Goal: Information Seeking & Learning: Learn about a topic

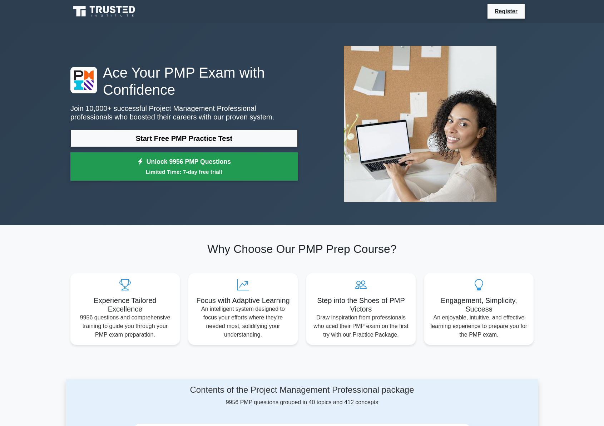
click at [213, 166] on link "Unlock 9956 PMP Questions Limited Time: 7-day free trial!" at bounding box center [183, 166] width 227 height 29
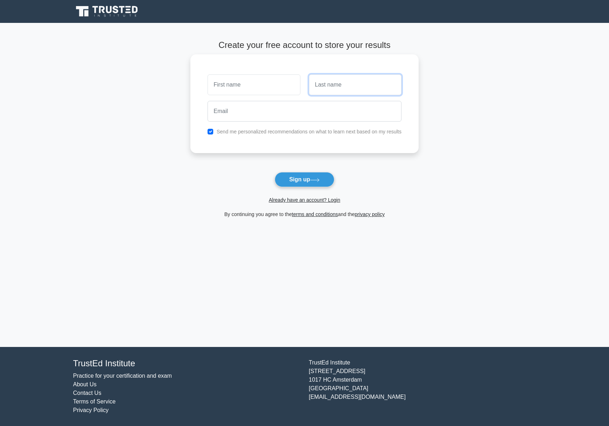
click at [340, 81] on input "text" at bounding box center [355, 84] width 93 height 21
click at [235, 109] on input "email" at bounding box center [305, 111] width 194 height 21
click at [292, 179] on button "Sign up" at bounding box center [305, 179] width 60 height 15
click at [290, 203] on link "Already have an account? Login" at bounding box center [304, 200] width 71 height 6
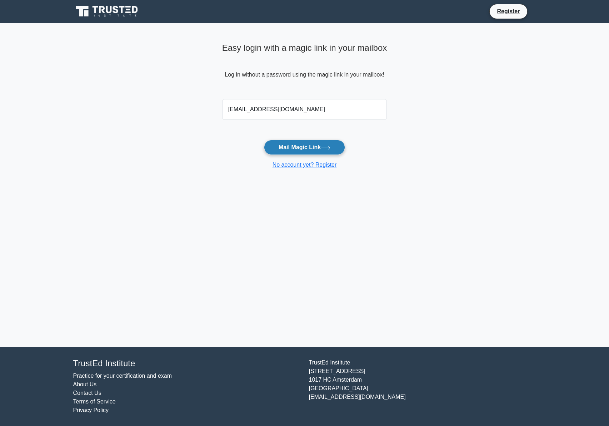
type input "philippe.chaker@gmail.com"
click at [307, 150] on button "Mail Magic Link" at bounding box center [304, 147] width 81 height 15
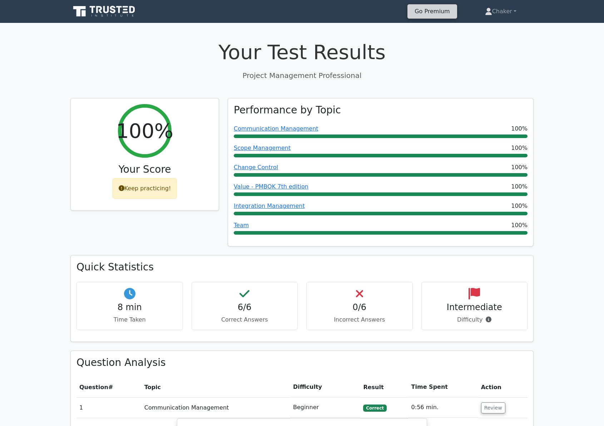
click at [428, 14] on link "Go Premium" at bounding box center [432, 11] width 44 height 10
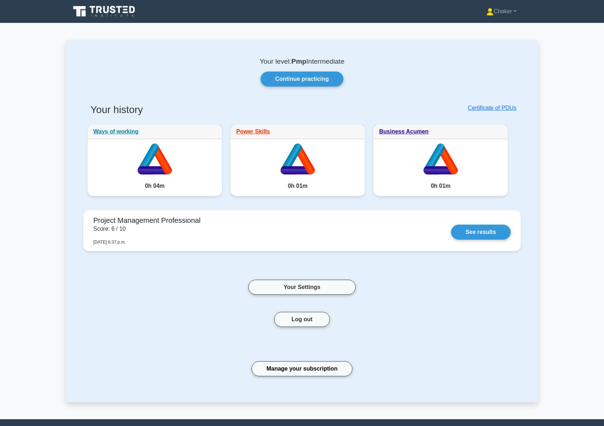
click at [108, 8] on icon at bounding box center [107, 9] width 6 height 7
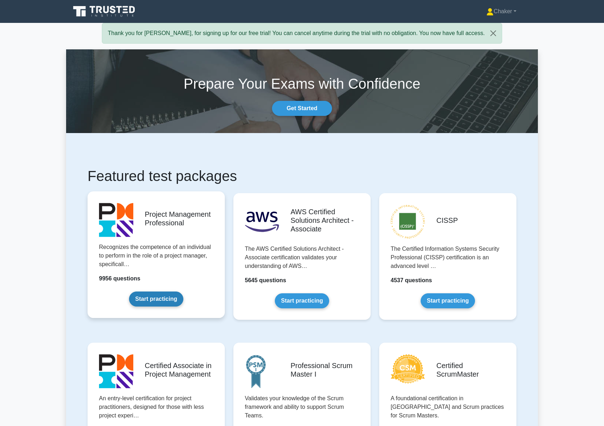
click at [159, 302] on link "Start practicing" at bounding box center [156, 298] width 54 height 15
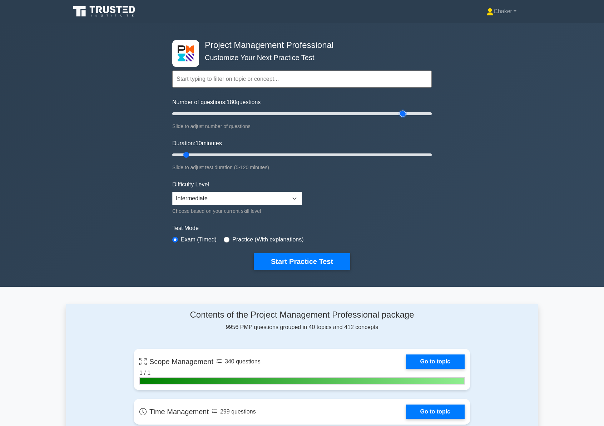
drag, startPoint x: 182, startPoint y: 115, endPoint x: 405, endPoint y: 116, distance: 222.3
type input "180"
click at [405, 116] on input "Number of questions: 180 questions" at bounding box center [302, 113] width 260 height 9
click at [254, 79] on input "text" at bounding box center [302, 78] width 260 height 17
drag, startPoint x: 187, startPoint y: 153, endPoint x: 451, endPoint y: 158, distance: 264.9
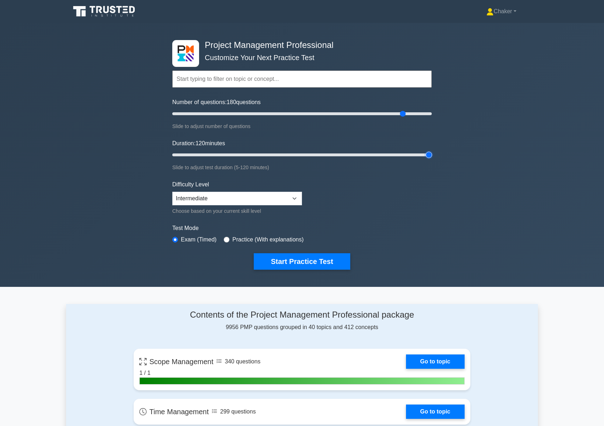
type input "120"
click at [432, 158] on input "Duration: 120 minutes" at bounding box center [302, 154] width 260 height 9
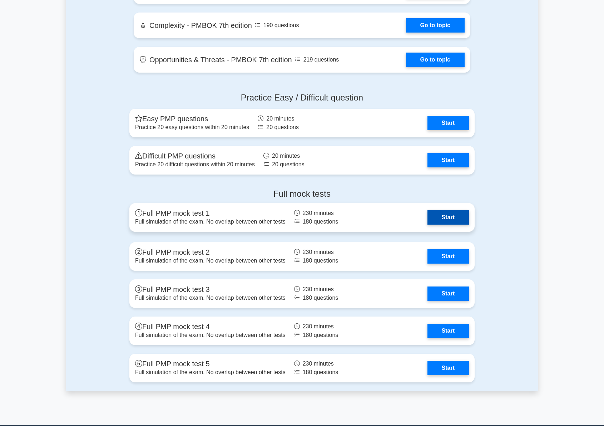
scroll to position [1776, 0]
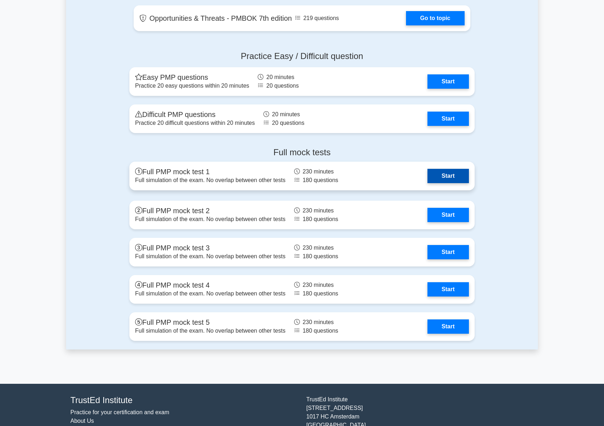
click at [442, 176] on link "Start" at bounding box center [448, 176] width 41 height 14
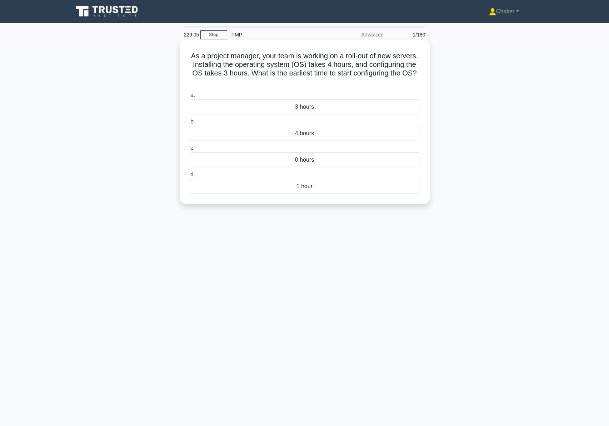
click at [329, 134] on div "4 hours" at bounding box center [305, 133] width 232 height 15
click at [189, 124] on input "b. 4 hours" at bounding box center [189, 121] width 0 height 5
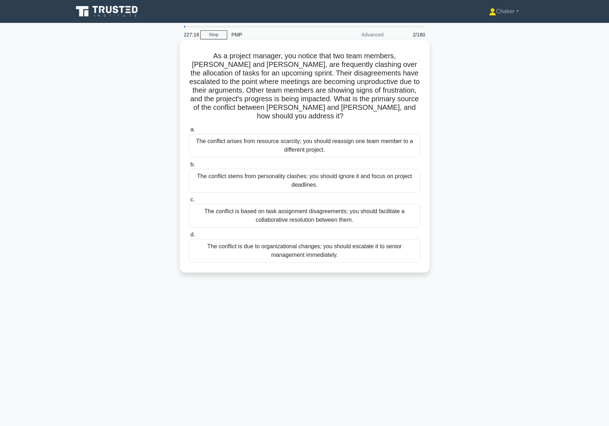
click at [239, 209] on div "The conflict is based on task assignment disagreements; you should facilitate a…" at bounding box center [305, 216] width 232 height 24
click at [189, 202] on input "c. The conflict is based on task assignment disagreements; you should facilitat…" at bounding box center [189, 199] width 0 height 5
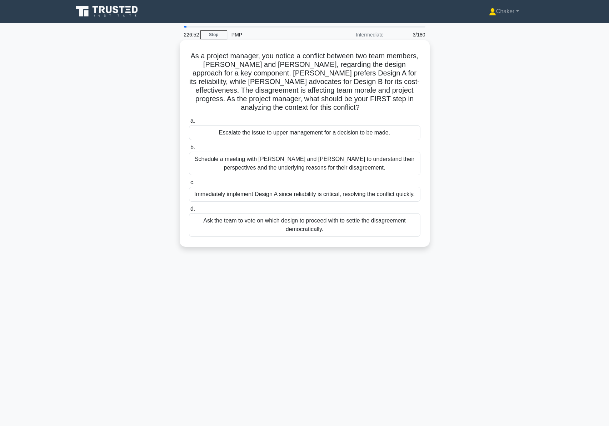
click at [208, 63] on h5 "As a project manager, you notice a conflict between two team members, [PERSON_N…" at bounding box center [304, 81] width 233 height 61
click at [228, 169] on div "Schedule a meeting with [PERSON_NAME] and [PERSON_NAME] to understand their per…" at bounding box center [305, 164] width 232 height 24
click at [189, 150] on input "b. Schedule a meeting with [PERSON_NAME] and [PERSON_NAME] to understand their …" at bounding box center [189, 147] width 0 height 5
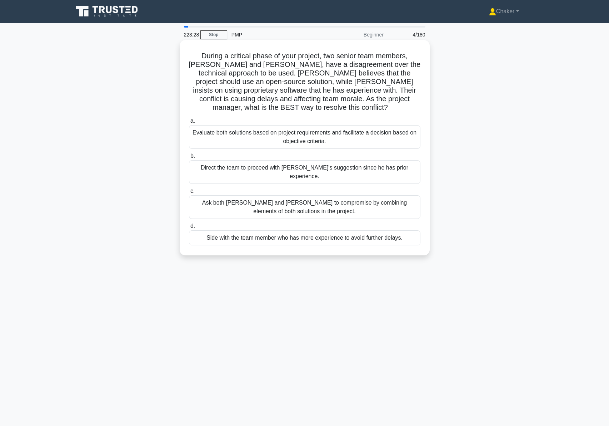
click at [255, 130] on div "Evaluate both solutions based on project requirements and facilitate a decision…" at bounding box center [305, 137] width 232 height 24
click at [189, 123] on input "a. Evaluate both solutions based on project requirements and facilitate a decis…" at bounding box center [189, 121] width 0 height 5
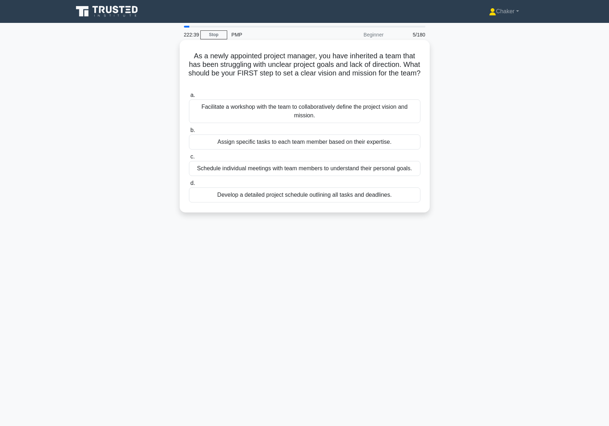
click at [231, 118] on div "Facilitate a workshop with the team to collaboratively define the project visio…" at bounding box center [305, 111] width 232 height 24
click at [189, 98] on input "a. Facilitate a workshop with the team to collaboratively define the project vi…" at bounding box center [189, 95] width 0 height 5
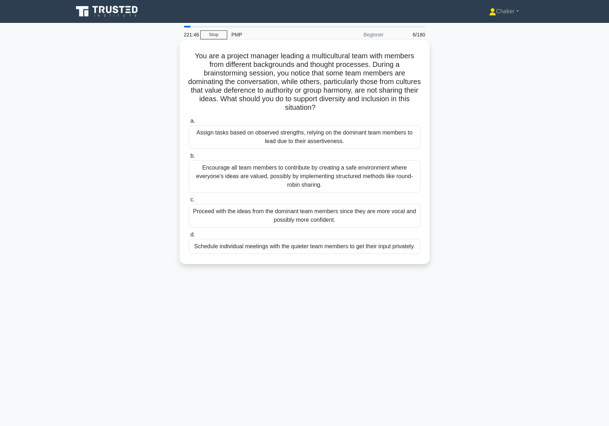
click at [204, 184] on div "Encourage all team members to contribute by creating a safe environment where e…" at bounding box center [305, 176] width 232 height 32
click at [189, 158] on input "b. Encourage all team members to contribute by creating a safe environment wher…" at bounding box center [189, 156] width 0 height 5
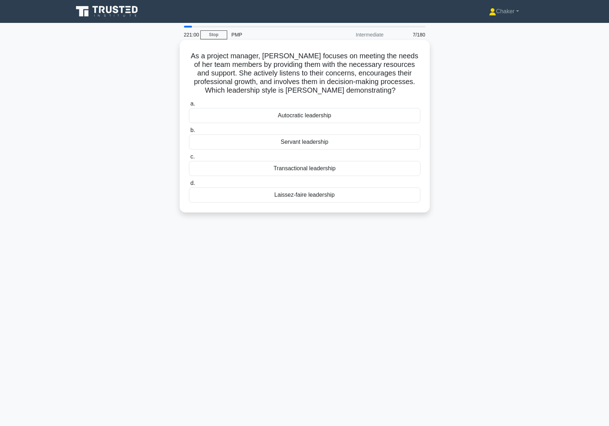
click at [267, 168] on div "Transactional leadership" at bounding box center [305, 168] width 232 height 15
click at [189, 159] on input "c. Transactional leadership" at bounding box center [189, 156] width 0 height 5
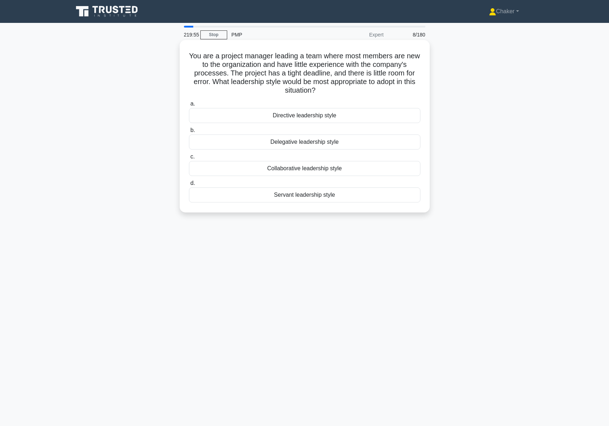
click at [331, 116] on div "Directive leadership style" at bounding box center [305, 115] width 232 height 15
click at [189, 106] on input "a. Directive leadership style" at bounding box center [189, 104] width 0 height 5
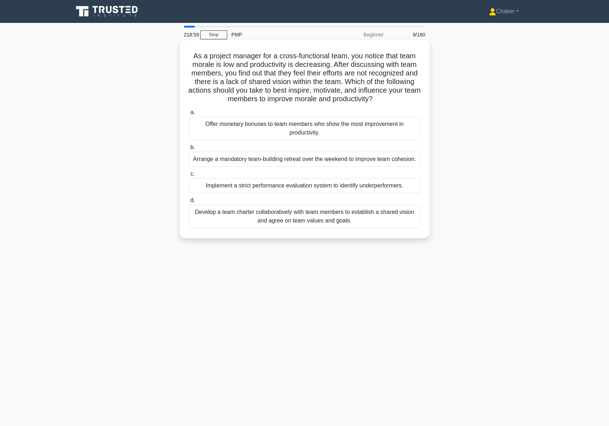
click at [374, 219] on div "Develop a team charter collaboratively with team members to establish a shared …" at bounding box center [305, 216] width 232 height 24
click at [189, 203] on input "d. Develop a team charter collaboratively with team members to establish a shar…" at bounding box center [189, 200] width 0 height 5
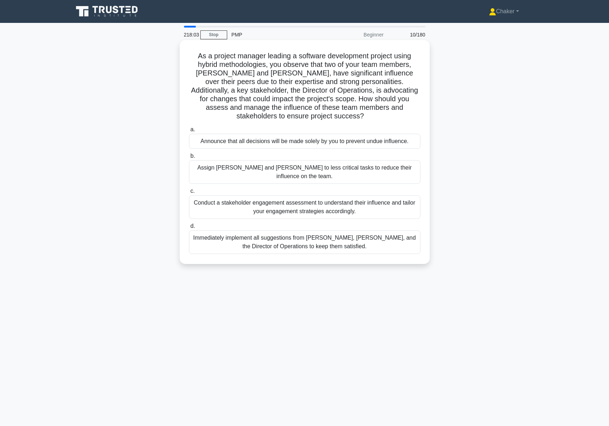
click at [209, 196] on div "Conduct a stakeholder engagement assessment to understand their influence and t…" at bounding box center [305, 207] width 232 height 24
click at [189, 193] on input "c. Conduct a stakeholder engagement assessment to understand their influence an…" at bounding box center [189, 191] width 0 height 5
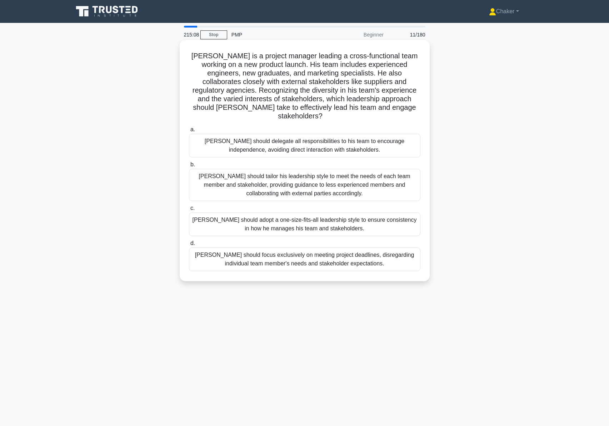
click at [336, 215] on div "John should adopt a one-size-fits-all leadership style to ensure consistency in…" at bounding box center [305, 224] width 232 height 24
click at [189, 211] on input "c. John should adopt a one-size-fits-all leadership style to ensure consistency…" at bounding box center [189, 208] width 0 height 5
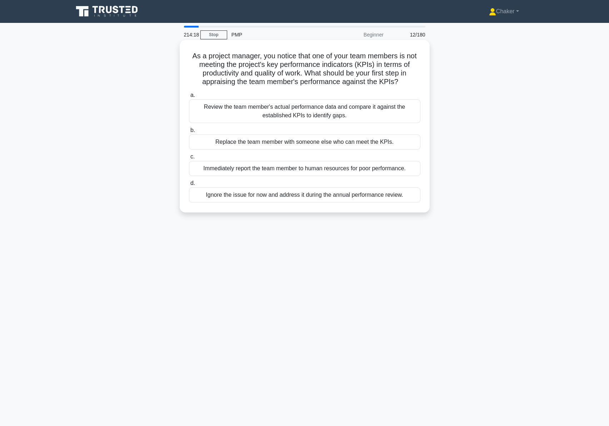
click at [357, 113] on div "Review the team member's actual performance data and compare it against the est…" at bounding box center [305, 111] width 232 height 24
click at [189, 98] on input "a. Review the team member's actual performance data and compare it against the …" at bounding box center [189, 95] width 0 height 5
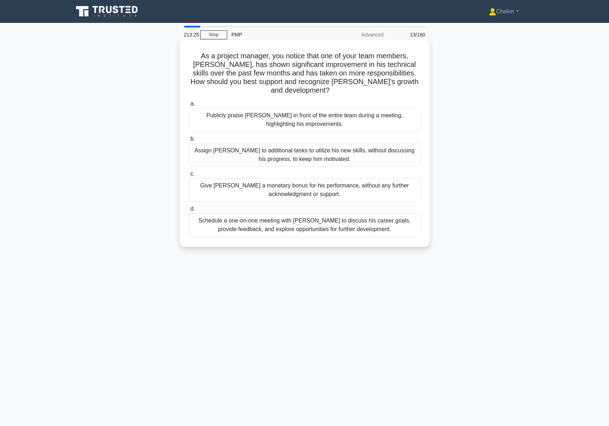
click at [323, 217] on div "Schedule a one-on-one meeting with Alex to discuss his career goals, provide fe…" at bounding box center [305, 225] width 232 height 24
click at [189, 211] on input "d. Schedule a one-on-one meeting with Alex to discuss his career goals, provide…" at bounding box center [189, 209] width 0 height 5
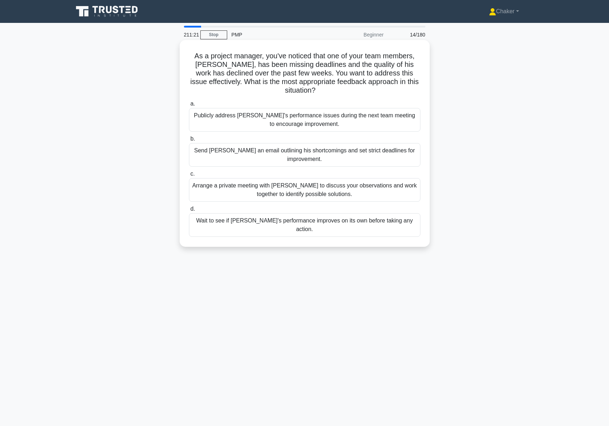
click at [216, 68] on h5 "As a project manager, you've noticed that one of your team members, Alex, has b…" at bounding box center [304, 73] width 233 height 44
click at [252, 180] on div "Arrange a private meeting with Alex to discuss your observations and work toget…" at bounding box center [305, 190] width 232 height 24
click at [189, 176] on input "c. Arrange a private meeting with Alex to discuss your observations and work to…" at bounding box center [189, 174] width 0 height 5
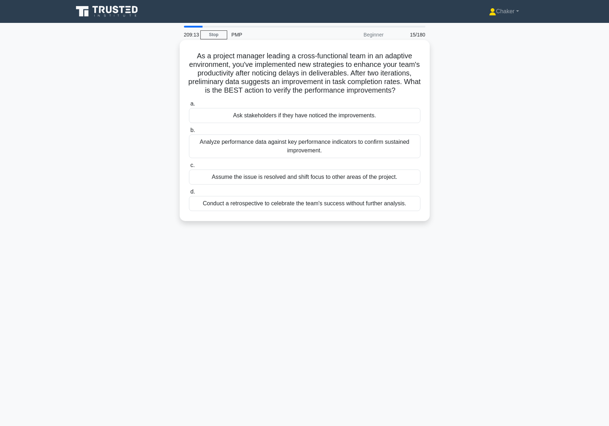
click at [366, 158] on div "Analyze performance data against key performance indicators to confirm sustaine…" at bounding box center [305, 146] width 232 height 24
click at [189, 133] on input "b. Analyze performance data against key performance indicators to confirm susta…" at bounding box center [189, 130] width 0 height 5
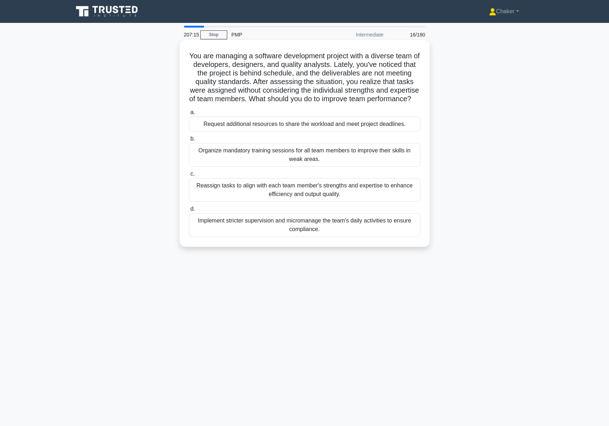
click at [223, 202] on div "Reassign tasks to align with each team member's strengths and expertise to enha…" at bounding box center [305, 190] width 232 height 24
click at [189, 176] on input "c. Reassign tasks to align with each team member's strengths and expertise to e…" at bounding box center [189, 174] width 0 height 5
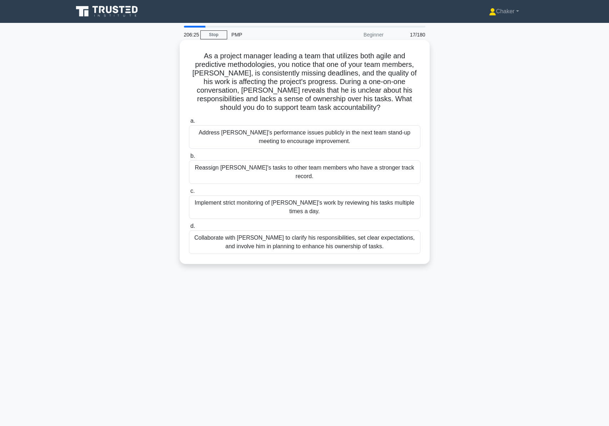
click at [224, 230] on div "Collaborate with Alex to clarify his responsibilities, set clear expectations, …" at bounding box center [305, 242] width 232 height 24
click at [189, 227] on input "d. Collaborate with Alex to clarify his responsibilities, set clear expectation…" at bounding box center [189, 226] width 0 height 5
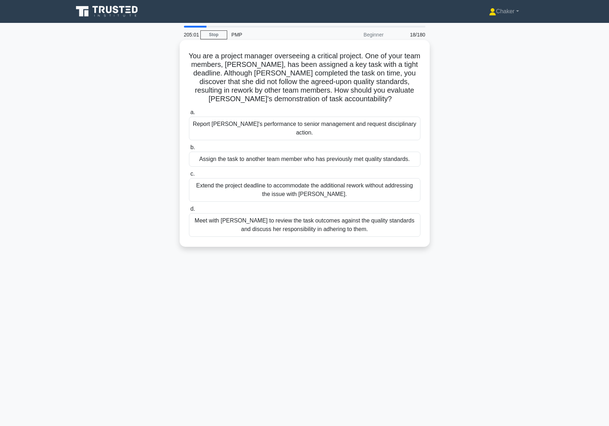
click at [271, 218] on div "Meet with Priya to review the task outcomes against the quality standards and d…" at bounding box center [305, 225] width 232 height 24
click at [189, 211] on input "d. Meet with Priya to review the task outcomes against the quality standards an…" at bounding box center [189, 209] width 0 height 5
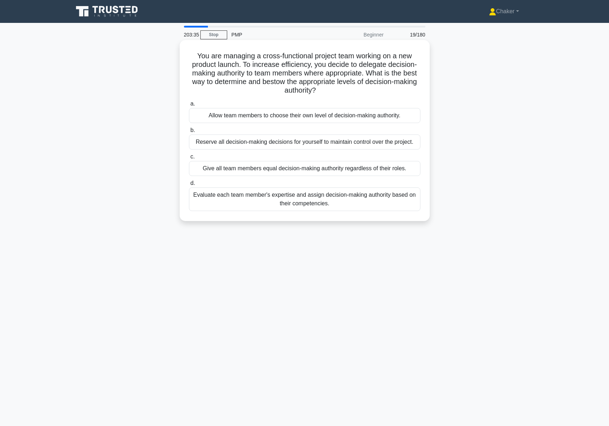
click at [263, 203] on div "Evaluate each team member's expertise and assign decision-making authority base…" at bounding box center [305, 199] width 232 height 24
click at [189, 186] on input "d. Evaluate each team member's expertise and assign decision-making authority b…" at bounding box center [189, 183] width 0 height 5
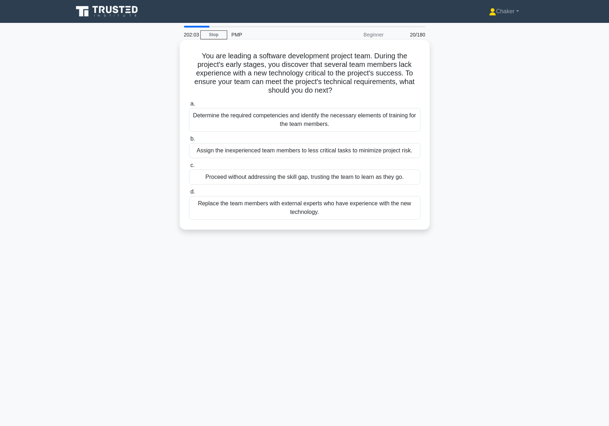
click at [314, 121] on div "Determine the required competencies and identify the necessary elements of trai…" at bounding box center [305, 120] width 232 height 24
click at [189, 106] on input "a. Determine the required competencies and identify the necessary elements of t…" at bounding box center [189, 104] width 0 height 5
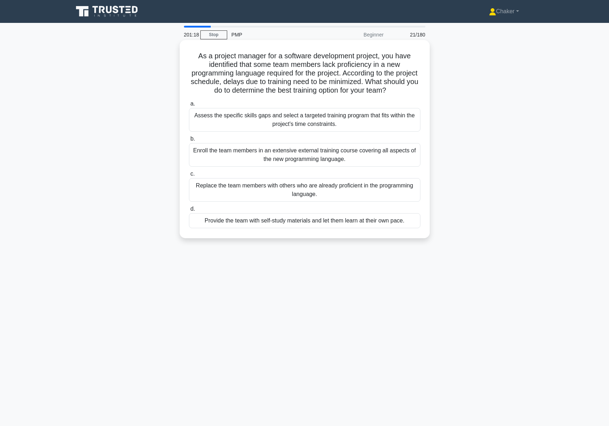
click at [346, 121] on div "Assess the specific skills gaps and select a targeted training program that fit…" at bounding box center [305, 120] width 232 height 24
click at [189, 106] on input "a. Assess the specific skills gaps and select a targeted training program that …" at bounding box center [189, 104] width 0 height 5
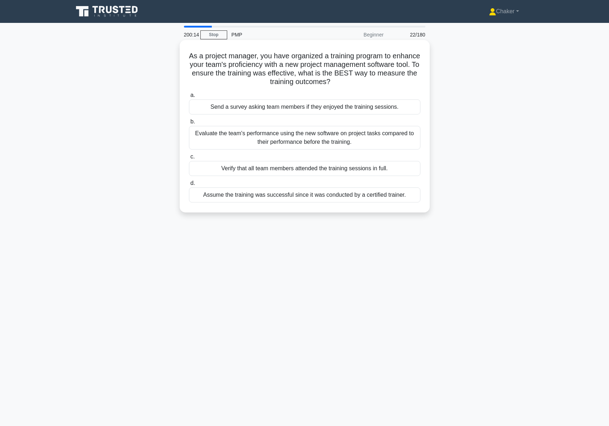
click at [236, 139] on div "Evaluate the team's performance using the new software on project tasks compare…" at bounding box center [305, 138] width 232 height 24
click at [189, 124] on input "b. Evaluate the team's performance using the new software on project tasks comp…" at bounding box center [189, 121] width 0 height 5
click at [279, 135] on div "Assess each team member's and stakeholder's abilities and expertise relevant to…" at bounding box center [305, 138] width 232 height 24
click at [189, 124] on input "b. Assess each team member's and stakeholder's abilities and expertise relevant…" at bounding box center [189, 121] width 0 height 5
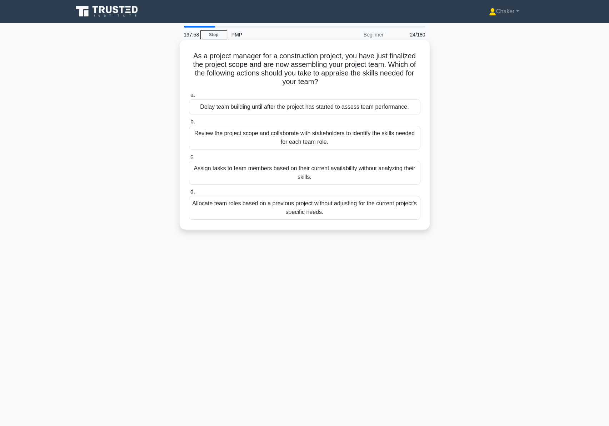
click at [266, 139] on div "Review the project scope and collaborate with stakeholders to identify the skil…" at bounding box center [305, 138] width 232 height 24
click at [189, 124] on input "b. Review the project scope and collaborate with stakeholders to identify the s…" at bounding box center [189, 121] width 0 height 5
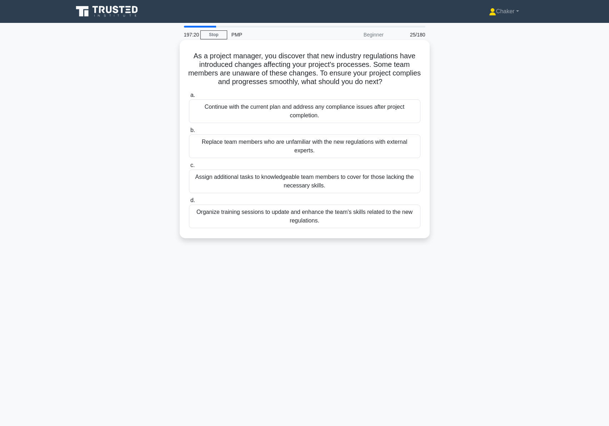
click at [307, 213] on div "Organize training sessions to update and enhance the team's skills related to t…" at bounding box center [305, 216] width 232 height 24
click at [189, 203] on input "d. Organize training sessions to update and enhance the team's skills related t…" at bounding box center [189, 200] width 0 height 5
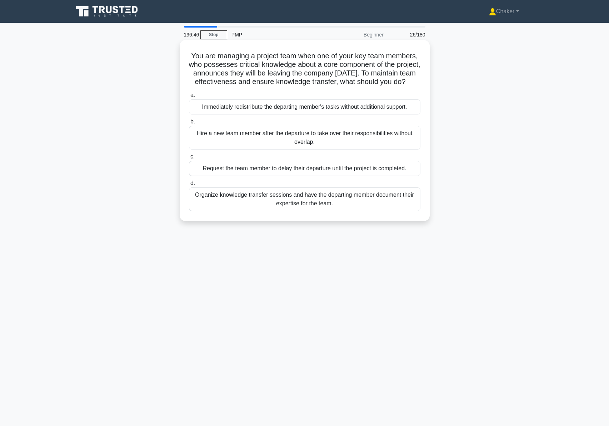
click at [289, 208] on div "Organize knowledge transfer sessions and have the departing member document the…" at bounding box center [305, 199] width 232 height 24
click at [189, 186] on input "d. Organize knowledge transfer sessions and have the departing member document …" at bounding box center [189, 183] width 0 height 5
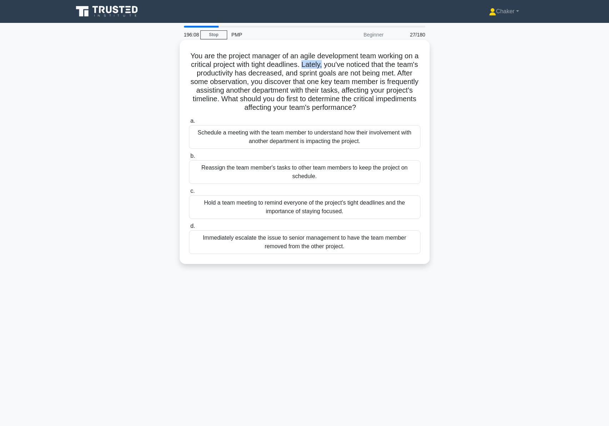
drag, startPoint x: 317, startPoint y: 64, endPoint x: 337, endPoint y: 67, distance: 20.2
click at [337, 67] on h5 "You are the project manager of an agile development team working on a critical …" at bounding box center [304, 81] width 233 height 61
click at [302, 207] on div "Hold a team meeting to remind everyone of the project's tight deadlines and the…" at bounding box center [305, 207] width 232 height 24
click at [189, 193] on input "c. Hold a team meeting to remind everyone of the project's tight deadlines and …" at bounding box center [189, 191] width 0 height 5
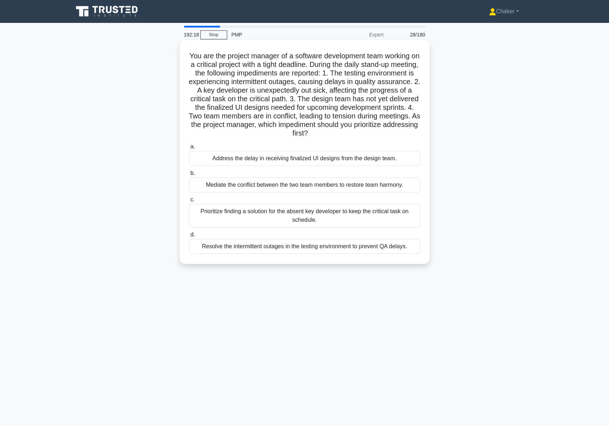
click at [297, 185] on div "Mediate the conflict between the two team members to restore team harmony." at bounding box center [305, 184] width 232 height 15
click at [189, 176] on input "b. Mediate the conflict between the two team members to restore team harmony." at bounding box center [189, 173] width 0 height 5
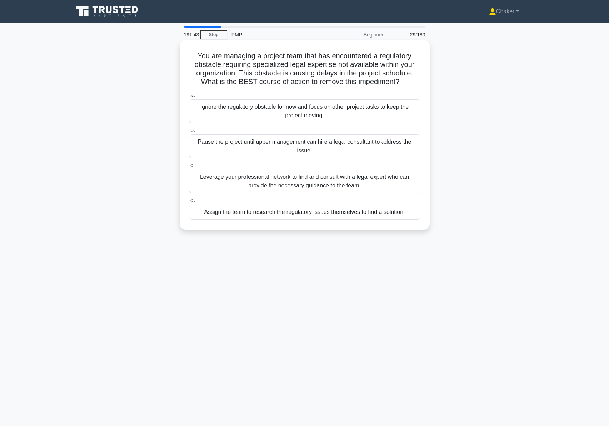
click at [303, 181] on div "Leverage your professional network to find and consult with a legal expert who …" at bounding box center [305, 181] width 232 height 24
click at [189, 168] on input "c. Leverage your professional network to find and consult with a legal expert w…" at bounding box center [189, 165] width 0 height 5
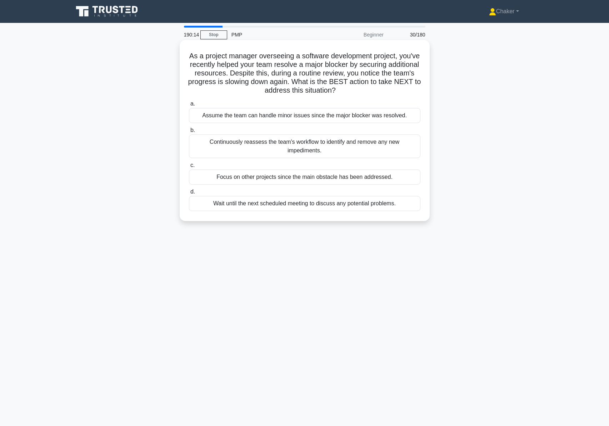
click at [315, 141] on div "Continuously reassess the team's workflow to identify and remove any new impedi…" at bounding box center [305, 146] width 232 height 24
click at [189, 133] on input "b. Continuously reassess the team's workflow to identify and remove any new imp…" at bounding box center [189, 130] width 0 height 5
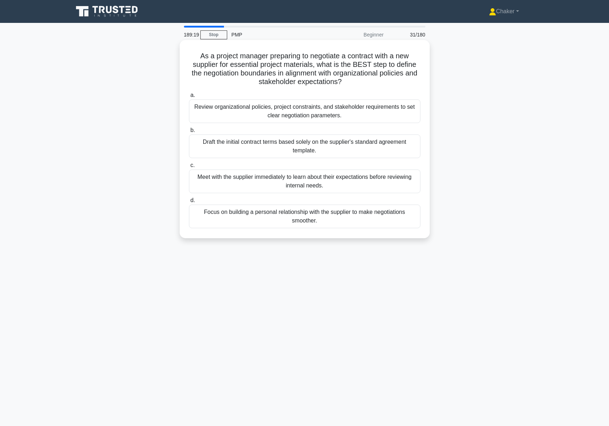
click at [307, 114] on div "Review organizational policies, project constraints, and stakeholder requiremen…" at bounding box center [305, 111] width 232 height 24
click at [189, 98] on input "a. Review organizational policies, project constraints, and stakeholder require…" at bounding box center [189, 95] width 0 height 5
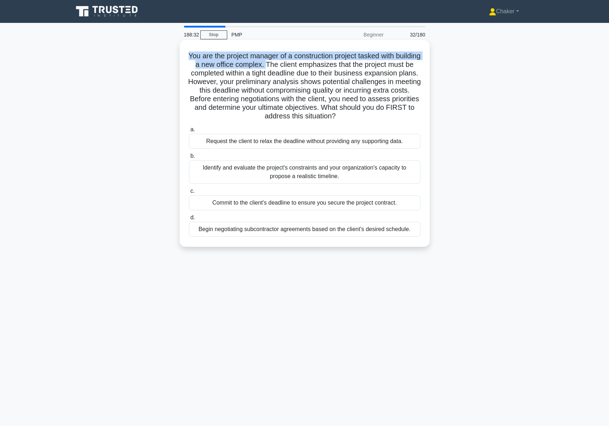
drag, startPoint x: 199, startPoint y: 56, endPoint x: 293, endPoint y: 65, distance: 93.7
click at [293, 65] on h5 "You are the project manager of a construction project tasked with building a ne…" at bounding box center [304, 85] width 233 height 69
drag, startPoint x: 313, startPoint y: 172, endPoint x: 297, endPoint y: 173, distance: 16.1
click at [297, 173] on div "Identify and evaluate the project's constraints and your organization's capacit…" at bounding box center [305, 172] width 232 height 24
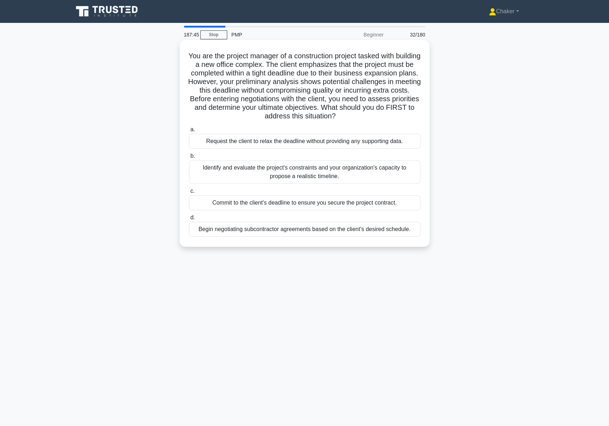
click at [189, 158] on input "b. Identify and evaluate the project's constraints and your organization's capa…" at bounding box center [189, 156] width 0 height 5
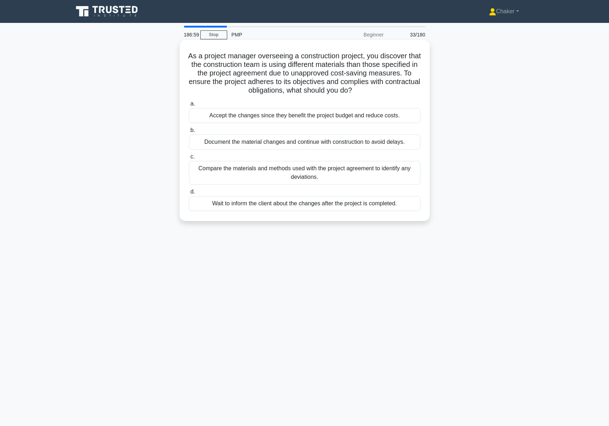
click at [301, 169] on div "Compare the materials and methods used with the project agreement to identify a…" at bounding box center [305, 173] width 232 height 24
click at [189, 159] on input "c. Compare the materials and methods used with the project agreement to identif…" at bounding box center [189, 156] width 0 height 5
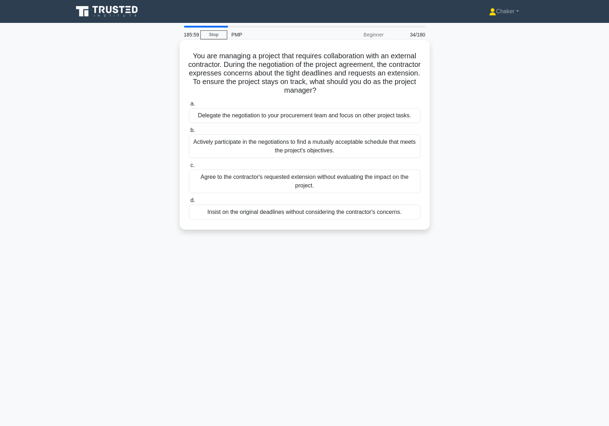
click at [317, 144] on div "Actively participate in the negotiations to find a mutually acceptable schedule…" at bounding box center [305, 146] width 232 height 24
click at [189, 133] on input "b. Actively participate in the negotiations to find a mutually acceptable sched…" at bounding box center [189, 130] width 0 height 5
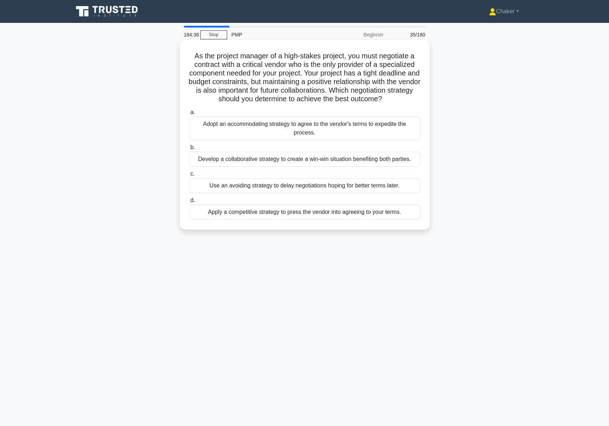
click at [339, 159] on div "Develop a collaborative strategy to create a win-win situation benefiting both …" at bounding box center [305, 159] width 232 height 15
click at [189, 150] on input "b. Develop a collaborative strategy to create a win-win situation benefiting bo…" at bounding box center [189, 147] width 0 height 5
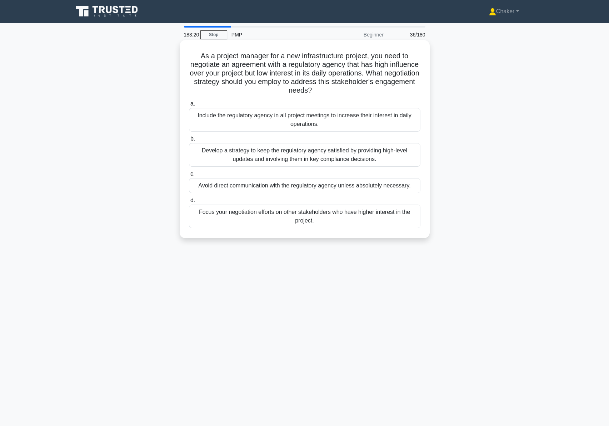
click at [335, 154] on div "Develop a strategy to keep the regulatory agency satisfied by providing high-le…" at bounding box center [305, 155] width 232 height 24
click at [189, 141] on input "b. Develop a strategy to keep the regulatory agency satisfied by providing high…" at bounding box center [189, 139] width 0 height 5
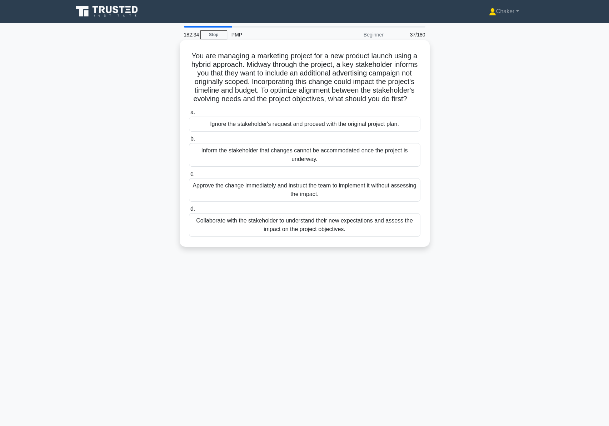
click at [310, 229] on div "Collaborate with the stakeholder to understand their new expectations and asses…" at bounding box center [305, 225] width 232 height 24
click at [189, 211] on input "d. Collaborate with the stakeholder to understand their new expectations and as…" at bounding box center [189, 209] width 0 height 5
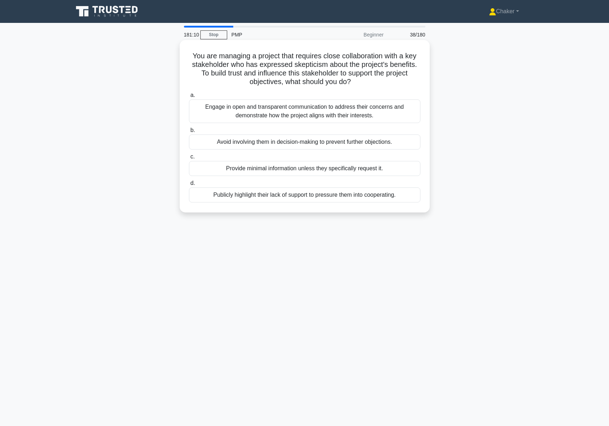
click at [350, 115] on div "Engage in open and transparent communication to address their concerns and demo…" at bounding box center [305, 111] width 232 height 24
click at [189, 98] on input "a. Engage in open and transparent communication to address their concerns and d…" at bounding box center [189, 95] width 0 height 5
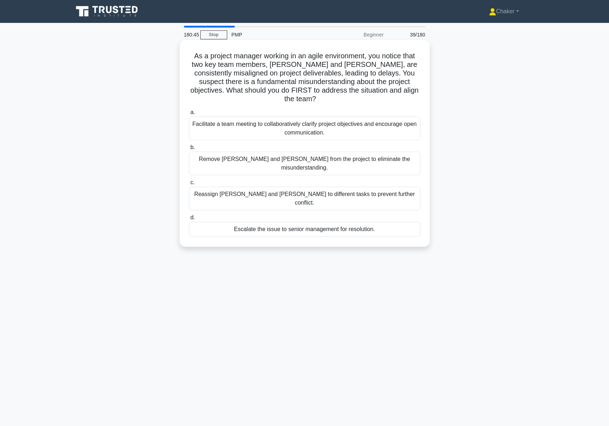
click at [305, 119] on div "Facilitate a team meeting to collaboratively clarify project objectives and enc…" at bounding box center [305, 129] width 232 height 24
click at [189, 115] on input "a. Facilitate a team meeting to collaboratively clarify project objectives and …" at bounding box center [189, 112] width 0 height 5
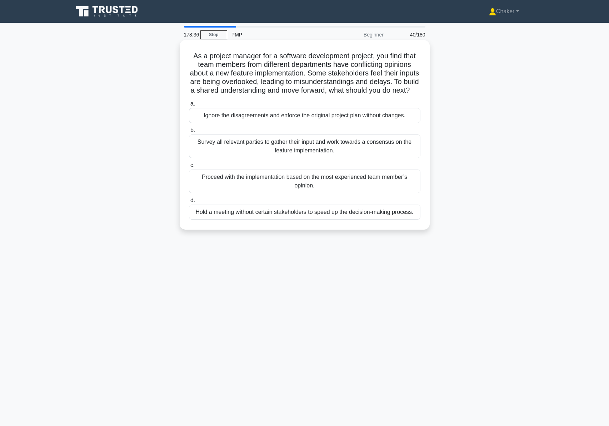
click at [330, 155] on div "Survey all relevant parties to gather their input and work towards a consensus …" at bounding box center [305, 146] width 232 height 24
click at [189, 133] on input "b. Survey all relevant parties to gather their input and work towards a consens…" at bounding box center [189, 130] width 0 height 5
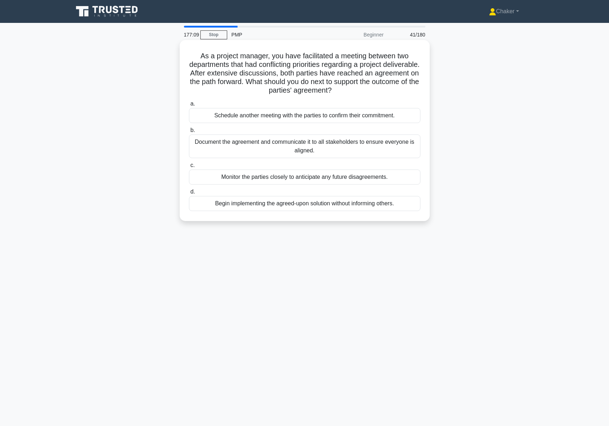
click at [336, 147] on div "Document the agreement and communicate it to all stakeholders to ensure everyon…" at bounding box center [305, 146] width 232 height 24
click at [189, 133] on input "b. Document the agreement and communicate it to all stakeholders to ensure ever…" at bounding box center [189, 130] width 0 height 5
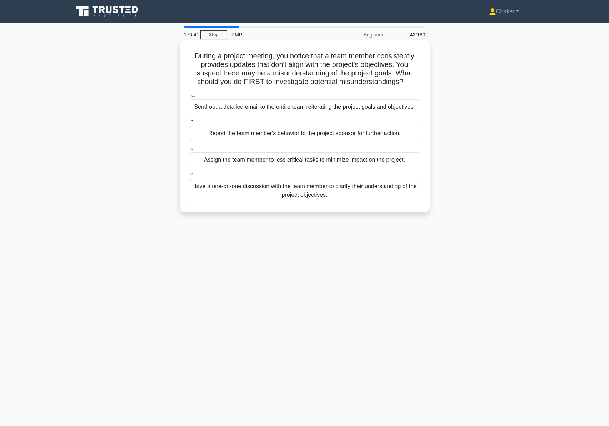
click at [306, 193] on div "Have a one-on-one discussion with the team member to clarify their understandin…" at bounding box center [305, 191] width 232 height 24
click at [189, 177] on input "d. Have a one-on-one discussion with the team member to clarify their understan…" at bounding box center [189, 174] width 0 height 5
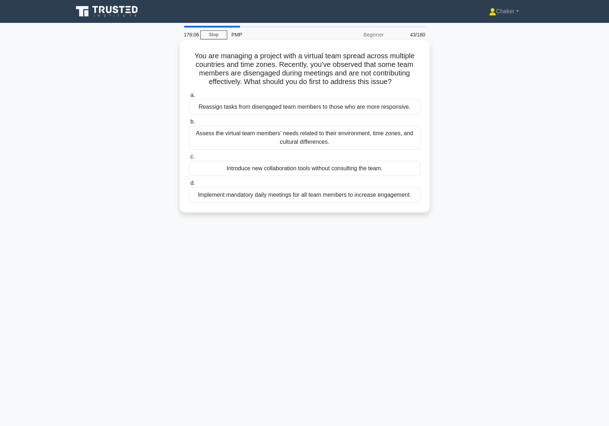
click at [305, 141] on div "Assess the virtual team members' needs related to their environment, time zones…" at bounding box center [305, 138] width 232 height 24
click at [189, 124] on input "b. Assess the virtual team members' needs related to their environment, time zo…" at bounding box center [189, 121] width 0 height 5
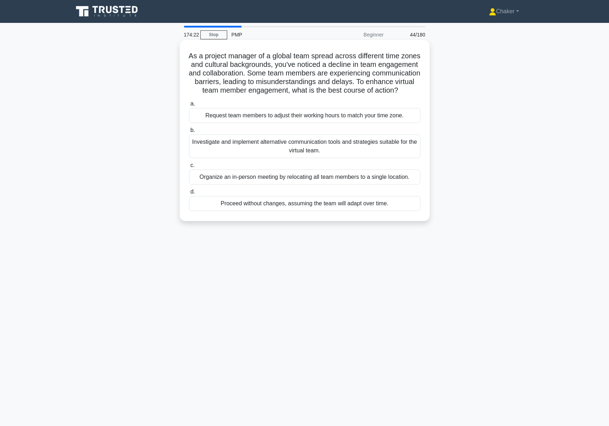
click at [307, 184] on div "Organize an in-person meeting by relocating all team members to a single locati…" at bounding box center [305, 176] width 232 height 15
click at [189, 168] on input "c. Organize an in-person meeting by relocating all team members to a single loc…" at bounding box center [189, 165] width 0 height 5
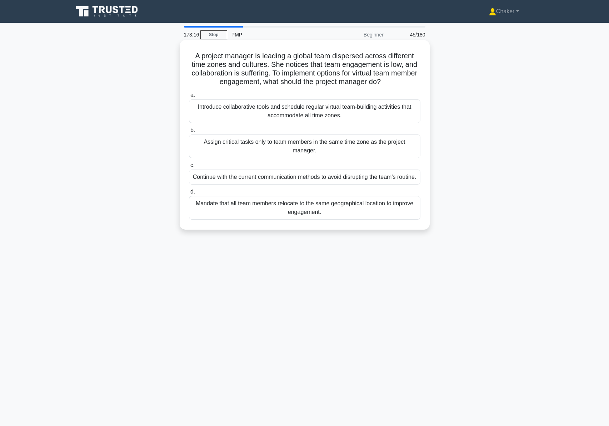
click at [306, 111] on div "Introduce collaborative tools and schedule regular virtual team-building activi…" at bounding box center [305, 111] width 232 height 24
click at [189, 98] on input "a. Introduce collaborative tools and schedule regular virtual team-building act…" at bounding box center [189, 95] width 0 height 5
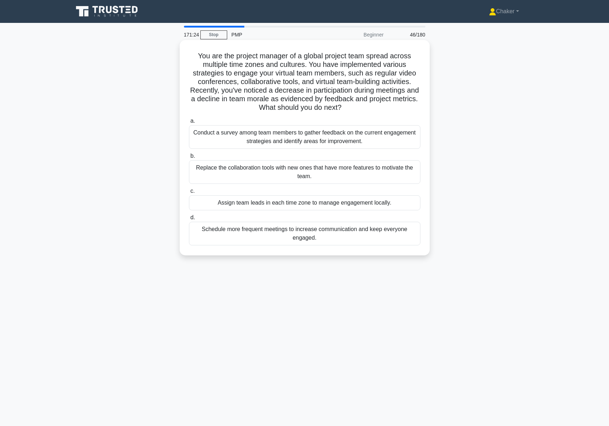
click at [287, 136] on div "Conduct a survey among team members to gather feedback on the current engagemen…" at bounding box center [305, 137] width 232 height 24
click at [189, 123] on input "a. Conduct a survey among team members to gather feedback on the current engage…" at bounding box center [189, 121] width 0 height 5
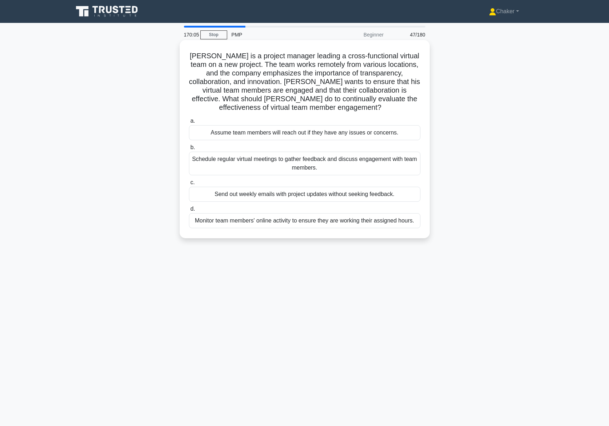
click at [306, 163] on div "Schedule regular virtual meetings to gather feedback and discuss engagement wit…" at bounding box center [305, 164] width 232 height 24
click at [189, 150] on input "b. Schedule regular virtual meetings to gather feedback and discuss engagement …" at bounding box center [189, 147] width 0 height 5
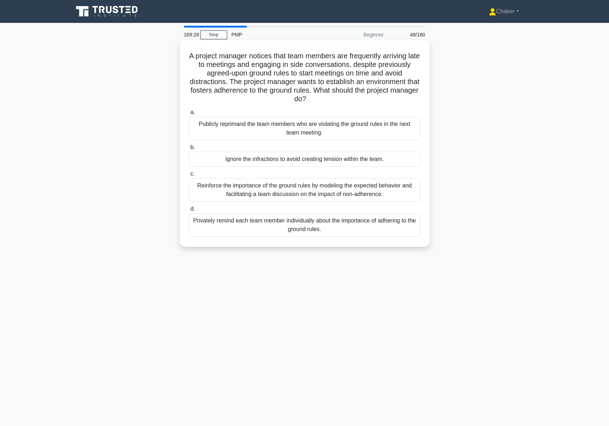
click at [301, 190] on div "Reinforce the importance of the ground rules by modeling the expected behavior …" at bounding box center [305, 190] width 232 height 24
click at [189, 176] on input "c. Reinforce the importance of the ground rules by modeling the expected behavi…" at bounding box center [189, 174] width 0 height 5
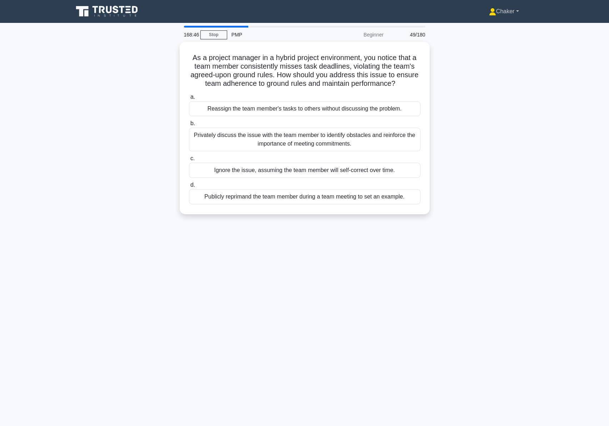
click at [518, 11] on link "Chaker" at bounding box center [504, 11] width 64 height 14
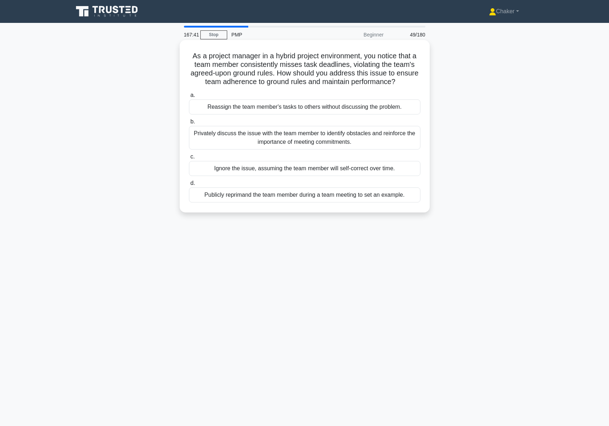
click at [319, 141] on div "Privately discuss the issue with the team member to identify obstacles and rein…" at bounding box center [305, 138] width 232 height 24
click at [189, 124] on input "b. Privately discuss the issue with the team member to identify obstacles and r…" at bounding box center [189, 121] width 0 height 5
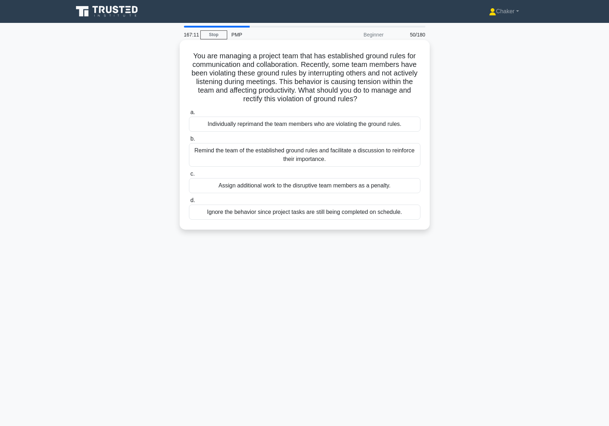
click at [317, 153] on div "Remind the team of the established ground rules and facilitate a discussion to …" at bounding box center [305, 155] width 232 height 24
click at [189, 141] on input "b. Remind the team of the established ground rules and facilitate a discussion …" at bounding box center [189, 139] width 0 height 5
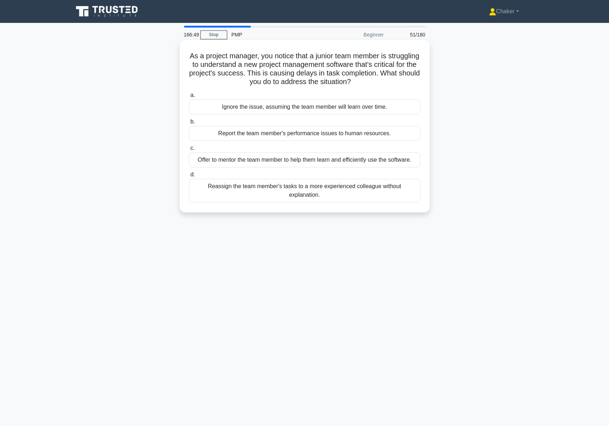
click at [289, 160] on div "Offer to mentor the team member to help them learn and efficiently use the soft…" at bounding box center [305, 159] width 232 height 15
click at [189, 150] on input "c. Offer to mentor the team member to help them learn and efficiently use the s…" at bounding box center [189, 148] width 0 height 5
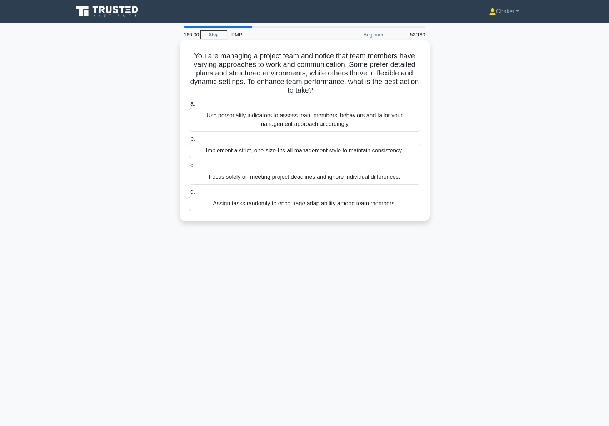
click at [327, 124] on div "Use personality indicators to assess team members' behaviors and tailor your ma…" at bounding box center [305, 120] width 232 height 24
click at [189, 106] on input "a. Use personality indicators to assess team members' behaviors and tailor your…" at bounding box center [189, 104] width 0 height 5
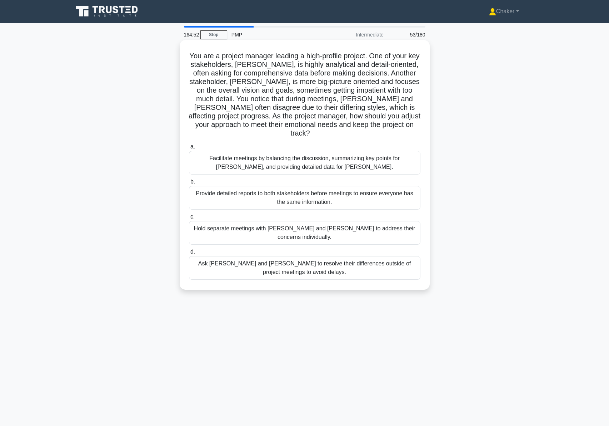
click at [305, 190] on div "Provide detailed reports to both stakeholders before meetings to ensure everyon…" at bounding box center [305, 198] width 232 height 24
click at [189, 184] on input "b. Provide detailed reports to both stakeholders before meetings to ensure ever…" at bounding box center [189, 181] width 0 height 5
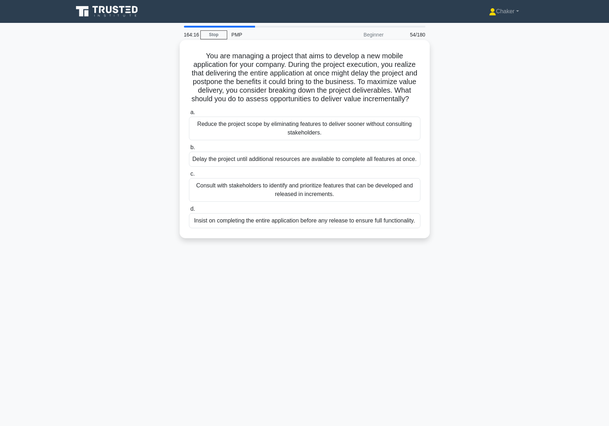
click at [298, 196] on div "Consult with stakeholders to identify and prioritize features that can be devel…" at bounding box center [305, 190] width 232 height 24
click at [189, 176] on input "c. Consult with stakeholders to identify and prioritize features that can be de…" at bounding box center [189, 174] width 0 height 5
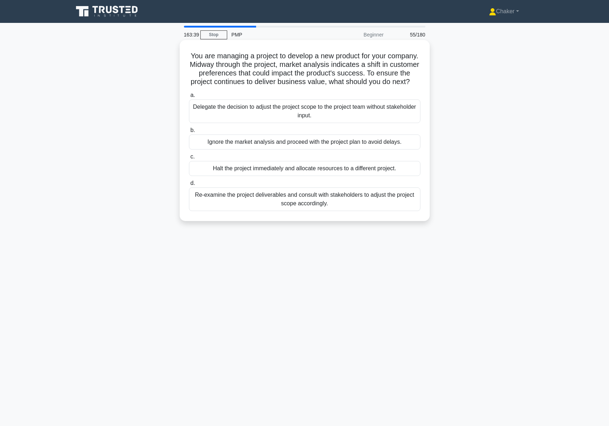
click at [302, 211] on div "Re-examine the project deliverables and consult with stakeholders to adjust the…" at bounding box center [305, 199] width 232 height 24
click at [189, 186] on input "d. Re-examine the project deliverables and consult with stakeholders to adjust …" at bounding box center [189, 183] width 0 height 5
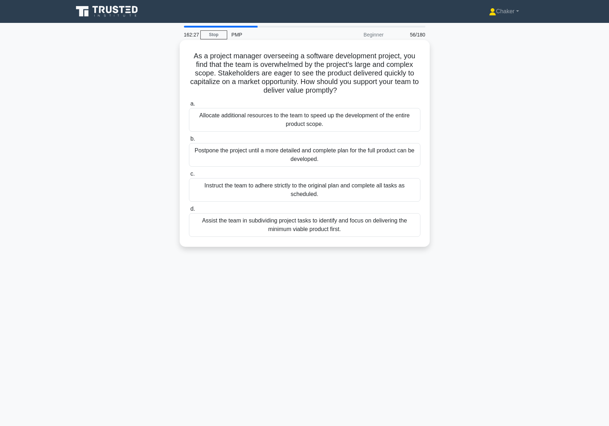
click at [320, 227] on div "Assist the team in subdividing project tasks to identify and focus on deliverin…" at bounding box center [305, 225] width 232 height 24
click at [189, 211] on input "d. Assist the team in subdividing project tasks to identify and focus on delive…" at bounding box center [189, 209] width 0 height 5
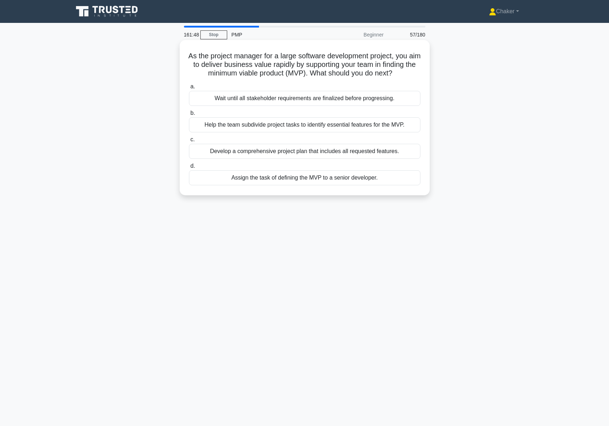
click at [286, 132] on div "Help the team subdivide project tasks to identify essential features for the MV…" at bounding box center [305, 124] width 232 height 15
click at [189, 115] on input "b. Help the team subdivide project tasks to identify essential features for the…" at bounding box center [189, 113] width 0 height 5
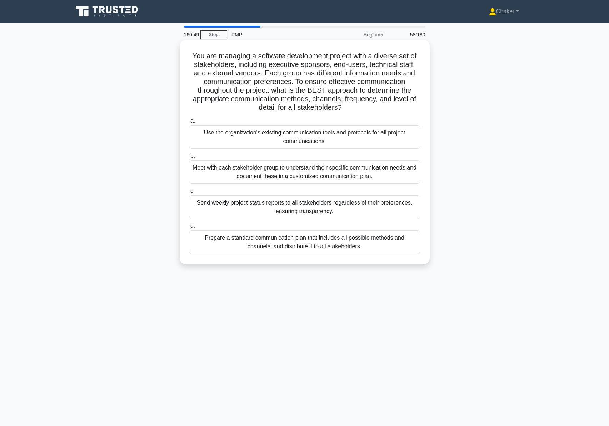
click at [328, 172] on div "Meet with each stakeholder group to understand their specific communication nee…" at bounding box center [305, 172] width 232 height 24
click at [189, 158] on input "b. Meet with each stakeholder group to understand their specific communication …" at bounding box center [189, 156] width 0 height 5
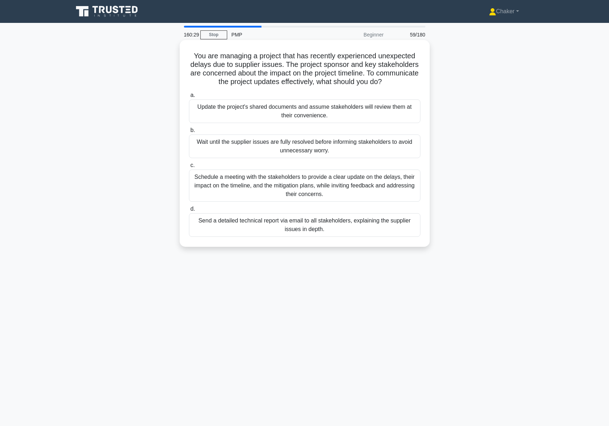
drag, startPoint x: 207, startPoint y: 81, endPoint x: 223, endPoint y: 84, distance: 16.3
click at [209, 83] on h5 "You are managing a project that has recently experienced unexpected delays due …" at bounding box center [304, 68] width 233 height 35
click at [298, 183] on div "Schedule a meeting with the stakeholders to provide a clear update on the delay…" at bounding box center [305, 185] width 232 height 32
click at [189, 168] on input "c. Schedule a meeting with the stakeholders to provide a clear update on the de…" at bounding box center [189, 165] width 0 height 5
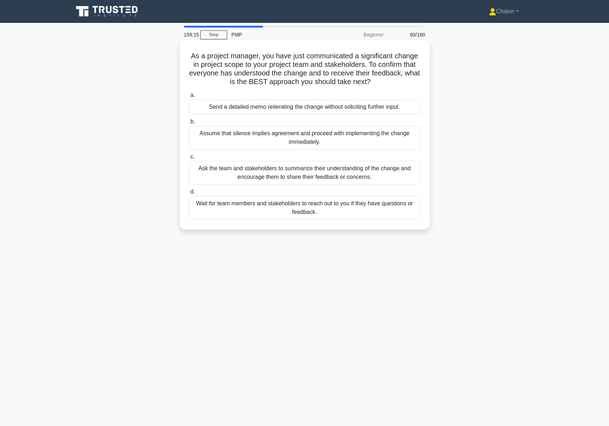
click at [301, 171] on div "Ask the team and stakeholders to summarize their understanding of the change an…" at bounding box center [305, 173] width 232 height 24
click at [189, 159] on input "c. Ask the team and stakeholders to summarize their understanding of the change…" at bounding box center [189, 156] width 0 height 5
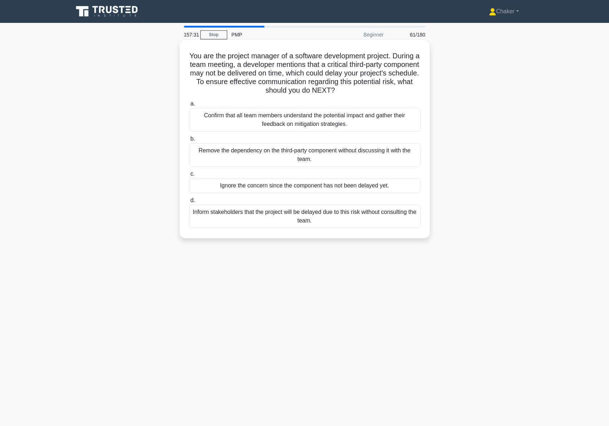
click at [290, 122] on div "Confirm that all team members understand the potential impact and gather their …" at bounding box center [305, 120] width 232 height 24
click at [189, 106] on input "a. Confirm that all team members understand the potential impact and gather the…" at bounding box center [189, 104] width 0 height 5
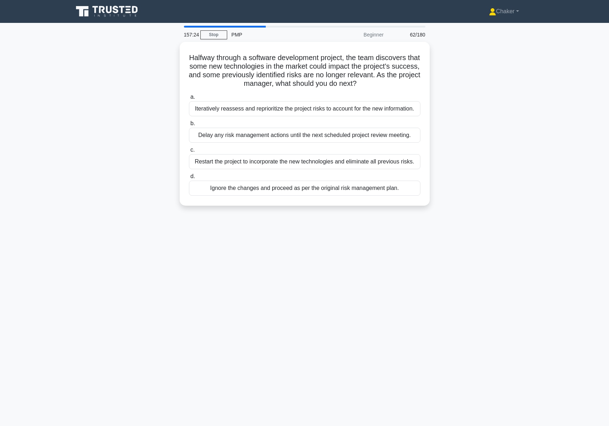
click at [261, 25] on main "157:24 Stop PMP Beginner 62/180 Halfway through a software development project,…" at bounding box center [304, 224] width 609 height 403
click at [261, 26] on div at bounding box center [225, 27] width 82 height 2
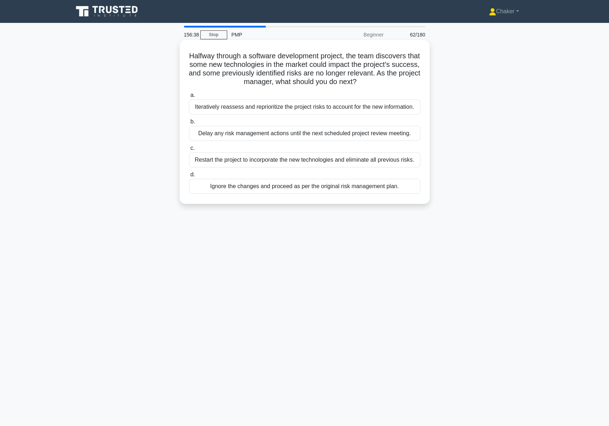
click at [286, 109] on div "Iteratively reassess and reprioritize the project risks to account for the new …" at bounding box center [305, 106] width 232 height 15
click at [189, 98] on input "a. Iteratively reassess and reprioritize the project risks to account for the n…" at bounding box center [189, 95] width 0 height 5
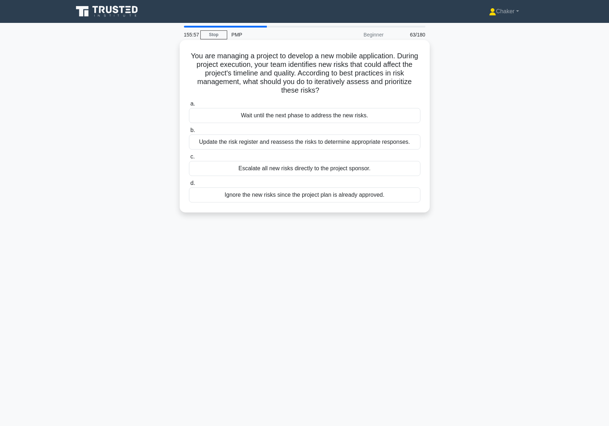
click at [328, 142] on div "Update the risk register and reassess the risks to determine appropriate respon…" at bounding box center [305, 141] width 232 height 15
click at [189, 133] on input "b. Update the risk register and reassess the risks to determine appropriate res…" at bounding box center [189, 130] width 0 height 5
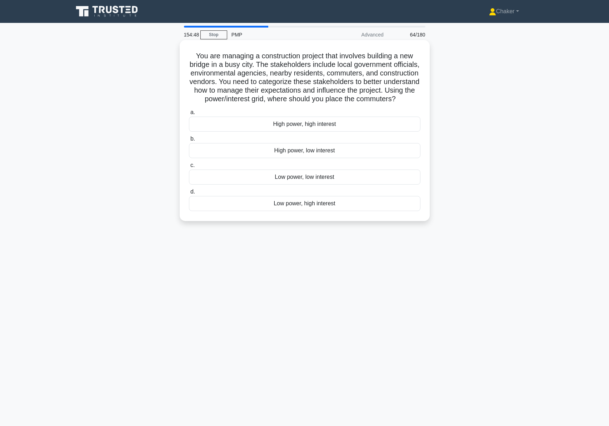
click at [268, 132] on div "High power, high interest" at bounding box center [305, 124] width 232 height 15
click at [189, 115] on input "a. High power, high interest" at bounding box center [189, 112] width 0 height 5
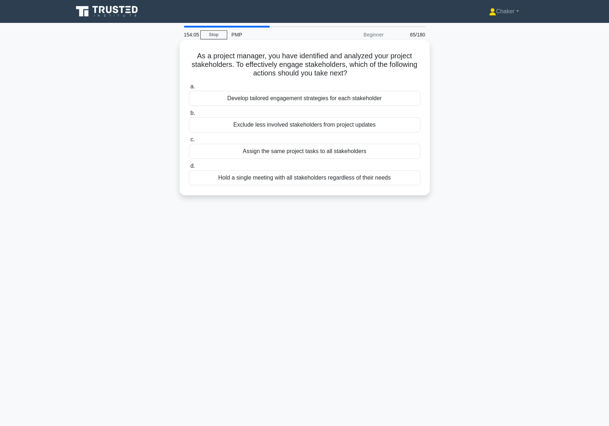
click at [241, 99] on div "Develop tailored engagement strategies for each stakeholder" at bounding box center [305, 98] width 232 height 15
click at [189, 89] on input "a. Develop tailored engagement strategies for each stakeholder" at bounding box center [189, 86] width 0 height 5
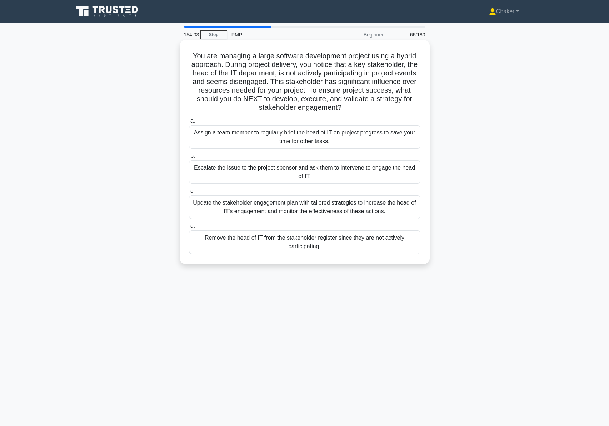
click at [206, 98] on h5 "You are managing a large software development project using a hybrid approach. …" at bounding box center [304, 81] width 233 height 61
click at [341, 207] on div "Update the stakeholder engagement plan with tailored strategies to increase the…" at bounding box center [305, 207] width 232 height 24
click at [189, 193] on input "c. Update the stakeholder engagement plan with tailored strategies to increase …" at bounding box center [189, 191] width 0 height 5
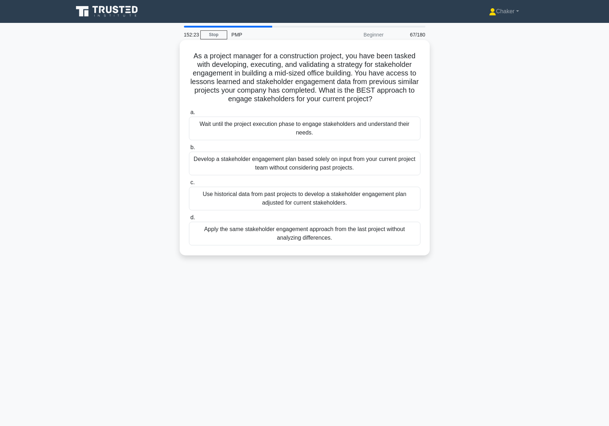
click at [364, 199] on div "Use historical data from past projects to develop a stakeholder engagement plan…" at bounding box center [305, 199] width 232 height 24
click at [189, 185] on input "c. Use historical data from past projects to develop a stakeholder engagement p…" at bounding box center [189, 182] width 0 height 5
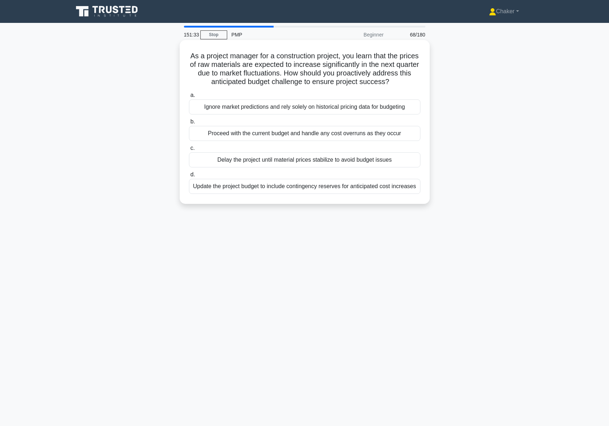
click at [300, 187] on div "Update the project budget to include contingency reserves for anticipated cost …" at bounding box center [305, 186] width 232 height 15
click at [189, 177] on input "d. Update the project budget to include contingency reserves for anticipated co…" at bounding box center [189, 174] width 0 height 5
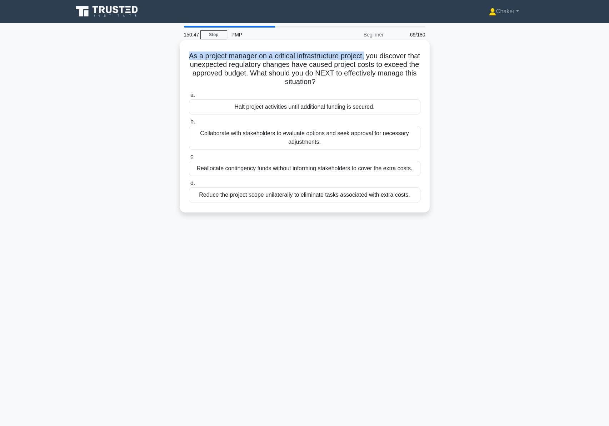
drag, startPoint x: 194, startPoint y: 56, endPoint x: 374, endPoint y: 57, distance: 179.8
click at [374, 57] on h5 "As a project manager on a critical infrastructure project, you discover that un…" at bounding box center [304, 68] width 233 height 35
click at [226, 73] on h5 "As a project manager on a critical infrastructure project, you discover that un…" at bounding box center [304, 68] width 233 height 35
click at [326, 138] on div "Collaborate with stakeholders to evaluate options and seek approval for necessa…" at bounding box center [305, 138] width 232 height 24
click at [189, 124] on input "b. Collaborate with stakeholders to evaluate options and seek approval for nece…" at bounding box center [189, 121] width 0 height 5
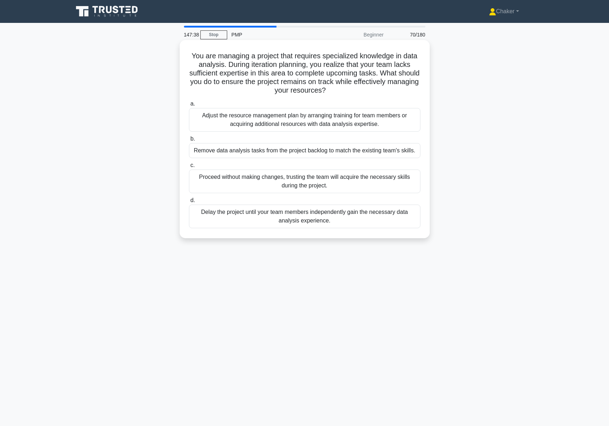
click at [288, 123] on div "Adjust the resource management plan by arranging training for team members or a…" at bounding box center [305, 120] width 232 height 24
click at [189, 106] on input "a. Adjust the resource management plan by arranging training for team members o…" at bounding box center [189, 104] width 0 height 5
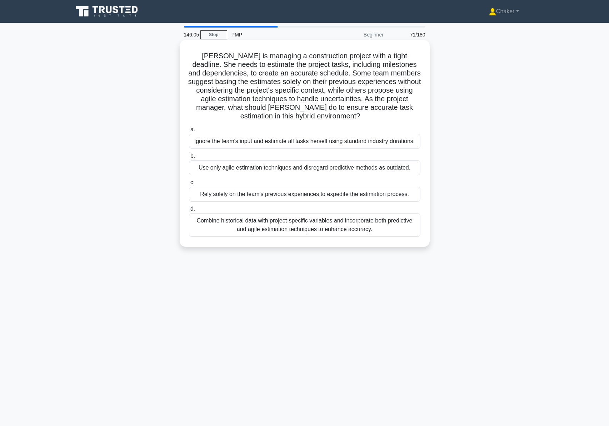
click at [374, 227] on div "Combine historical data with project-specific variables and incorporate both pr…" at bounding box center [305, 225] width 232 height 24
click at [189, 211] on input "d. Combine historical data with project-specific variables and incorporate both…" at bounding box center [189, 209] width 0 height 5
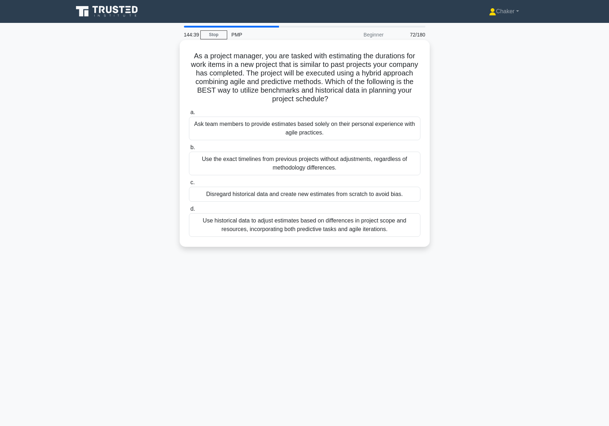
click at [318, 224] on div "Use historical data to adjust estimates based on differences in project scope a…" at bounding box center [305, 225] width 232 height 24
click at [189, 211] on input "d. Use historical data to adjust estimates based on differences in project scop…" at bounding box center [189, 209] width 0 height 5
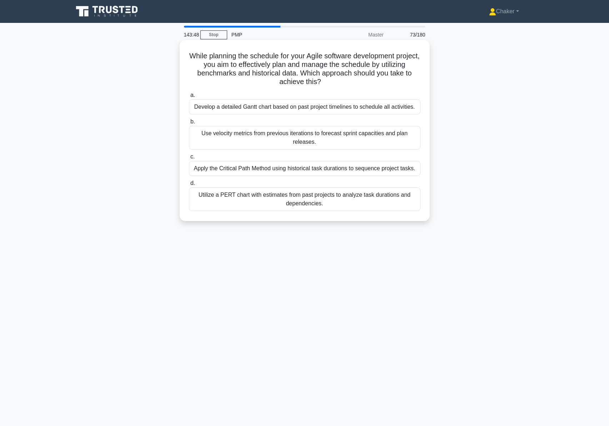
click at [300, 200] on div "Utilize a PERT chart with estimates from past projects to analyze task duration…" at bounding box center [305, 199] width 232 height 24
click at [189, 186] on input "d. Utilize a PERT chart with estimates from past projects to analyze task durat…" at bounding box center [189, 183] width 0 height 5
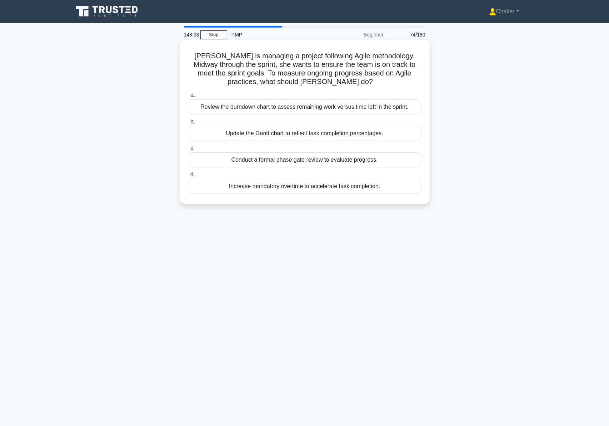
click at [286, 107] on div "Review the burndown chart to assess remaining work versus time left in the spri…" at bounding box center [305, 106] width 232 height 15
click at [189, 98] on input "a. Review the burndown chart to assess remaining work versus time left in the s…" at bounding box center [189, 95] width 0 height 5
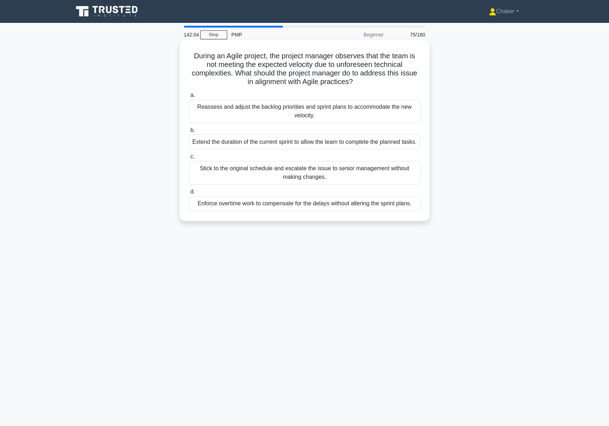
click at [307, 107] on div "Reassess and adjust the backlog priorities and sprint plans to accommodate the …" at bounding box center [305, 111] width 232 height 24
click at [189, 98] on input "a. Reassess and adjust the backlog priorities and sprint plans to accommodate t…" at bounding box center [189, 95] width 0 height 5
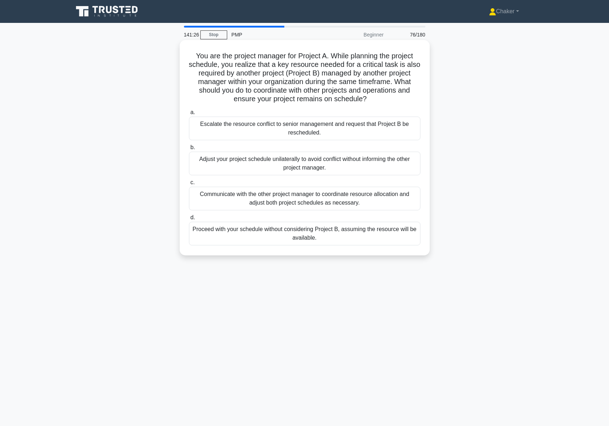
click at [322, 199] on div "Communicate with the other project manager to coordinate resource allocation an…" at bounding box center [305, 199] width 232 height 24
click at [189, 185] on input "c. Communicate with the other project manager to coordinate resource allocation…" at bounding box center [189, 182] width 0 height 5
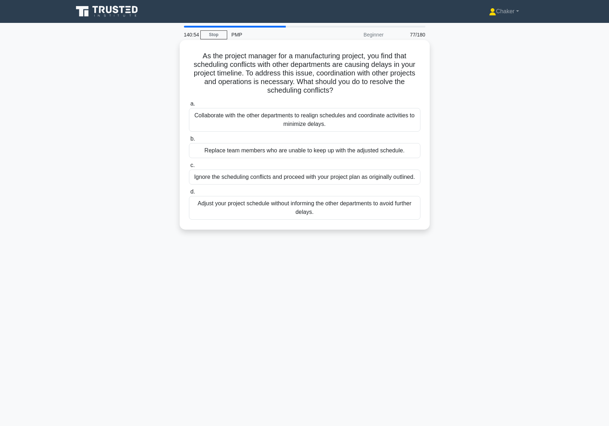
click at [350, 120] on div "Collaborate with the other departments to realign schedules and coordinate acti…" at bounding box center [305, 120] width 232 height 24
click at [189, 106] on input "a. Collaborate with the other departments to realign schedules and coordinate a…" at bounding box center [189, 104] width 0 height 5
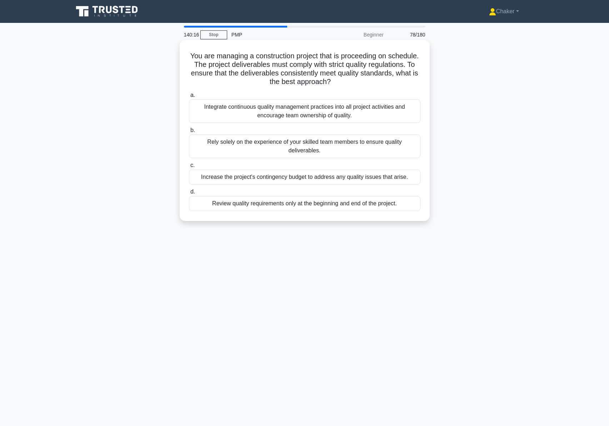
click at [291, 112] on div "Integrate continuous quality management practices into all project activities a…" at bounding box center [305, 111] width 232 height 24
click at [189, 98] on input "a. Integrate continuous quality management practices into all project activitie…" at bounding box center [189, 95] width 0 height 5
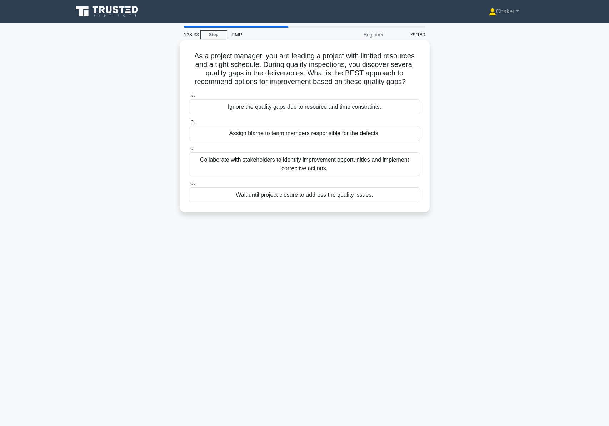
click at [292, 166] on div "Collaborate with stakeholders to identify improvement opportunities and impleme…" at bounding box center [305, 164] width 232 height 24
click at [189, 150] on input "c. Collaborate with stakeholders to identify improvement opportunities and impl…" at bounding box center [189, 148] width 0 height 5
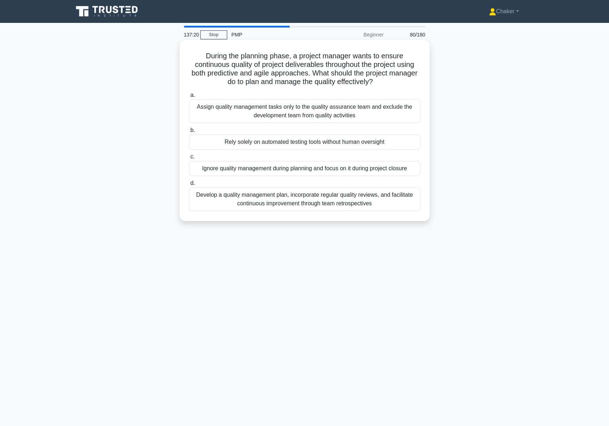
click at [336, 202] on div "Develop a quality management plan, incorporate regular quality reviews, and fac…" at bounding box center [305, 199] width 232 height 24
click at [189, 186] on input "d. Develop a quality management plan, incorporate regular quality reviews, and …" at bounding box center [189, 183] width 0 height 5
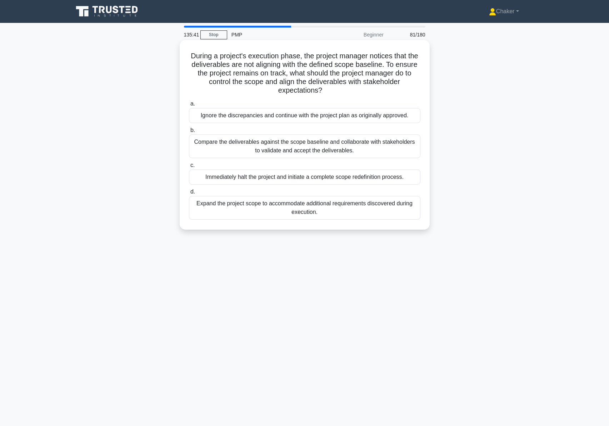
click at [367, 147] on div "Compare the deliverables against the scope baseline and collaborate with stakeh…" at bounding box center [305, 146] width 232 height 24
click at [189, 133] on input "b. Compare the deliverables against the scope baseline and collaborate with sta…" at bounding box center [189, 130] width 0 height 5
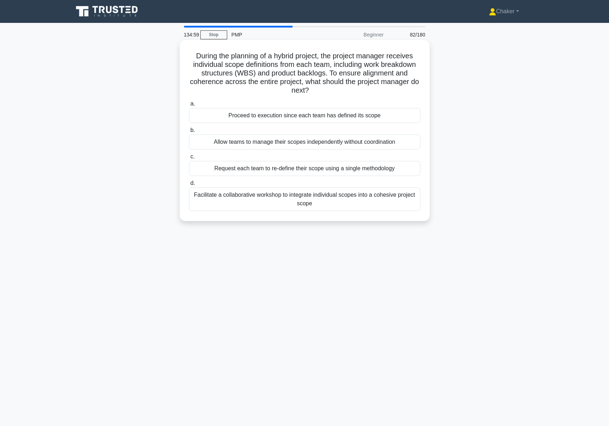
click at [310, 201] on div "Facilitate a collaborative workshop to integrate individual scopes into a cohes…" at bounding box center [305, 199] width 232 height 24
click at [189, 186] on input "d. Facilitate a collaborative workshop to integrate individual scopes into a co…" at bounding box center [189, 183] width 0 height 5
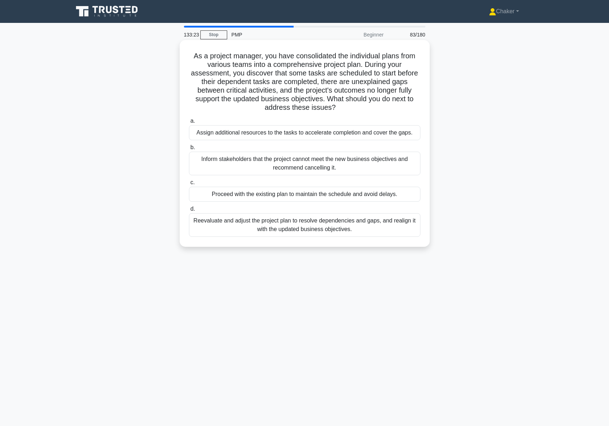
click at [351, 227] on div "Reevaluate and adjust the project plan to resolve dependencies and gaps, and re…" at bounding box center [305, 225] width 232 height 24
click at [189, 211] on input "d. Reevaluate and adjust the project plan to resolve dependencies and gaps, and…" at bounding box center [189, 209] width 0 height 5
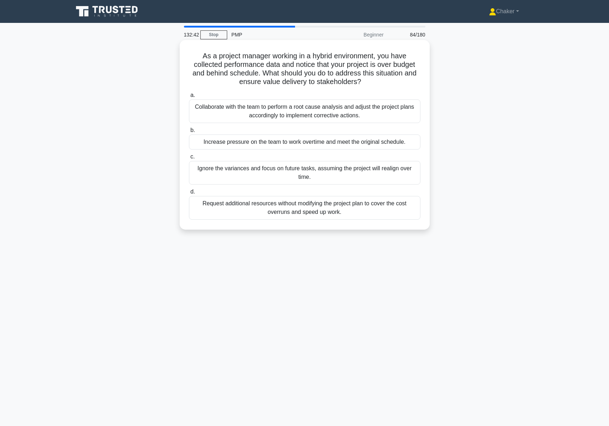
click at [306, 112] on div "Collaborate with the team to perform a root cause analysis and adjust the proje…" at bounding box center [305, 111] width 232 height 24
click at [189, 98] on input "a. Collaborate with the team to perform a root cause analysis and adjust the pr…" at bounding box center [189, 95] width 0 height 5
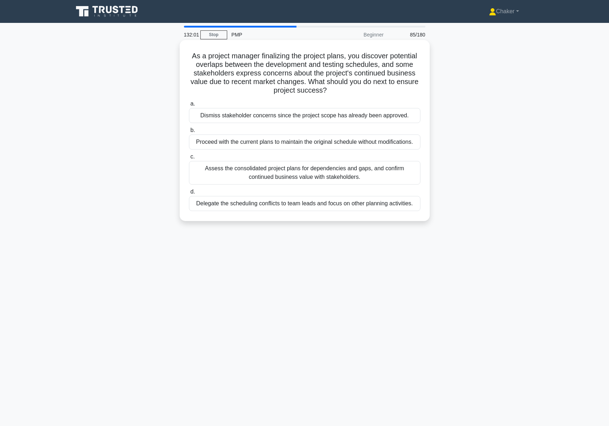
click at [321, 174] on div "Assess the consolidated project plans for dependencies and gaps, and confirm co…" at bounding box center [305, 173] width 232 height 24
click at [189, 159] on input "c. Assess the consolidated project plans for dependencies and gaps, and confirm…" at bounding box center [189, 156] width 0 height 5
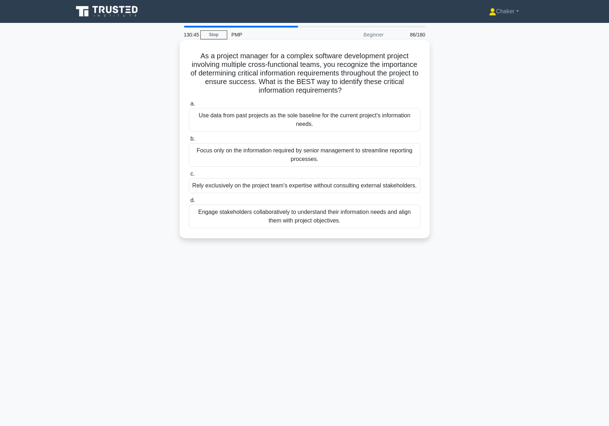
click at [307, 221] on div "Engage stakeholders collaboratively to understand their information needs and a…" at bounding box center [305, 216] width 232 height 24
click at [189, 203] on input "d. Engage stakeholders collaboratively to understand their information needs an…" at bounding box center [189, 200] width 0 height 5
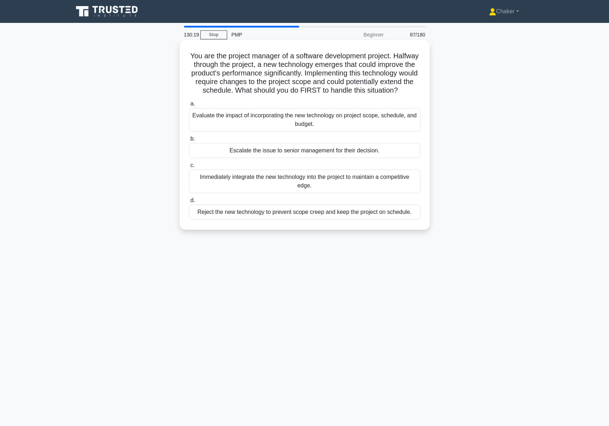
click at [380, 129] on div "Evaluate the impact of incorporating the new technology on project scope, sched…" at bounding box center [305, 120] width 232 height 24
click at [189, 106] on input "a. Evaluate the impact of incorporating the new technology on project scope, sc…" at bounding box center [189, 104] width 0 height 5
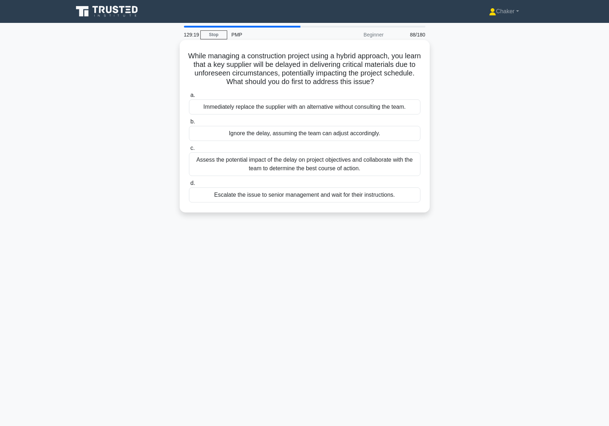
click at [333, 165] on div "Assess the potential impact of the delay on project objectives and collaborate …" at bounding box center [305, 164] width 232 height 24
click at [189, 150] on input "c. Assess the potential impact of the delay on project objectives and collabora…" at bounding box center [189, 148] width 0 height 5
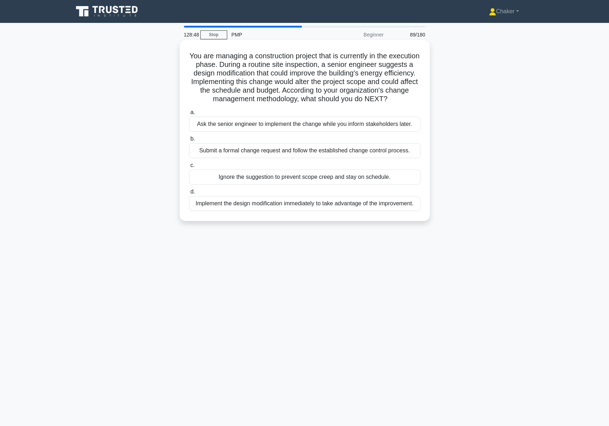
click at [400, 158] on div "Submit a formal change request and follow the established change control proces…" at bounding box center [305, 150] width 232 height 15
click at [189, 141] on input "b. Submit a formal change request and follow the established change control pro…" at bounding box center [189, 139] width 0 height 5
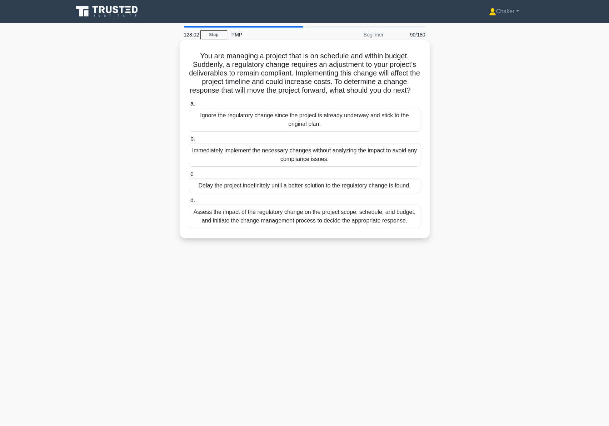
click at [321, 228] on div "Assess the impact of the regulatory change on the project scope, schedule, and …" at bounding box center [305, 216] width 232 height 24
click at [189, 203] on input "d. Assess the impact of the regulatory change on the project scope, schedule, a…" at bounding box center [189, 200] width 0 height 5
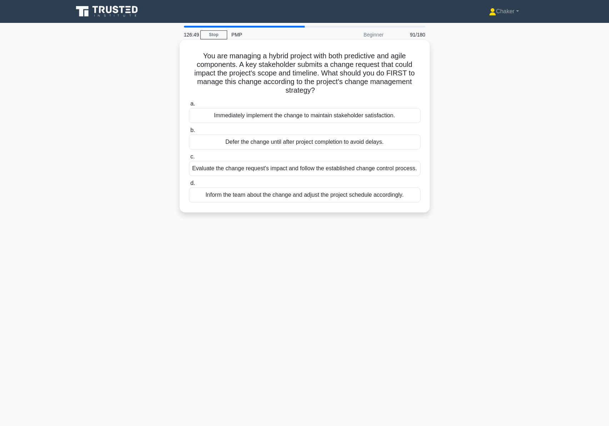
click at [294, 169] on div "Evaluate the change request's impact and follow the established change control …" at bounding box center [305, 168] width 232 height 15
click at [189, 159] on input "c. Evaluate the change request's impact and follow the established change contr…" at bounding box center [189, 156] width 0 height 5
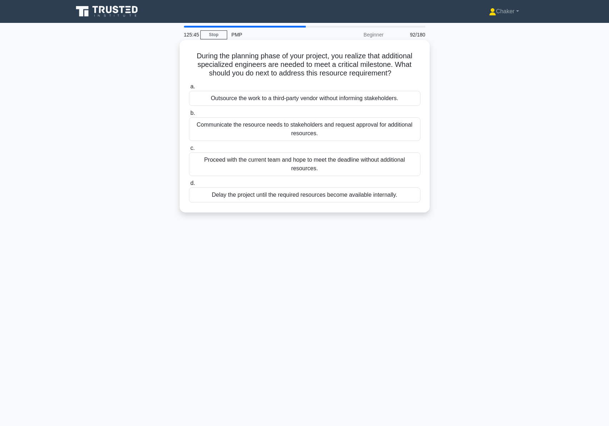
click at [307, 131] on div "Communicate the resource needs to stakeholders and request approval for additio…" at bounding box center [305, 129] width 232 height 24
click at [189, 115] on input "b. Communicate the resource needs to stakeholders and request approval for addi…" at bounding box center [189, 113] width 0 height 5
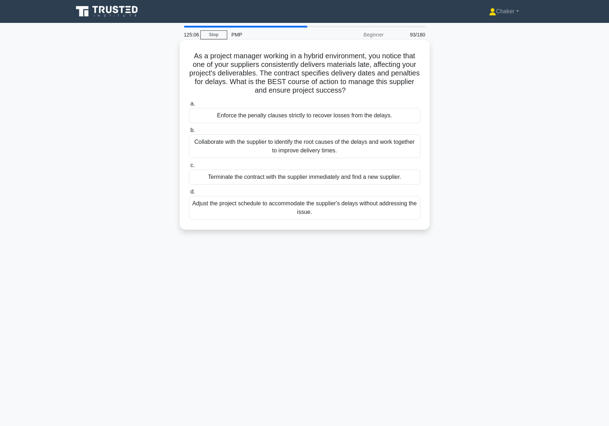
click at [311, 148] on div "Collaborate with the supplier to identify the root causes of the delays and wor…" at bounding box center [305, 146] width 232 height 24
click at [189, 133] on input "b. Collaborate with the supplier to identify the root causes of the delays and …" at bounding box center [189, 130] width 0 height 5
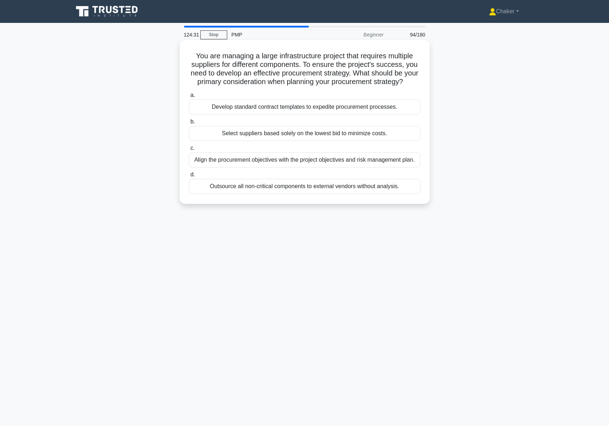
click at [233, 167] on div "Align the procurement objectives with the project objectives and risk managemen…" at bounding box center [305, 159] width 232 height 15
click at [189, 150] on input "c. Align the procurement objectives with the project objectives and risk manage…" at bounding box center [189, 148] width 0 height 5
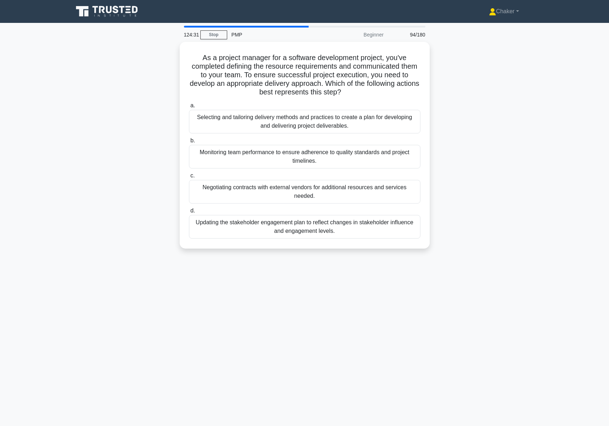
click at [233, 172] on label "c. Negotiating contracts with external vendors for additional resources and ser…" at bounding box center [305, 187] width 232 height 32
click at [189, 173] on input "c. Negotiating contracts with external vendors for additional resources and ser…" at bounding box center [189, 175] width 0 height 5
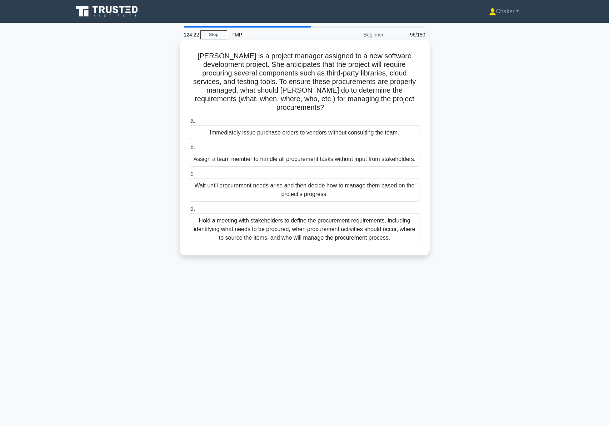
click at [263, 93] on h5 "Maria is a project manager assigned to a new software development project. She …" at bounding box center [304, 81] width 233 height 61
click at [293, 236] on div "Hold a meeting with stakeholders to define the procurement requirements, includ…" at bounding box center [305, 229] width 232 height 32
click at [189, 211] on input "d. Hold a meeting with stakeholders to define the procurement requirements, inc…" at bounding box center [189, 209] width 0 height 5
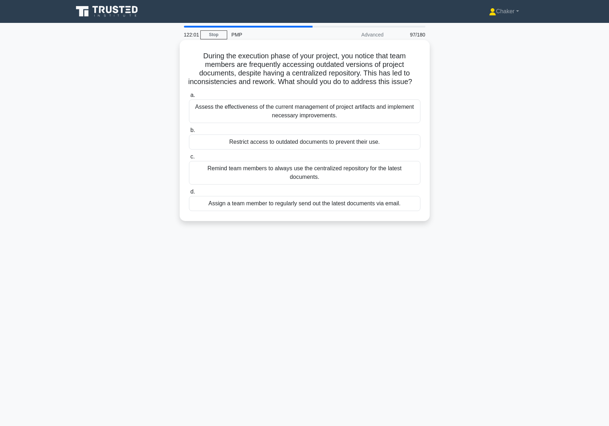
click at [231, 178] on div "Remind team members to always use the centralized repository for the latest doc…" at bounding box center [305, 173] width 232 height 24
click at [189, 159] on input "c. Remind team members to always use the centralized repository for the latest …" at bounding box center [189, 156] width 0 height 5
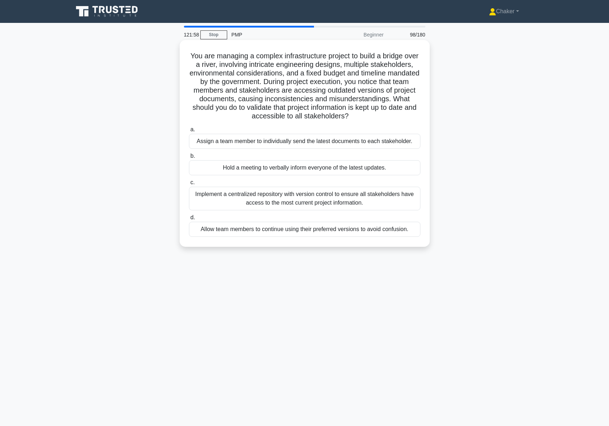
click at [264, 86] on h5 "You are managing a complex infrastructure project to build a bridge over a rive…" at bounding box center [304, 85] width 233 height 69
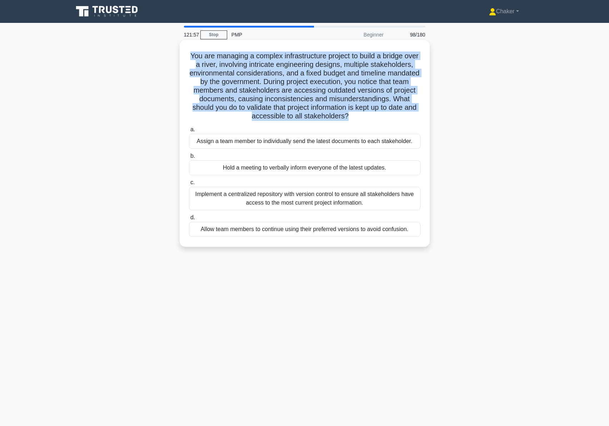
click at [264, 86] on h5 "You are managing a complex infrastructure project to build a bridge over a rive…" at bounding box center [304, 85] width 233 height 69
click at [258, 80] on h5 "You are managing a complex infrastructure project to build a bridge over a rive…" at bounding box center [304, 85] width 233 height 69
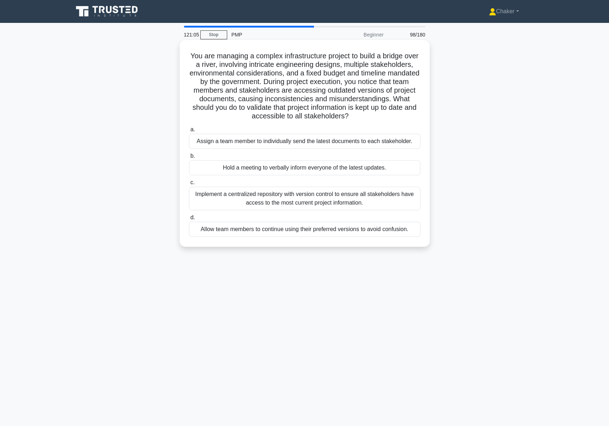
click at [326, 200] on div "Implement a centralized repository with version control to ensure all stakehold…" at bounding box center [305, 199] width 232 height 24
click at [189, 185] on input "c. Implement a centralized repository with version control to ensure all stakeh…" at bounding box center [189, 182] width 0 height 5
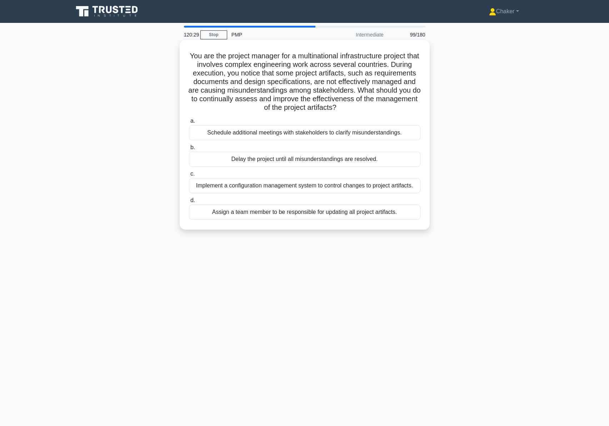
click at [336, 186] on div "Implement a configuration management system to control changes to project artif…" at bounding box center [305, 185] width 232 height 15
click at [189, 176] on input "c. Implement a configuration management system to control changes to project ar…" at bounding box center [189, 174] width 0 height 5
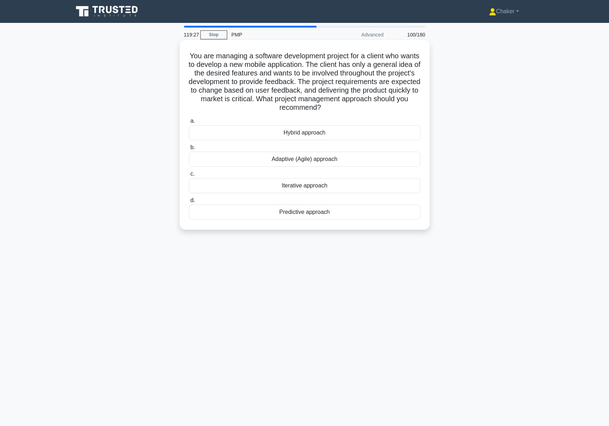
click at [285, 160] on div "Adaptive (Agile) approach" at bounding box center [305, 159] width 232 height 15
click at [189, 150] on input "b. Adaptive (Agile) approach" at bounding box center [189, 147] width 0 height 5
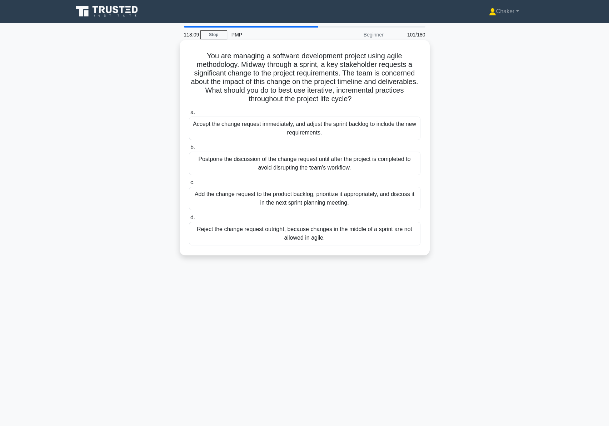
click at [323, 200] on div "Add the change request to the product backlog, prioritize it appropriately, and…" at bounding box center [305, 199] width 232 height 24
click at [189, 185] on input "c. Add the change request to the product backlog, prioritize it appropriately, …" at bounding box center [189, 182] width 0 height 5
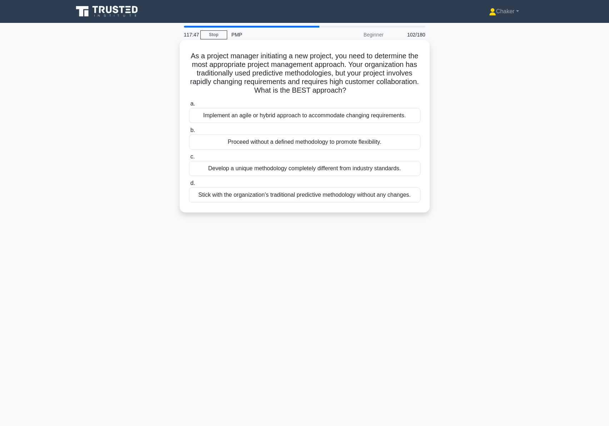
click at [369, 117] on div "Implement an agile or hybrid approach to accommodate changing requirements." at bounding box center [305, 115] width 232 height 15
click at [189, 106] on input "a. Implement an agile or hybrid approach to accommodate changing requirements." at bounding box center [189, 104] width 0 height 5
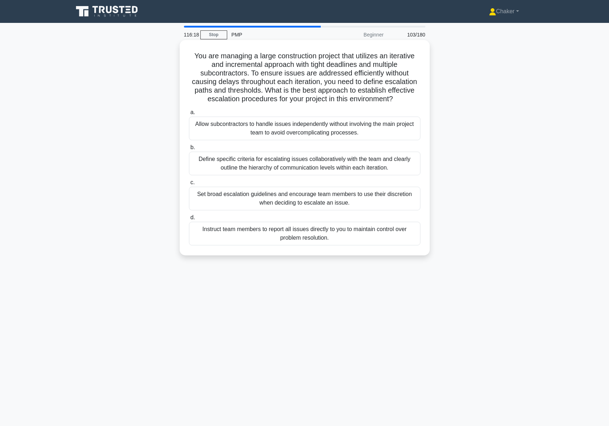
click at [315, 166] on div "Define specific criteria for escalating issues collaboratively with the team an…" at bounding box center [305, 164] width 232 height 24
click at [189, 150] on input "b. Define specific criteria for escalating issues collaboratively with the team…" at bounding box center [189, 147] width 0 height 5
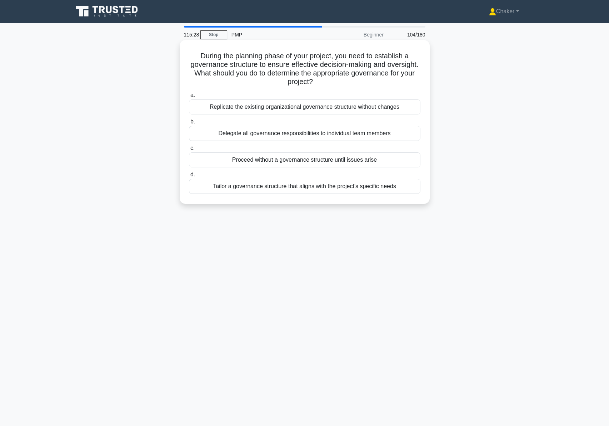
click at [322, 187] on div "Tailor a governance structure that aligns with the project's specific needs" at bounding box center [305, 186] width 232 height 15
click at [189, 177] on input "d. Tailor a governance structure that aligns with the project's specific needs" at bounding box center [189, 174] width 0 height 5
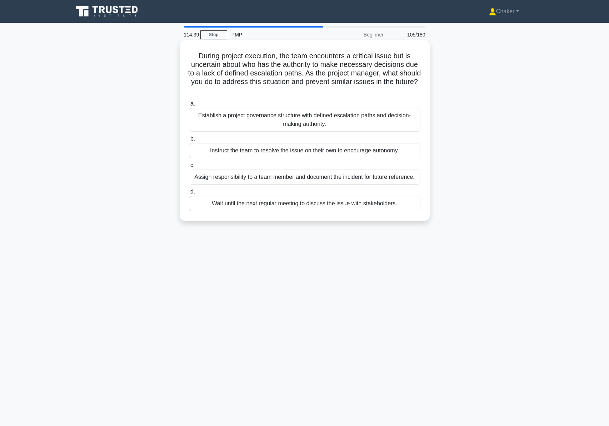
click at [314, 122] on div "Establish a project governance structure with defined escalation paths and deci…" at bounding box center [305, 120] width 232 height 24
click at [189, 106] on input "a. Establish a project governance structure with defined escalation paths and d…" at bounding box center [189, 104] width 0 height 5
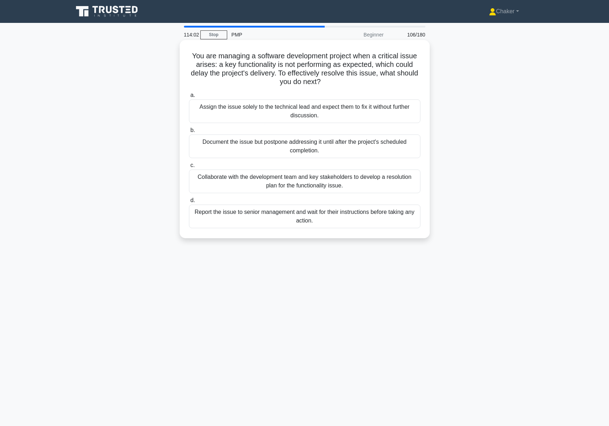
click at [296, 180] on div "Collaborate with the development team and key stakeholders to develop a resolut…" at bounding box center [305, 181] width 232 height 24
click at [189, 168] on input "c. Collaborate with the development team and key stakeholders to develop a reso…" at bounding box center [189, 165] width 0 height 5
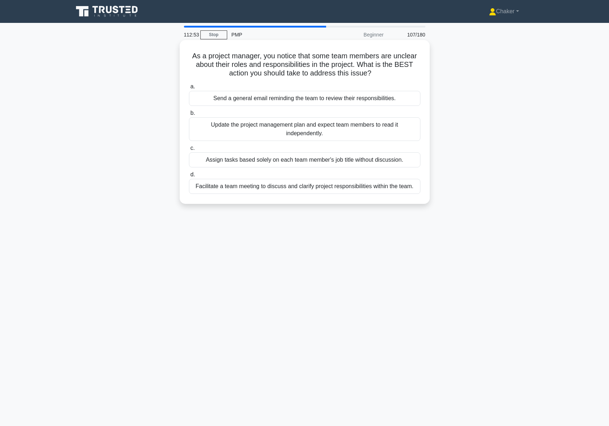
click at [345, 187] on div "Facilitate a team meeting to discuss and clarify project responsibilities withi…" at bounding box center [305, 186] width 232 height 15
click at [189, 177] on input "d. Facilitate a team meeting to discuss and clarify project responsibilities wi…" at bounding box center [189, 174] width 0 height 5
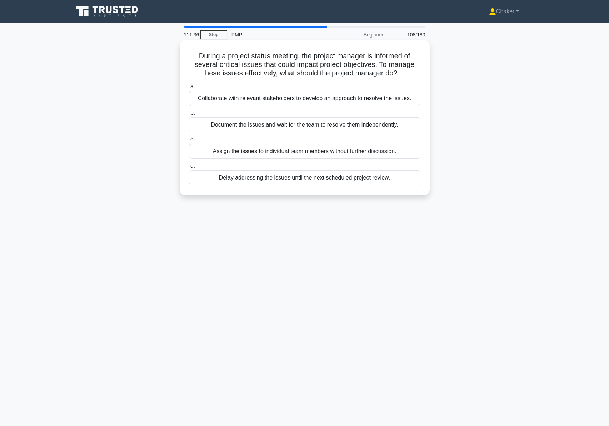
click at [234, 101] on div "Collaborate with relevant stakeholders to develop an approach to resolve the is…" at bounding box center [305, 98] width 232 height 15
click at [189, 89] on input "a. Collaborate with relevant stakeholders to develop an approach to resolve the…" at bounding box center [189, 86] width 0 height 5
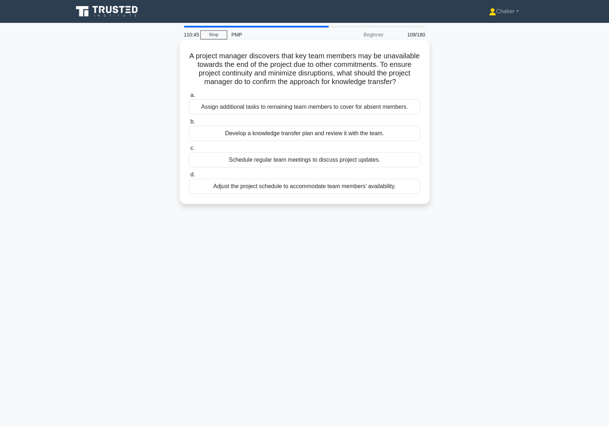
click at [218, 141] on div "Develop a knowledge transfer plan and review it with the team." at bounding box center [305, 133] width 232 height 15
click at [189, 124] on input "b. Develop a knowledge transfer plan and review it with the team." at bounding box center [189, 121] width 0 height 5
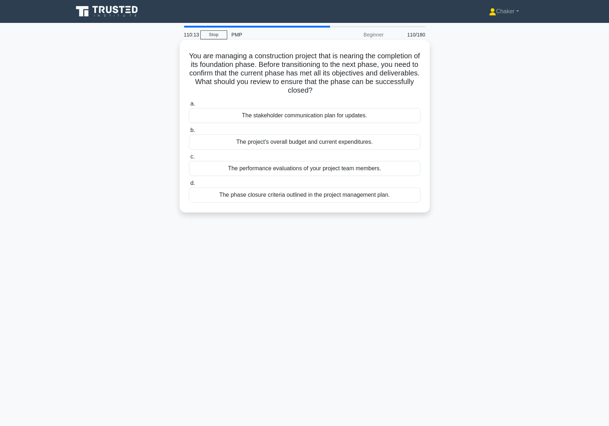
click at [318, 195] on div "The phase closure criteria outlined in the project management plan." at bounding box center [305, 194] width 232 height 15
click at [189, 186] on input "d. The phase closure criteria outlined in the project management plan." at bounding box center [189, 183] width 0 height 5
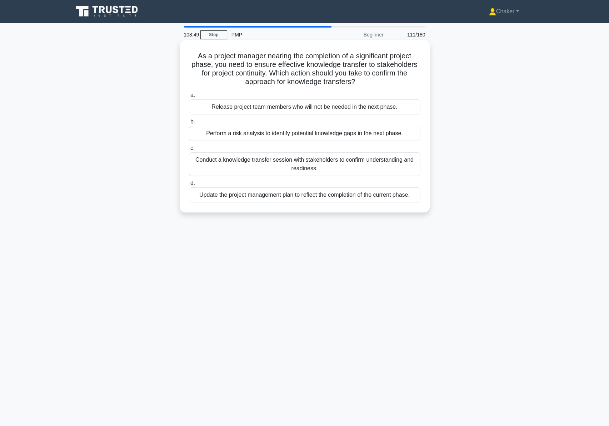
click at [330, 168] on div "Conduct a knowledge transfer session with stakeholders to confirm understanding…" at bounding box center [305, 164] width 232 height 24
click at [189, 150] on input "c. Conduct a knowledge transfer session with stakeholders to confirm understand…" at bounding box center [189, 148] width 0 height 5
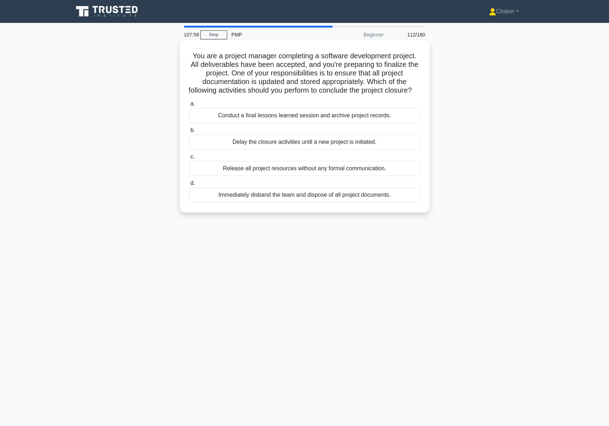
click at [329, 123] on div "Conduct a final lessons learned session and archive project records." at bounding box center [305, 115] width 232 height 15
click at [189, 106] on input "a. Conduct a final lessons learned session and archive project records." at bounding box center [189, 104] width 0 height 5
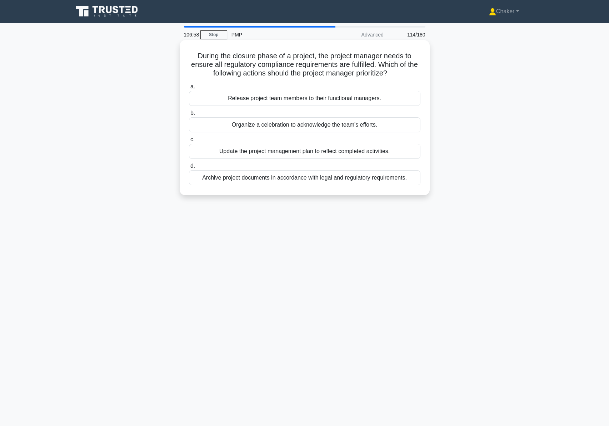
click at [303, 152] on div "Update the project management plan to reflect completed activities." at bounding box center [305, 151] width 232 height 15
click at [189, 142] on input "c. Update the project management plan to reflect completed activities." at bounding box center [189, 139] width 0 height 5
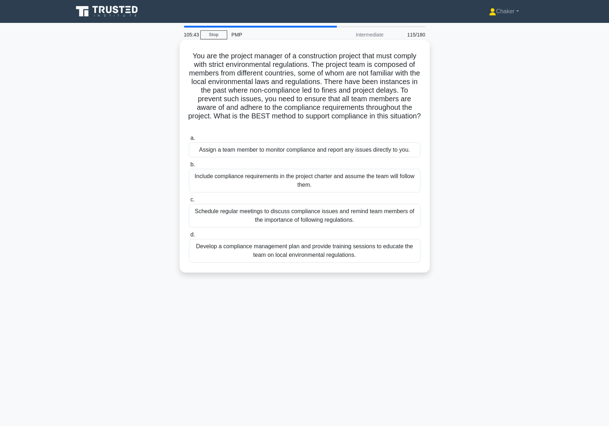
click at [315, 253] on div "Develop a compliance management plan and provide training sessions to educate t…" at bounding box center [305, 251] width 232 height 24
click at [189, 237] on input "d. Develop a compliance management plan and provide training sessions to educat…" at bounding box center [189, 234] width 0 height 5
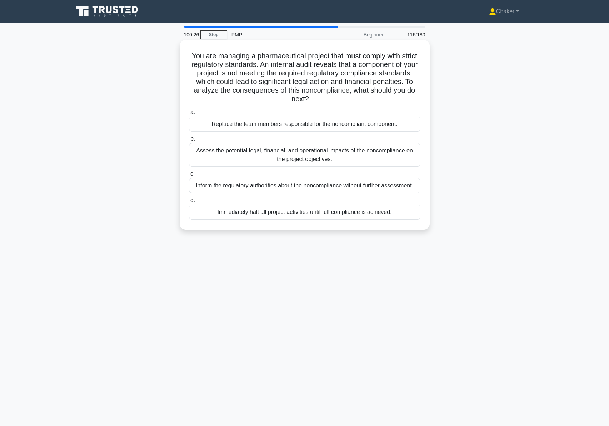
click at [313, 212] on div "Immediately halt all project activities until full compliance is achieved." at bounding box center [305, 211] width 232 height 15
click at [189, 203] on input "d. Immediately halt all project activities until full compliance is achieved." at bounding box center [189, 200] width 0 height 5
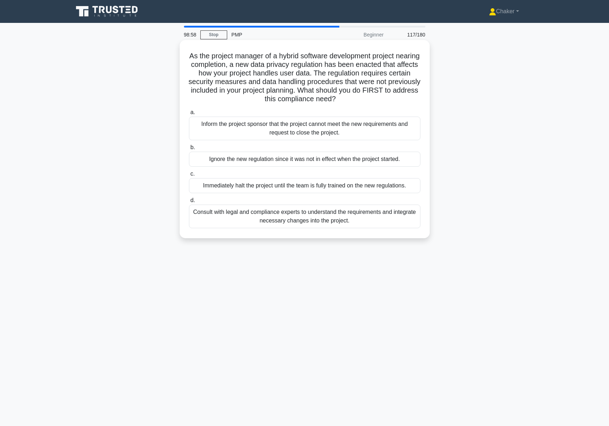
click at [312, 218] on div "Consult with legal and compliance experts to understand the requirements and in…" at bounding box center [305, 216] width 232 height 24
click at [189, 203] on input "d. Consult with legal and compliance experts to understand the requirements and…" at bounding box center [189, 200] width 0 height 5
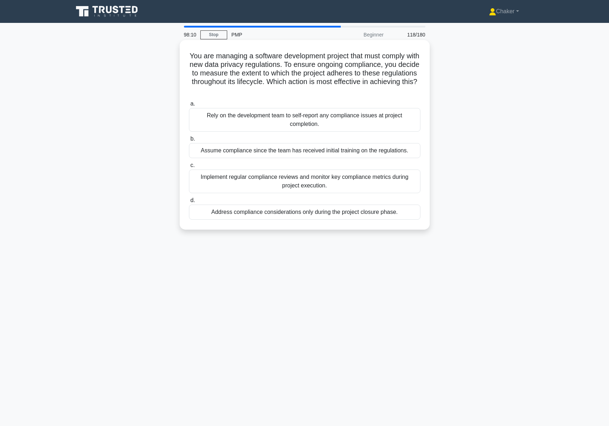
click at [298, 182] on div "Implement regular compliance reviews and monitor key compliance metrics during …" at bounding box center [305, 181] width 232 height 24
click at [189, 168] on input "c. Implement regular compliance reviews and monitor key compliance metrics duri…" at bounding box center [189, 165] width 0 height 5
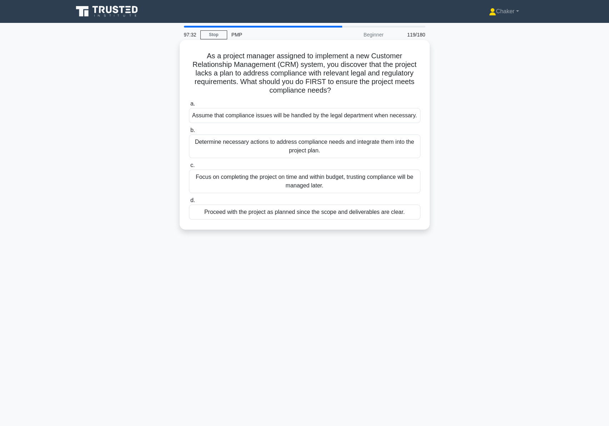
click at [295, 145] on div "Determine necessary actions to address compliance needs and integrate them into…" at bounding box center [305, 146] width 232 height 24
click at [189, 133] on input "b. Determine necessary actions to address compliance needs and integrate them i…" at bounding box center [189, 130] width 0 height 5
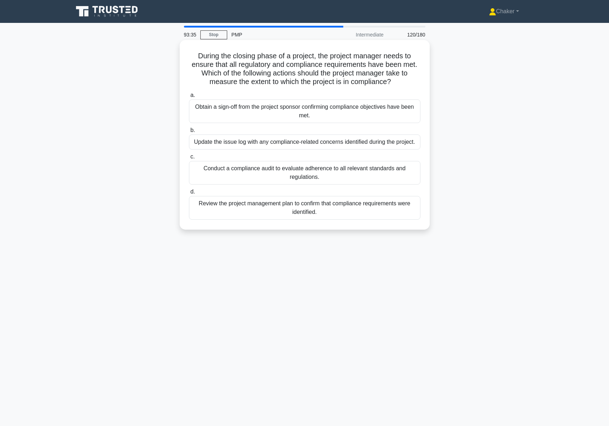
click at [313, 171] on div "Conduct a compliance audit to evaluate adherence to all relevant standards and …" at bounding box center [305, 173] width 232 height 24
click at [189, 159] on input "c. Conduct a compliance audit to evaluate adherence to all relevant standards a…" at bounding box center [189, 156] width 0 height 5
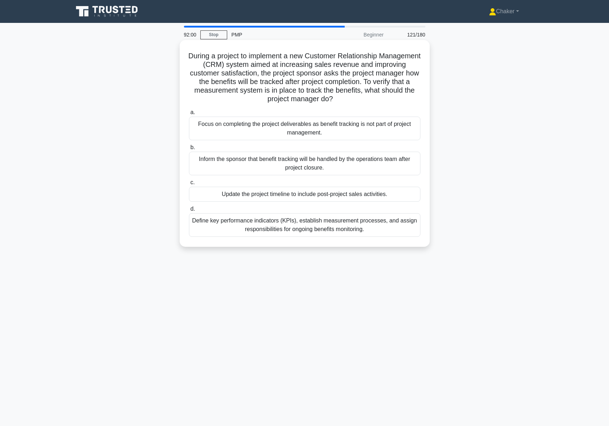
click at [336, 226] on div "Define key performance indicators (KPIs), establish measurement processes, and …" at bounding box center [305, 225] width 232 height 24
click at [189, 211] on input "d. Define key performance indicators (KPIs), establish measurement processes, a…" at bounding box center [189, 209] width 0 height 5
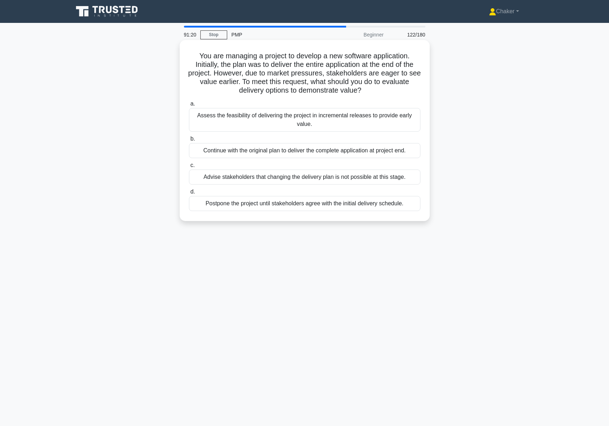
click at [326, 119] on div "Assess the feasibility of delivering the project in incremental releases to pro…" at bounding box center [305, 120] width 232 height 24
click at [189, 106] on input "a. Assess the feasibility of delivering the project in incremental releases to …" at bounding box center [189, 104] width 0 height 5
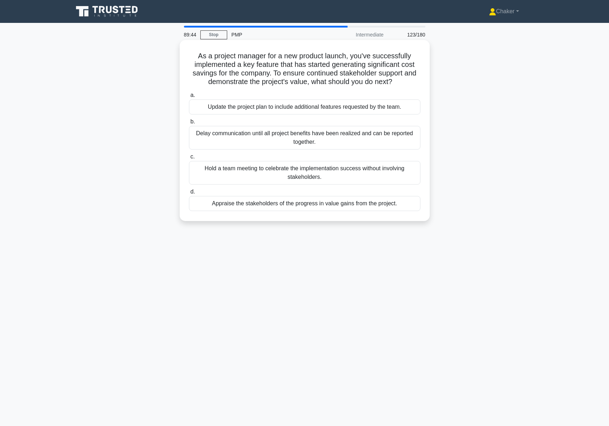
click at [342, 202] on div "Appraise the stakeholders of the progress in value gains from the project." at bounding box center [305, 203] width 232 height 15
click at [189, 194] on input "d. Appraise the stakeholders of the progress in value gains from the project." at bounding box center [189, 191] width 0 height 5
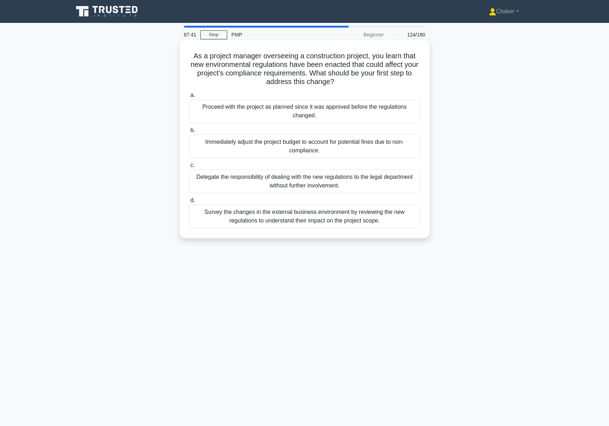
click at [345, 217] on div "Survey the changes in the external business environment by reviewing the new re…" at bounding box center [305, 216] width 232 height 24
click at [189, 203] on input "d. Survey the changes in the external business environment by reviewing the new…" at bounding box center [189, 200] width 0 height 5
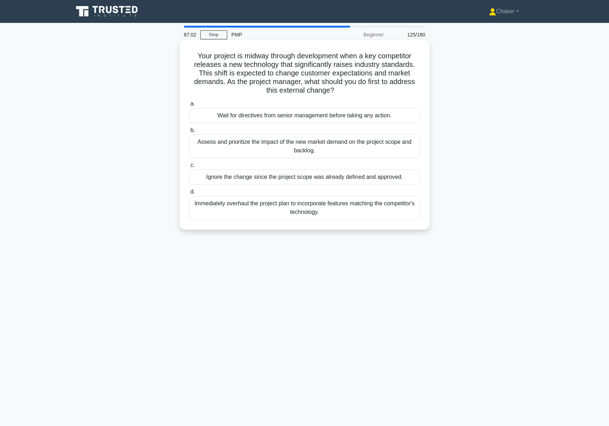
click at [360, 208] on div "Immediately overhaul the project plan to incorporate features matching the comp…" at bounding box center [305, 208] width 232 height 24
click at [189, 194] on input "d. Immediately overhaul the project plan to incorporate features matching the c…" at bounding box center [189, 191] width 0 height 5
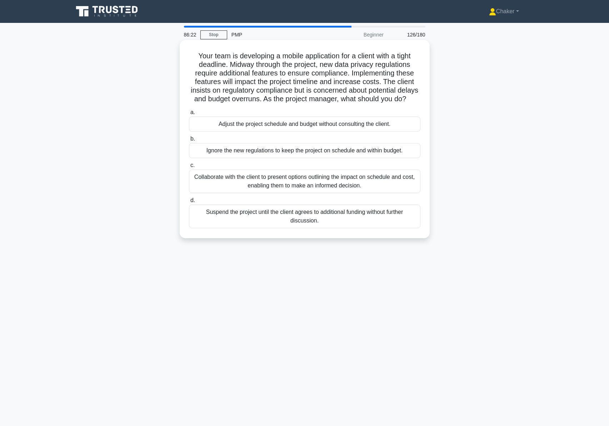
click at [353, 192] on div "Collaborate with the client to present options outlining the impact on schedule…" at bounding box center [305, 181] width 232 height 24
click at [189, 168] on input "c. Collaborate with the client to present options outlining the impact on sched…" at bounding box center [189, 165] width 0 height 5
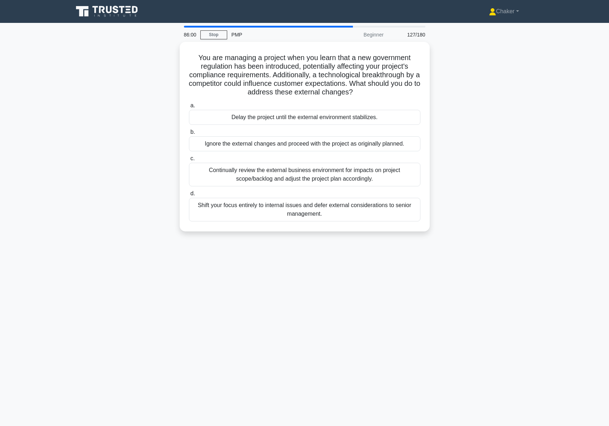
drag, startPoint x: 172, startPoint y: 82, endPoint x: 176, endPoint y: 84, distance: 4.3
click at [176, 84] on div "You are managing a project when you learn that a new government regulation has …" at bounding box center [305, 141] width 472 height 198
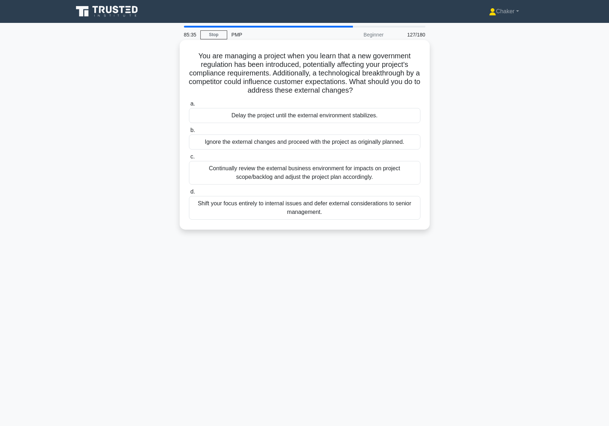
click at [325, 174] on div "Continually review the external business environment for impacts on project sco…" at bounding box center [305, 173] width 232 height 24
click at [189, 159] on input "c. Continually review the external business environment for impacts on project …" at bounding box center [189, 156] width 0 height 5
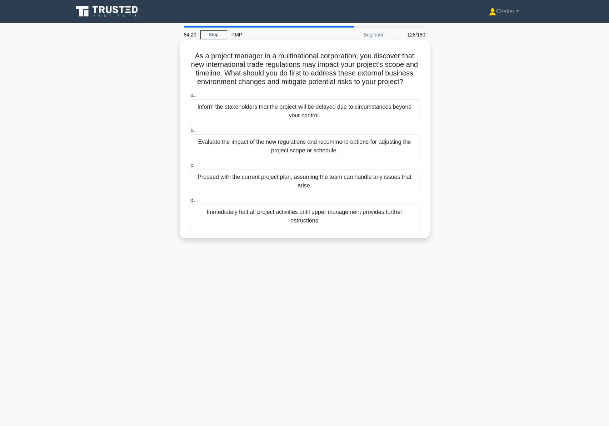
click at [308, 149] on div "Evaluate the impact of the new regulations and recommend options for adjusting …" at bounding box center [305, 146] width 232 height 24
click at [189, 133] on input "b. Evaluate the impact of the new regulations and recommend options for adjusti…" at bounding box center [189, 130] width 0 height 5
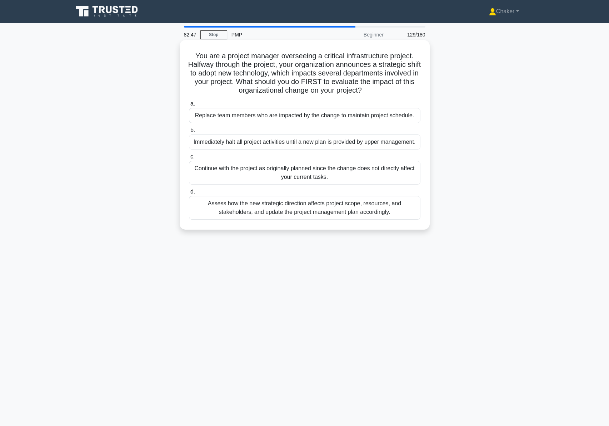
click at [339, 208] on div "Assess how the new strategic direction affects project scope, resources, and st…" at bounding box center [305, 208] width 232 height 24
click at [189, 194] on input "d. Assess how the new strategic direction affects project scope, resources, and…" at bounding box center [189, 191] width 0 height 5
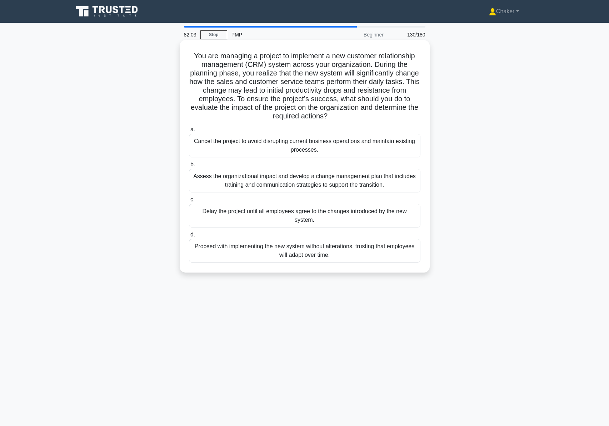
click at [335, 184] on div "Assess the organizational impact and develop a change management plan that incl…" at bounding box center [305, 181] width 232 height 24
click at [189, 167] on input "b. Assess the organizational impact and develop a change management plan that i…" at bounding box center [189, 164] width 0 height 5
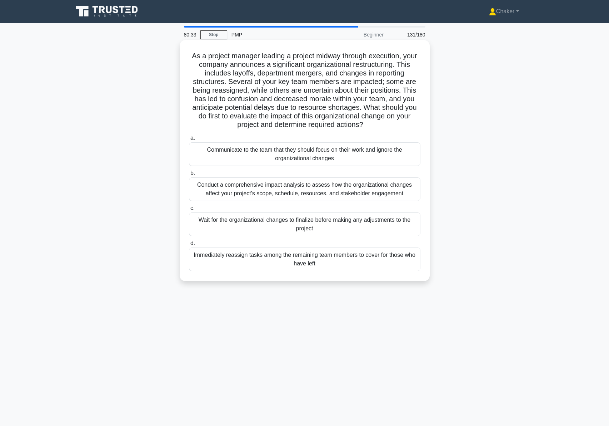
click at [354, 190] on div "Conduct a comprehensive impact analysis to assess how the organizational change…" at bounding box center [305, 189] width 232 height 24
click at [189, 176] on input "b. Conduct a comprehensive impact analysis to assess how the organizational cha…" at bounding box center [189, 173] width 0 height 5
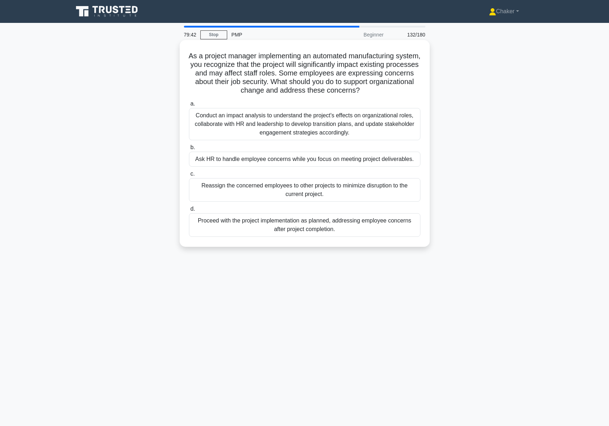
click at [298, 123] on div "Conduct an impact analysis to understand the project's effects on organizationa…" at bounding box center [305, 124] width 232 height 32
click at [189, 106] on input "a. Conduct an impact analysis to understand the project's effects on organizati…" at bounding box center [189, 104] width 0 height 5
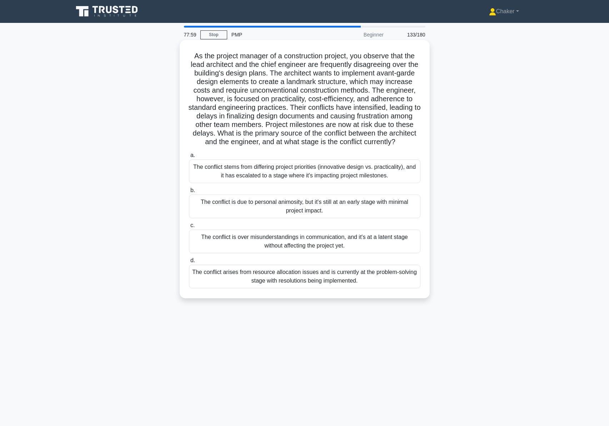
click at [307, 179] on div "The conflict stems from differing project priorities (innovative design vs. pra…" at bounding box center [305, 171] width 232 height 24
click at [189, 158] on input "a. The conflict stems from differing project priorities (innovative design vs. …" at bounding box center [189, 155] width 0 height 5
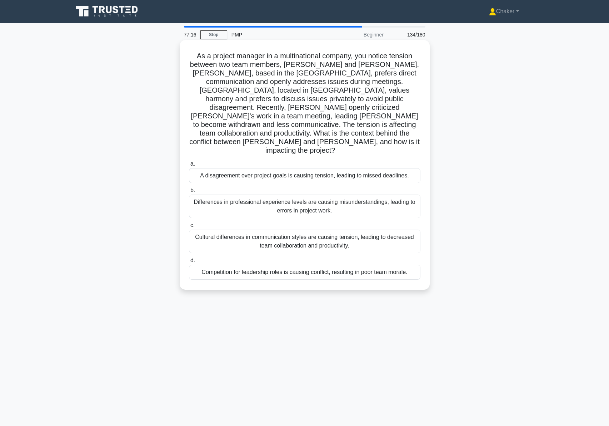
click at [257, 229] on div "Cultural differences in communication styles are causing tension, leading to de…" at bounding box center [305, 241] width 232 height 24
click at [189, 226] on input "c. Cultural differences in communication styles are causing tension, leading to…" at bounding box center [189, 225] width 0 height 5
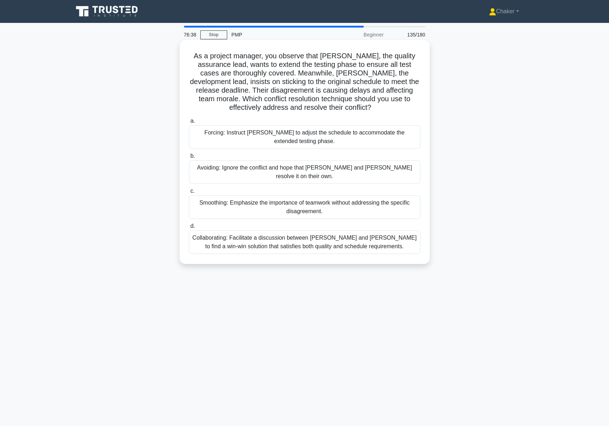
click at [300, 236] on div "Collaborating: Facilitate a discussion between Karen and Tom to find a win-win …" at bounding box center [305, 242] width 232 height 24
click at [189, 228] on input "d. Collaborating: Facilitate a discussion between Karen and Tom to find a win-w…" at bounding box center [189, 226] width 0 height 5
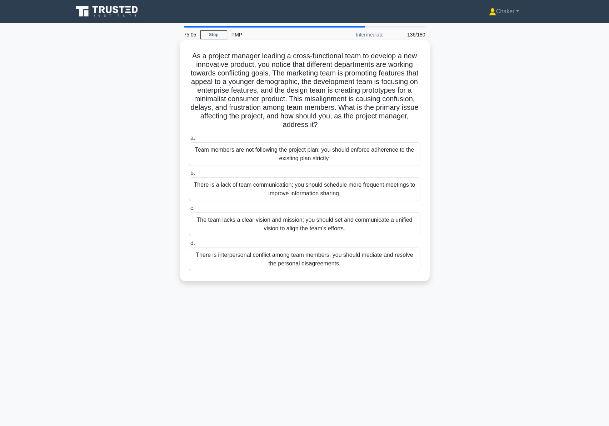
click at [314, 226] on div "The team lacks a clear vision and mission; you should set and communicate a uni…" at bounding box center [305, 224] width 232 height 24
click at [189, 211] on input "c. The team lacks a clear vision and mission; you should set and communicate a …" at bounding box center [189, 208] width 0 height 5
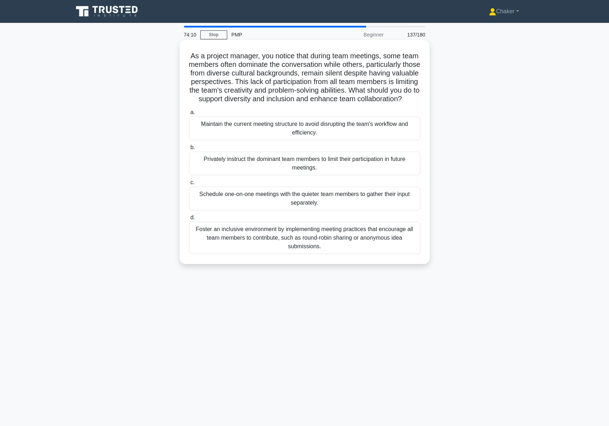
click at [323, 247] on div "Foster an inclusive environment by implementing meeting practices that encourag…" at bounding box center [305, 238] width 232 height 32
click at [189, 220] on input "d. Foster an inclusive environment by implementing meeting practices that encou…" at bounding box center [189, 217] width 0 height 5
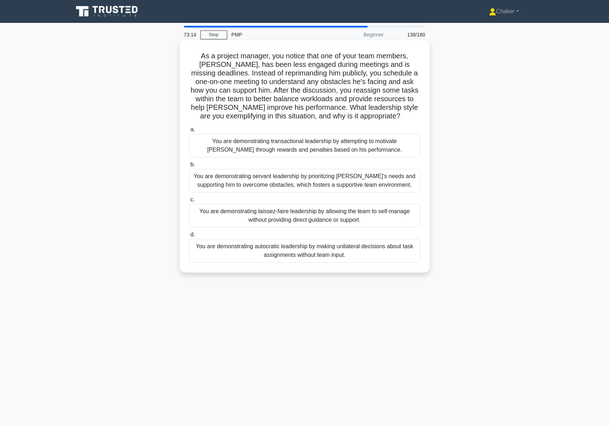
click at [269, 181] on div "You are demonstrating servant leadership by prioritizing James's needs and supp…" at bounding box center [305, 181] width 232 height 24
click at [189, 167] on input "b. You are demonstrating servant leadership by prioritizing James's needs and s…" at bounding box center [189, 164] width 0 height 5
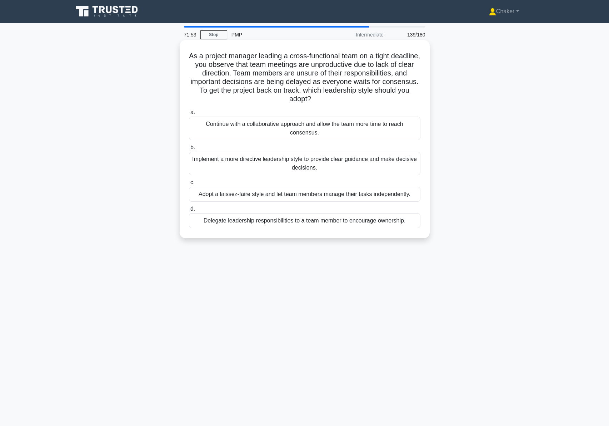
click at [300, 167] on div "Implement a more directive leadership style to provide clear guidance and make …" at bounding box center [305, 164] width 232 height 24
click at [189, 150] on input "b. Implement a more directive leadership style to provide clear guidance and ma…" at bounding box center [189, 147] width 0 height 5
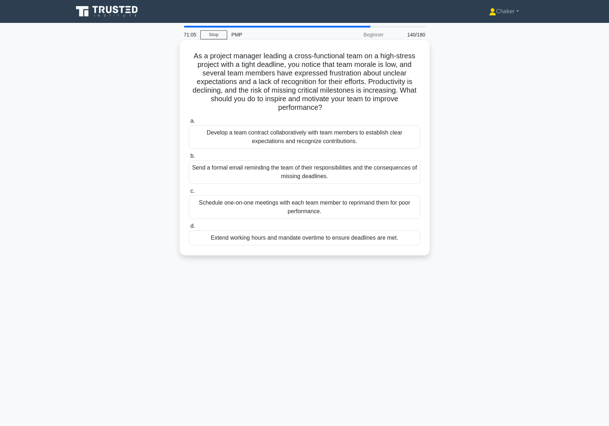
click at [297, 138] on div "Develop a team contract collaboratively with team members to establish clear ex…" at bounding box center [305, 137] width 232 height 24
click at [189, 123] on input "a. Develop a team contract collaboratively with team members to establish clear…" at bounding box center [189, 121] width 0 height 5
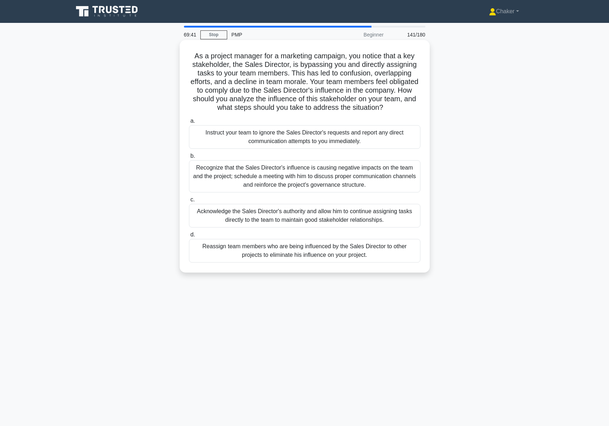
click at [311, 177] on div "Recognize that the Sales Director's influence is causing negative impacts on th…" at bounding box center [305, 176] width 232 height 32
click at [189, 158] on input "b. Recognize that the Sales Director's influence is causing negative impacts on…" at bounding box center [189, 156] width 0 height 5
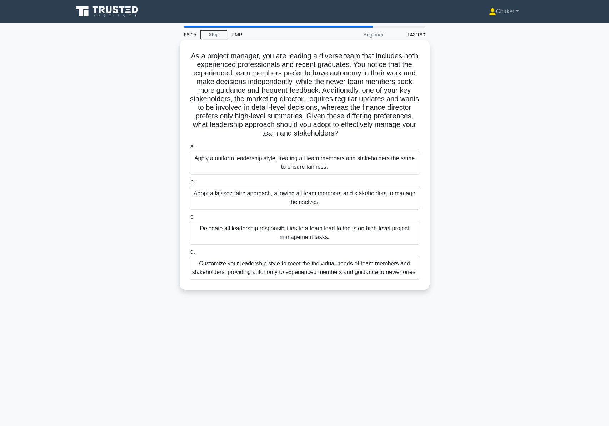
click at [321, 270] on div "Customize your leadership style to meet the individual needs of team members an…" at bounding box center [305, 268] width 232 height 24
click at [189, 254] on input "d. Customize your leadership style to meet the individual needs of team members…" at bounding box center [189, 252] width 0 height 5
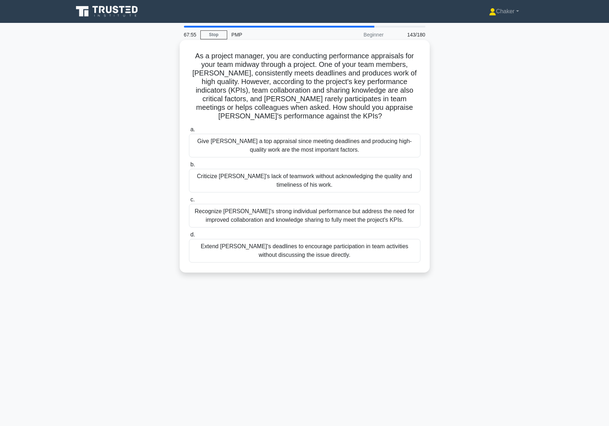
click at [387, 57] on h5 "As a project manager, you are conducting performance appraisals for your team m…" at bounding box center [304, 85] width 233 height 69
copy h5 "appraisals"
click at [300, 72] on h5 "As a project manager, you are conducting performance appraisals for your team m…" at bounding box center [304, 85] width 233 height 69
click at [214, 89] on h5 "As a project manager, you are conducting performance appraisals for your team m…" at bounding box center [304, 85] width 233 height 69
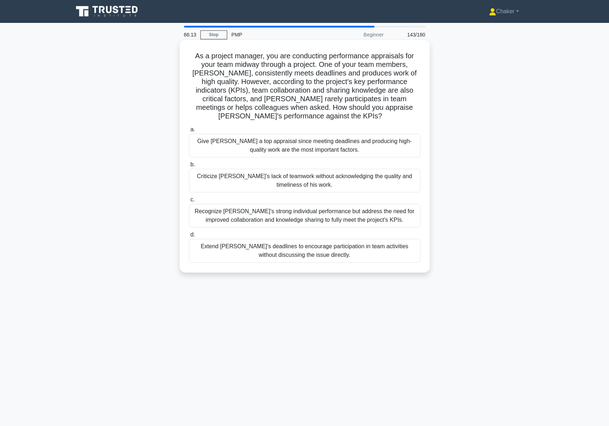
click at [308, 211] on div "Recognize Alex's strong individual performance but address the need for improve…" at bounding box center [305, 216] width 232 height 24
click at [189, 202] on input "c. Recognize Alex's strong individual performance but address the need for impr…" at bounding box center [189, 199] width 0 height 5
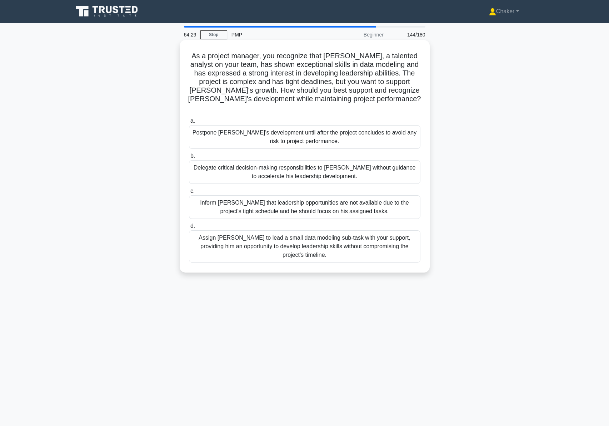
click at [253, 236] on div "Assign Daniel to lead a small data modeling sub-task with your support, providi…" at bounding box center [305, 246] width 232 height 32
click at [189, 228] on input "d. Assign Daniel to lead a small data modeling sub-task with your support, prov…" at bounding box center [189, 226] width 0 height 5
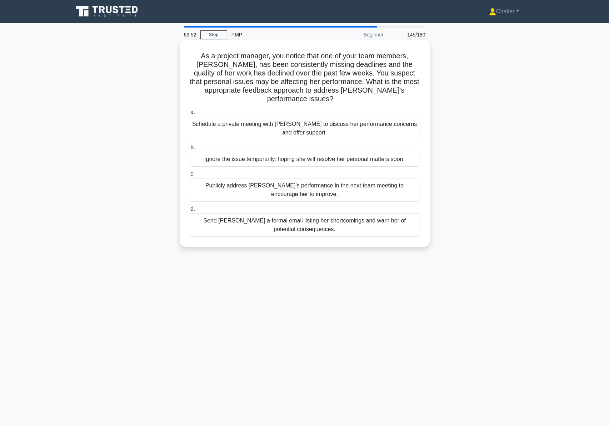
click at [299, 117] on div "Schedule a private meeting with Emily to discuss her performance concerns and o…" at bounding box center [305, 129] width 232 height 24
click at [189, 115] on input "a. Schedule a private meeting with Emily to discuss her performance concerns an…" at bounding box center [189, 112] width 0 height 5
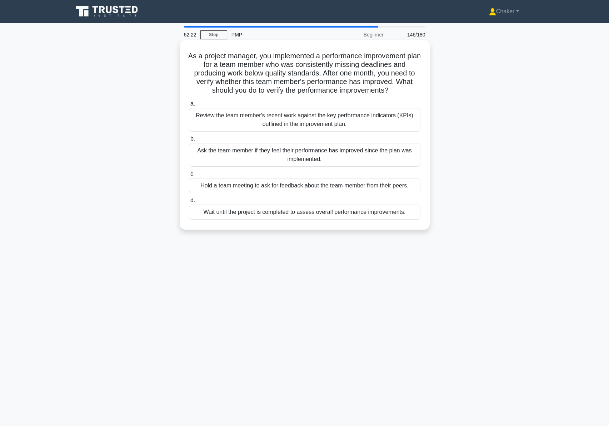
click at [321, 122] on div "Review the team member's recent work against the key performance indicators (KP…" at bounding box center [305, 120] width 232 height 24
click at [189, 106] on input "a. Review the team member's recent work against the key performance indicators …" at bounding box center [189, 104] width 0 height 5
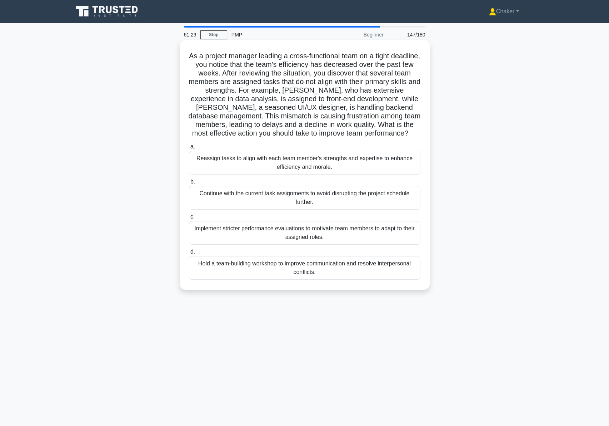
click at [315, 163] on div "Reassign tasks to align with each team member's strengths and expertise to enha…" at bounding box center [305, 163] width 232 height 24
click at [189, 149] on input "a. Reassign tasks to align with each team member's strengths and expertise to e…" at bounding box center [189, 146] width 0 height 5
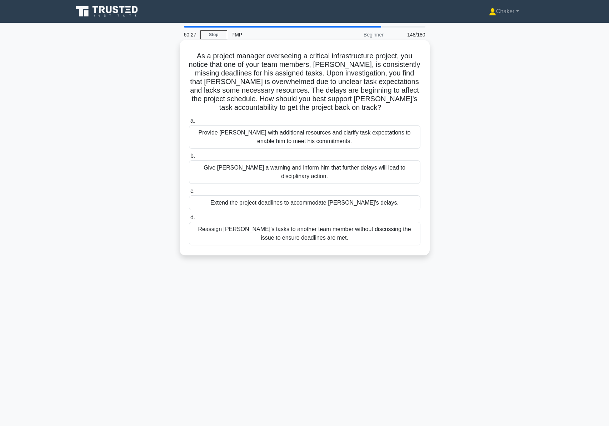
click at [389, 101] on h5 "As a project manager overseeing a critical infrastructure project, you notice t…" at bounding box center [304, 81] width 233 height 61
click at [354, 139] on div "Provide David with additional resources and clarify task expectations to enable…" at bounding box center [305, 137] width 232 height 24
click at [189, 123] on input "a. Provide David with additional resources and clarify task expectations to ena…" at bounding box center [189, 121] width 0 height 5
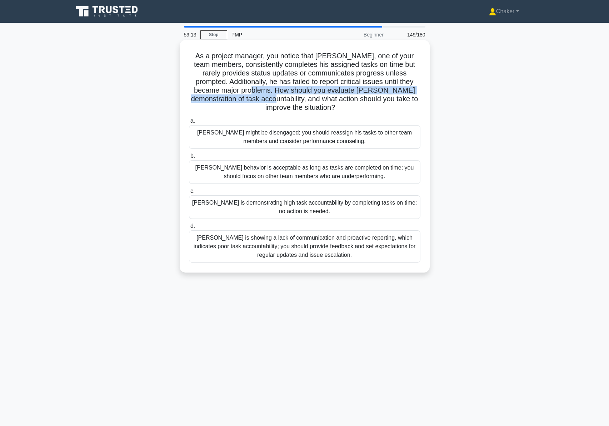
drag, startPoint x: 246, startPoint y: 91, endPoint x: 258, endPoint y: 101, distance: 15.5
click at [258, 101] on h5 "As a project manager, you notice that Thomas, one of your team members, consist…" at bounding box center [304, 81] width 233 height 61
copy h5 "How should you evaluate Thomas's demonstration of task accountability,"
click at [265, 97] on h5 "As a project manager, you notice that Thomas, one of your team members, consist…" at bounding box center [304, 81] width 233 height 61
click at [292, 244] on div "Thomas is showing a lack of communication and proactive reporting, which indica…" at bounding box center [305, 246] width 232 height 32
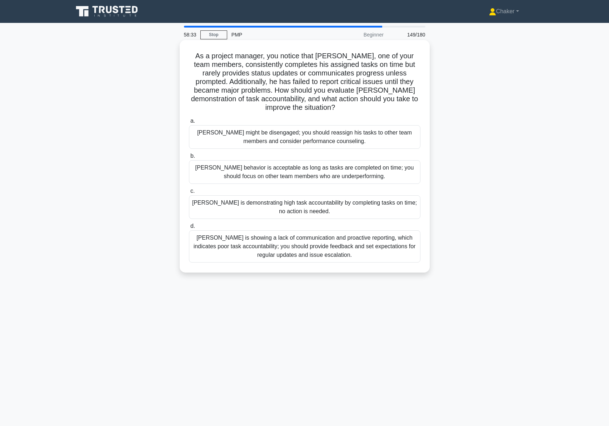
click at [189, 228] on input "d. Thomas is showing a lack of communication and proactive reporting, which ind…" at bounding box center [189, 226] width 0 height 5
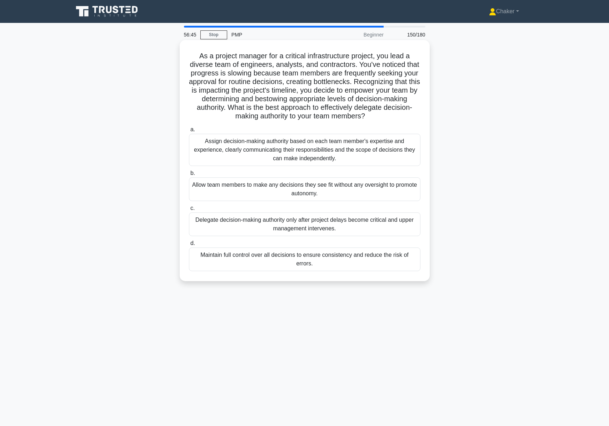
click at [316, 147] on div "Assign decision-making authority based on each team member's expertise and expe…" at bounding box center [305, 150] width 232 height 32
click at [189, 132] on input "a. Assign decision-making authority based on each team member's expertise and e…" at bounding box center [189, 129] width 0 height 5
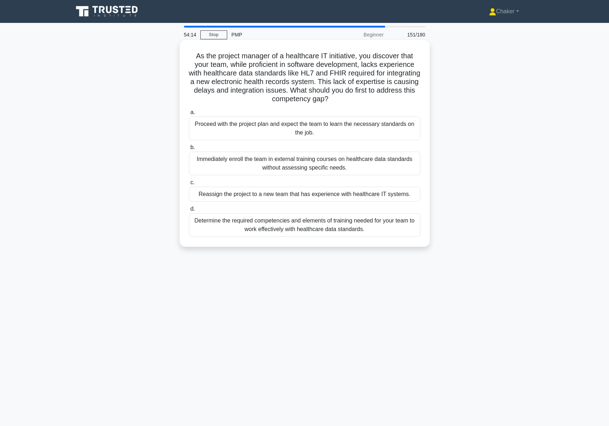
click at [334, 227] on div "Determine the required competencies and elements of training needed for your te…" at bounding box center [305, 225] width 232 height 24
click at [189, 211] on input "d. Determine the required competencies and elements of training needed for your…" at bounding box center [189, 209] width 0 height 5
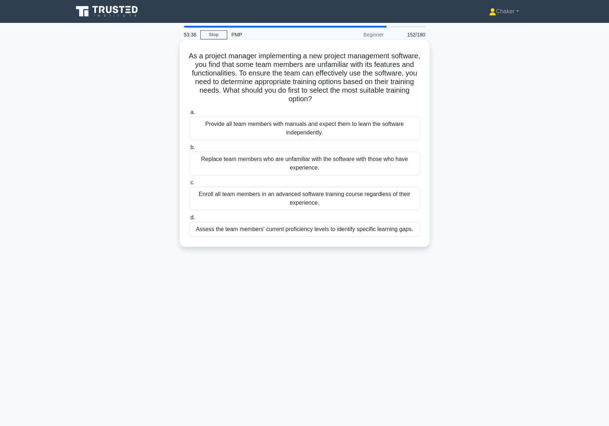
click at [300, 231] on div "Assess the team members' current proficiency levels to identify specific learni…" at bounding box center [305, 229] width 232 height 15
click at [189, 220] on input "d. Assess the team members' current proficiency levels to identify specific lea…" at bounding box center [189, 217] width 0 height 5
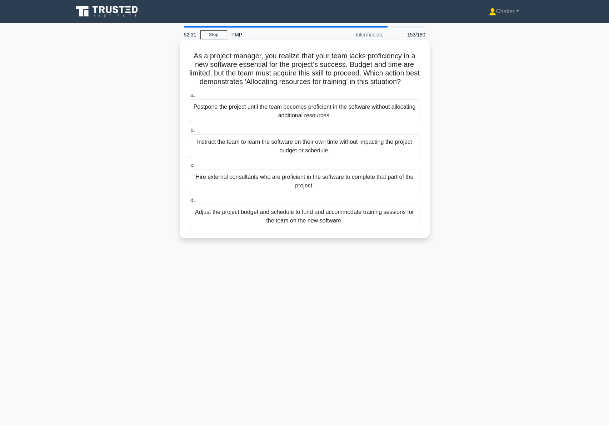
click at [392, 58] on h5 "As a project manager, you realize that your team lacks proficiency in a new sof…" at bounding box center [304, 68] width 233 height 35
copy h5 "proficiency"
click at [340, 63] on h5 "As a project manager, you realize that your team lacks proficiency in a new sof…" at bounding box center [304, 68] width 233 height 35
click at [322, 226] on div "Adjust the project budget and schedule to fund and accommodate training session…" at bounding box center [305, 216] width 232 height 24
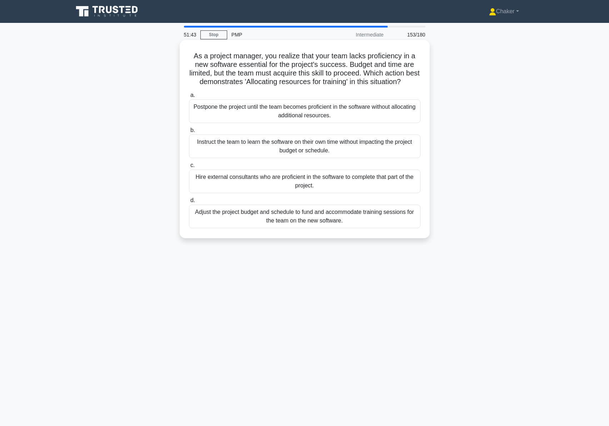
click at [189, 203] on input "d. Adjust the project budget and schedule to fund and accommodate training sess…" at bounding box center [189, 200] width 0 height 5
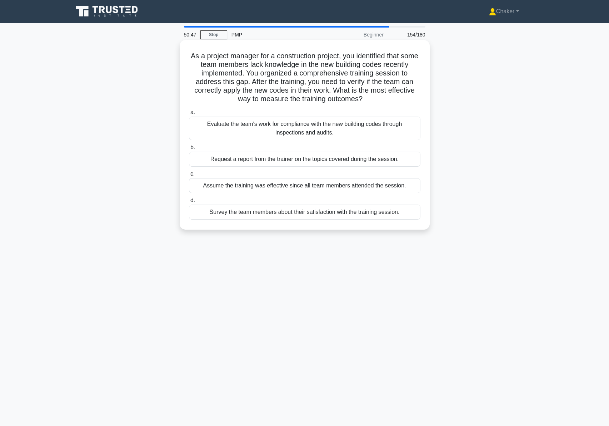
click at [318, 129] on div "Evaluate the team's work for compliance with the new building codes through ins…" at bounding box center [305, 129] width 232 height 24
click at [189, 115] on input "a. Evaluate the team's work for compliance with the new building codes through …" at bounding box center [189, 112] width 0 height 5
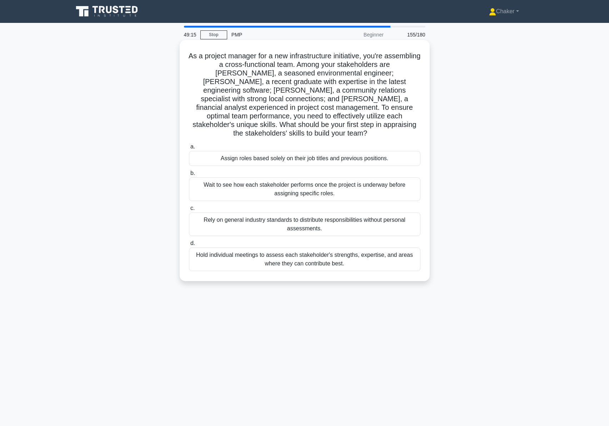
click at [310, 252] on div "Hold individual meetings to assess each stakeholder's strengths, expertise, and…" at bounding box center [305, 259] width 232 height 24
click at [189, 246] on input "d. Hold individual meetings to assess each stakeholder's strengths, expertise, …" at bounding box center [189, 243] width 0 height 5
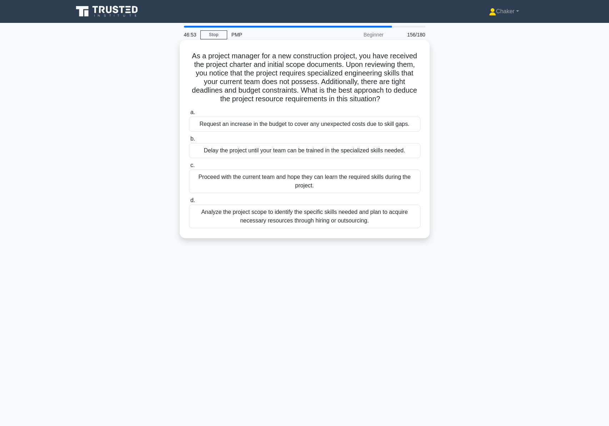
click at [317, 218] on div "Analyze the project scope to identify the specific skills needed and plan to ac…" at bounding box center [305, 216] width 232 height 24
click at [189, 203] on input "d. Analyze the project scope to identify the specific skills needed and plan to…" at bounding box center [189, 200] width 0 height 5
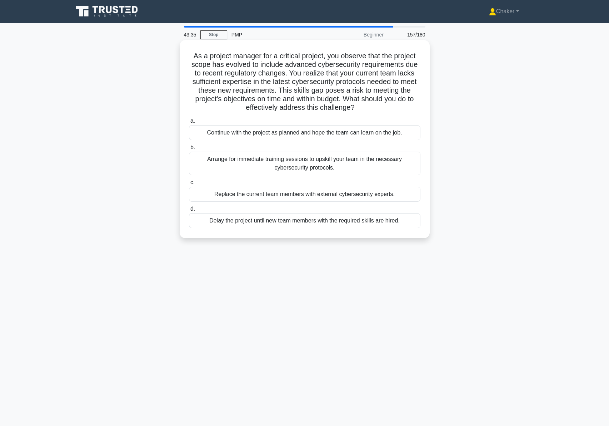
click at [310, 166] on div "Arrange for immediate training sessions to upskill your team in the necessary c…" at bounding box center [305, 164] width 232 height 24
click at [189, 150] on input "b. Arrange for immediate training sessions to upskill your team in the necessar…" at bounding box center [189, 147] width 0 height 5
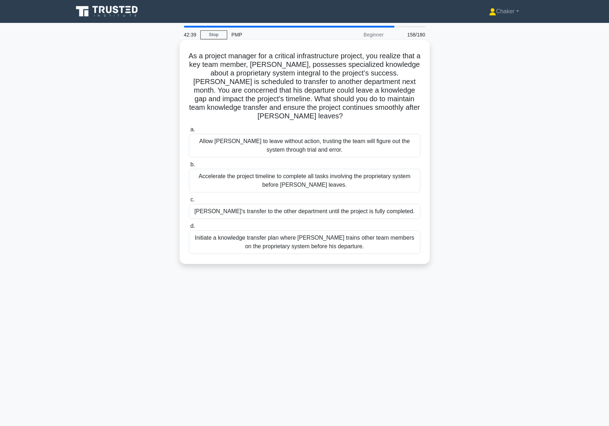
click at [337, 243] on div "Initiate a knowledge transfer plan where Carlos trains other team members on th…" at bounding box center [305, 242] width 232 height 24
click at [189, 228] on input "d. Initiate a knowledge transfer plan where Carlos trains other team members on…" at bounding box center [189, 226] width 0 height 5
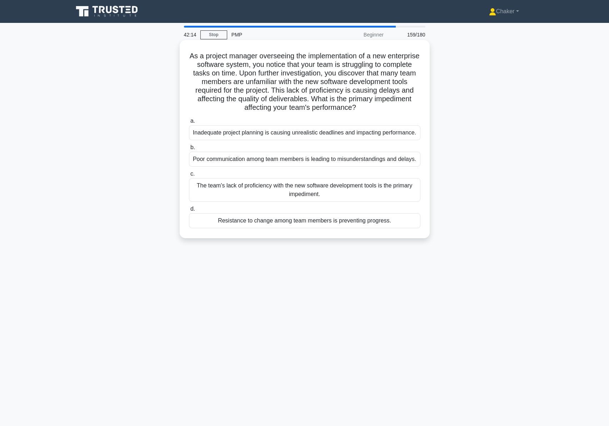
click at [261, 108] on h5 "As a project manager overseeing the implementation of a new enterprise software…" at bounding box center [304, 81] width 233 height 61
copy h5 "impediment"
click at [314, 86] on h5 "As a project manager overseeing the implementation of a new enterprise software…" at bounding box center [304, 81] width 233 height 61
click at [312, 192] on div "The team's lack of proficiency with the new software development tools is the p…" at bounding box center [305, 190] width 232 height 24
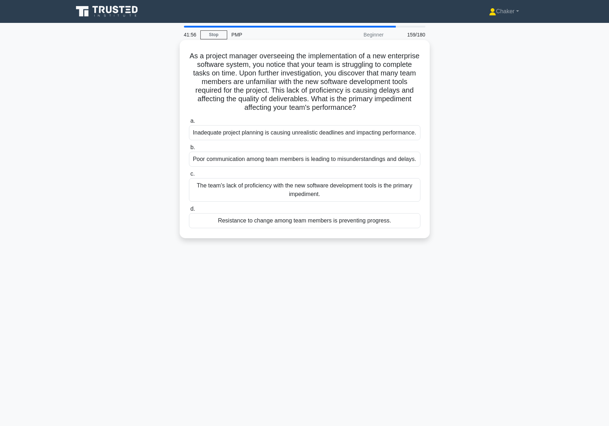
click at [189, 176] on input "c. The team's lack of proficiency with the new software development tools is th…" at bounding box center [189, 174] width 0 height 5
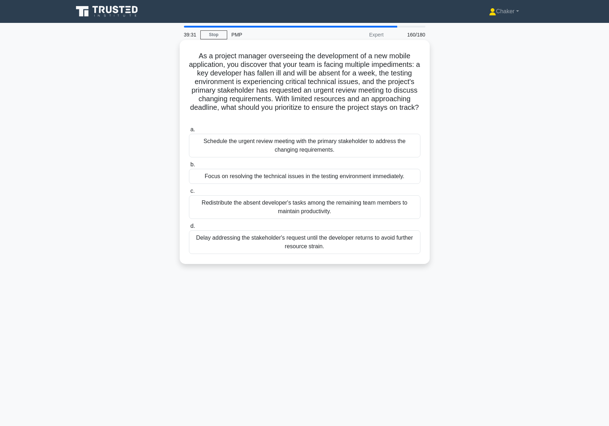
click at [302, 209] on div "Redistribute the absent developer's tasks among the remaining team members to m…" at bounding box center [305, 207] width 232 height 24
click at [189, 193] on input "c. Redistribute the absent developer's tasks among the remaining team members t…" at bounding box center [189, 191] width 0 height 5
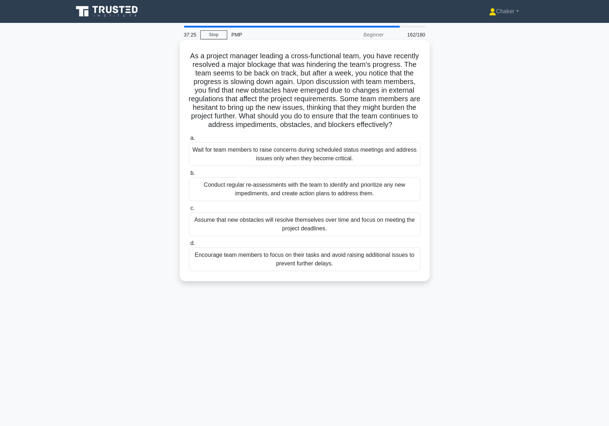
click at [336, 200] on div "Conduct regular re-assessments with the team to identify and prioritize any new…" at bounding box center [305, 189] width 232 height 24
click at [189, 176] on input "b. Conduct regular re-assessments with the team to identify and prioritize any …" at bounding box center [189, 173] width 0 height 5
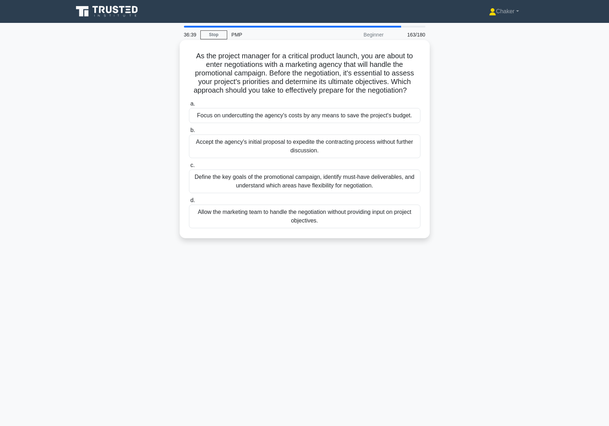
click at [329, 182] on div "Define the key goals of the promotional campaign, identify must-have deliverabl…" at bounding box center [305, 181] width 232 height 24
click at [189, 168] on input "c. Define the key goals of the promotional campaign, identify must-have deliver…" at bounding box center [189, 165] width 0 height 5
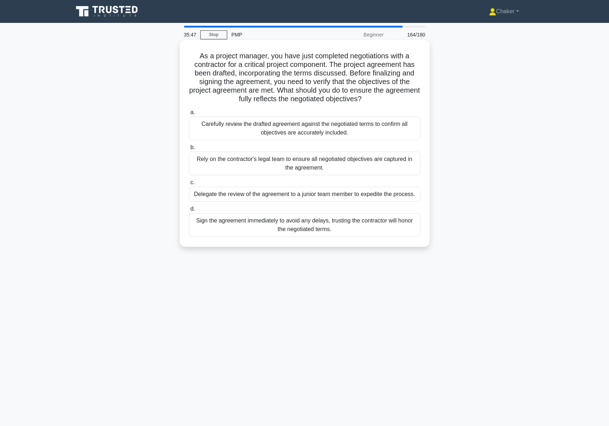
click at [272, 132] on div "Carefully review the drafted agreement against the negotiated terms to confirm …" at bounding box center [305, 129] width 232 height 24
click at [189, 115] on input "a. Carefully review the drafted agreement against the negotiated terms to confi…" at bounding box center [189, 112] width 0 height 5
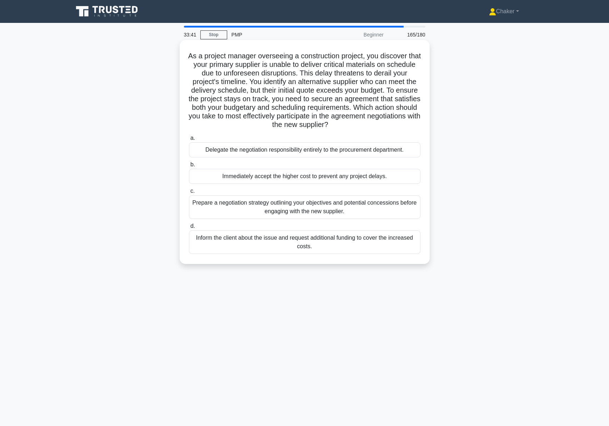
click at [321, 209] on div "Prepare a negotiation strategy outlining your objectives and potential concessi…" at bounding box center [305, 207] width 232 height 24
click at [189, 193] on input "c. Prepare a negotiation strategy outlining your objectives and potential conce…" at bounding box center [189, 191] width 0 height 5
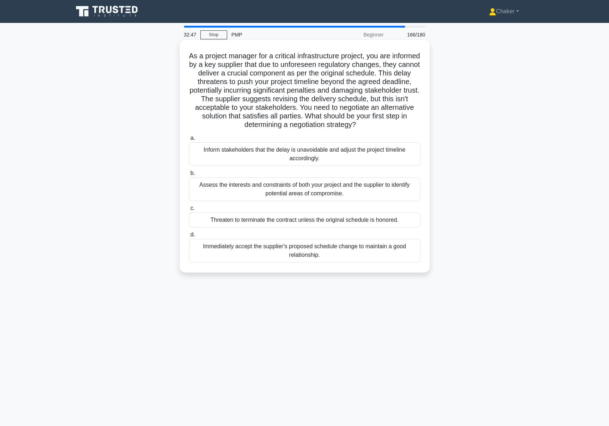
click at [320, 194] on div "Assess the interests and constraints of both your project and the supplier to i…" at bounding box center [305, 189] width 232 height 24
click at [189, 176] on input "b. Assess the interests and constraints of both your project and the supplier t…" at bounding box center [189, 173] width 0 height 5
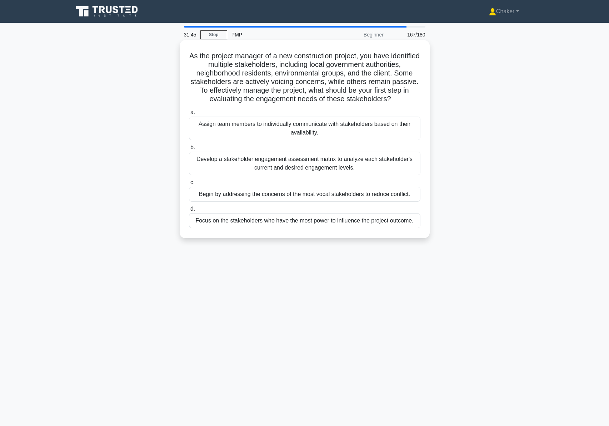
click at [299, 173] on div "Develop a stakeholder engagement assessment matrix to analyze each stakeholder'…" at bounding box center [305, 164] width 232 height 24
click at [189, 150] on input "b. Develop a stakeholder engagement assessment matrix to analyze each stakehold…" at bounding box center [189, 147] width 0 height 5
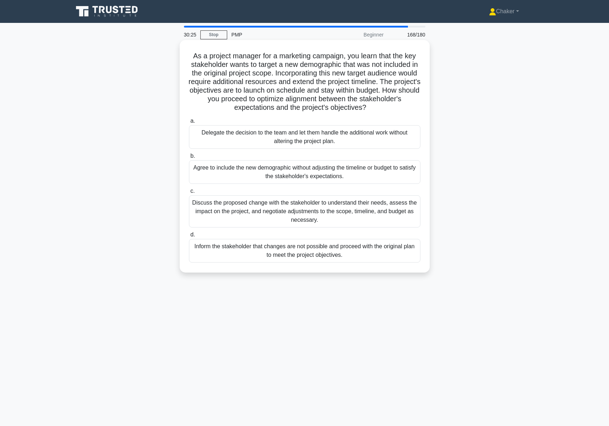
click at [226, 204] on div "Discuss the proposed change with the stakeholder to understand their needs, ass…" at bounding box center [305, 211] width 232 height 32
click at [189, 193] on input "c. Discuss the proposed change with the stakeholder to understand their needs, …" at bounding box center [189, 191] width 0 height 5
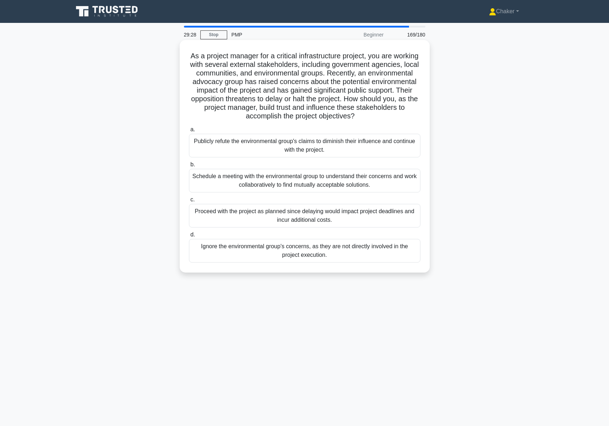
click at [330, 180] on div "Schedule a meeting with the environmental group to understand their concerns an…" at bounding box center [305, 181] width 232 height 24
click at [189, 167] on input "b. Schedule a meeting with the environmental group to understand their concerns…" at bounding box center [189, 164] width 0 height 5
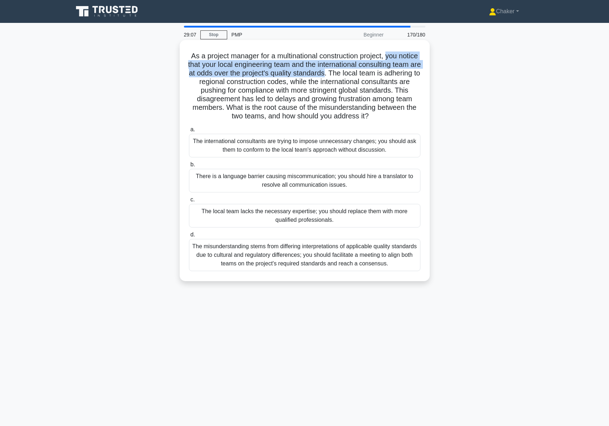
drag, startPoint x: 401, startPoint y: 56, endPoint x: 400, endPoint y: 71, distance: 14.3
click at [400, 71] on h5 "As a project manager for a multinational construction project, you notice that …" at bounding box center [304, 85] width 233 height 69
copy h5 "you notice that your local engineering team and the international consulting te…"
click at [343, 74] on h5 "As a project manager for a multinational construction project, you notice that …" at bounding box center [304, 85] width 233 height 69
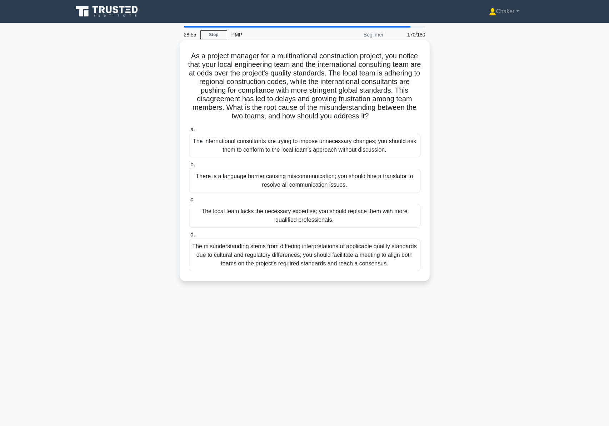
click at [222, 89] on h5 "As a project manager for a multinational construction project, you notice that …" at bounding box center [304, 85] width 233 height 69
click at [303, 261] on div "The misunderstanding stems from differing interpretations of applicable quality…" at bounding box center [305, 255] width 232 height 32
click at [189, 237] on input "d. The misunderstanding stems from differing interpretations of applicable qual…" at bounding box center [189, 234] width 0 height 5
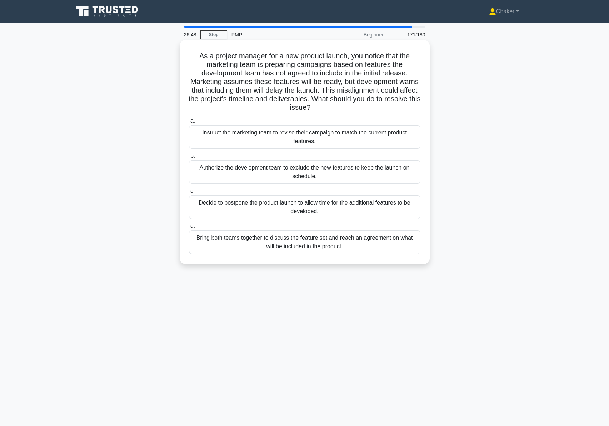
click at [318, 242] on div "Bring both teams together to discuss the feature set and reach an agreement on …" at bounding box center [305, 242] width 232 height 24
click at [189, 228] on input "d. Bring both teams together to discuss the feature set and reach an agreement …" at bounding box center [189, 226] width 0 height 5
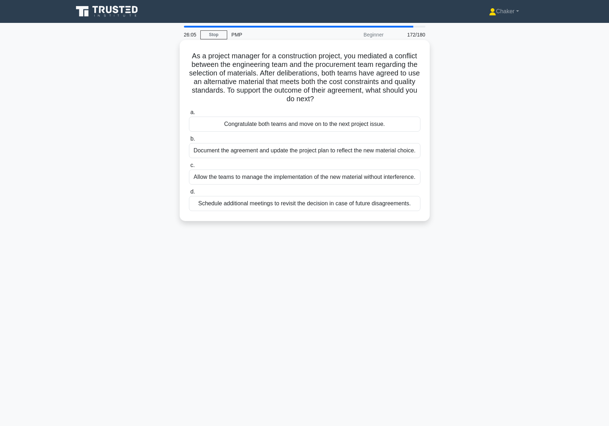
click at [287, 151] on div "Document the agreement and update the project plan to reflect the new material …" at bounding box center [305, 150] width 232 height 15
click at [189, 141] on input "b. Document the agreement and update the project plan to reflect the new materi…" at bounding box center [189, 139] width 0 height 5
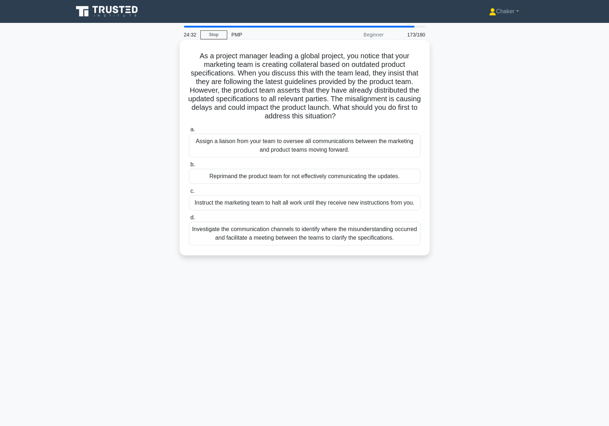
click at [327, 237] on div "Investigate the communication channels to identify where the misunderstanding o…" at bounding box center [305, 234] width 232 height 24
click at [189, 220] on input "d. Investigate the communication channels to identify where the misunderstandin…" at bounding box center [189, 217] width 0 height 5
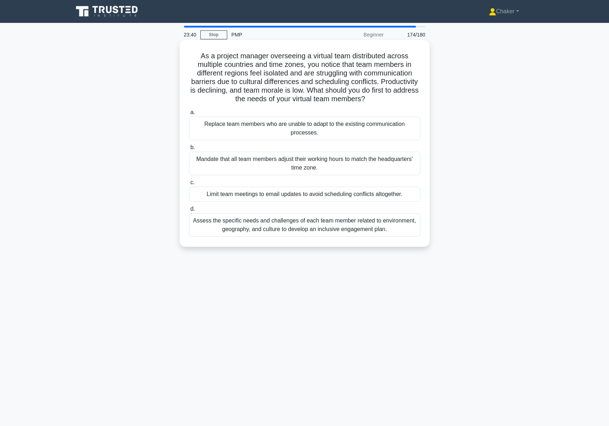
click at [311, 226] on div "Assess the specific needs and challenges of each team member related to environ…" at bounding box center [305, 225] width 232 height 24
click at [189, 211] on input "d. Assess the specific needs and challenges of each team member related to envi…" at bounding box center [189, 209] width 0 height 5
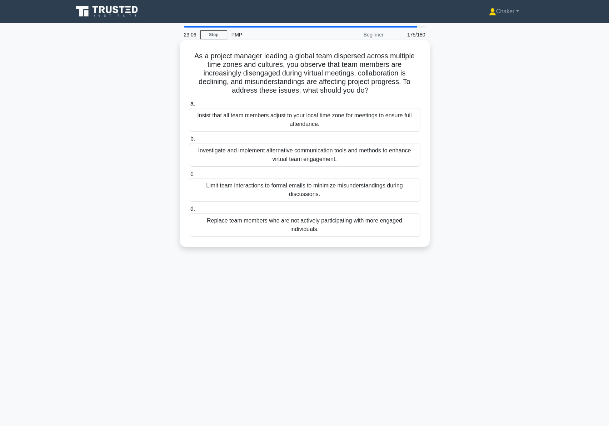
click at [313, 157] on div "Investigate and implement alternative communication tools and methods to enhanc…" at bounding box center [305, 155] width 232 height 24
click at [189, 141] on input "b. Investigate and implement alternative communication tools and methods to enh…" at bounding box center [189, 139] width 0 height 5
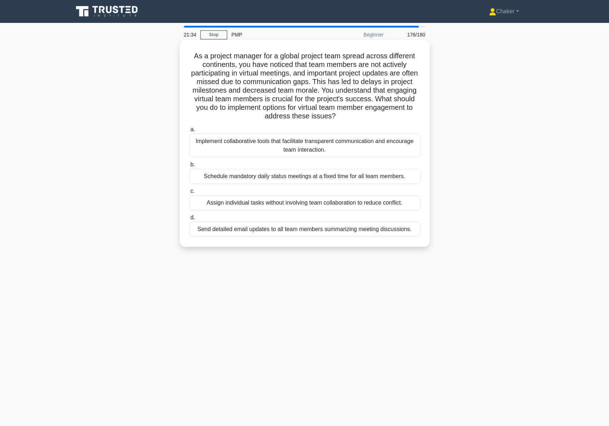
click at [311, 153] on div "Implement collaborative tools that facilitate transparent communication and enc…" at bounding box center [305, 146] width 232 height 24
click at [189, 132] on input "a. Implement collaborative tools that facilitate transparent communication and …" at bounding box center [189, 129] width 0 height 5
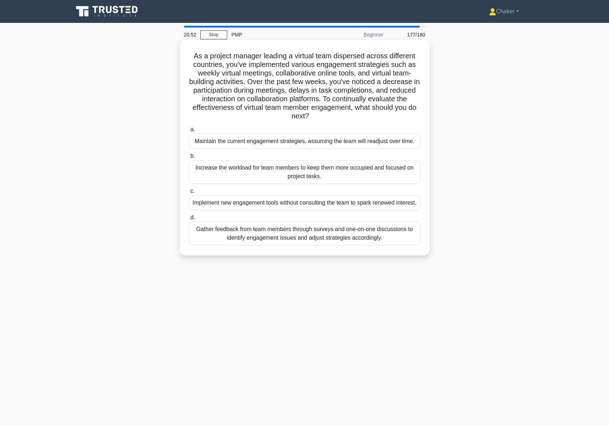
click at [314, 244] on div "Gather feedback from team members through surveys and one-on-one discussions to…" at bounding box center [305, 234] width 232 height 24
click at [189, 220] on input "d. Gather feedback from team members through surveys and one-on-one discussions…" at bounding box center [189, 217] width 0 height 5
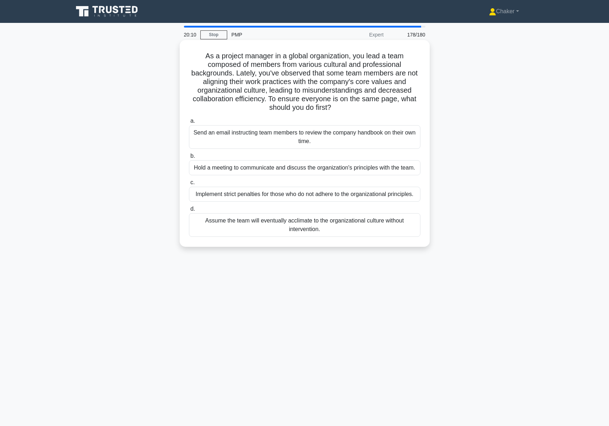
click at [398, 169] on div "Hold a meeting to communicate and discuss the organization's principles with th…" at bounding box center [305, 167] width 232 height 15
click at [189, 158] on input "b. Hold a meeting to communicate and discuss the organization's principles with…" at bounding box center [189, 156] width 0 height 5
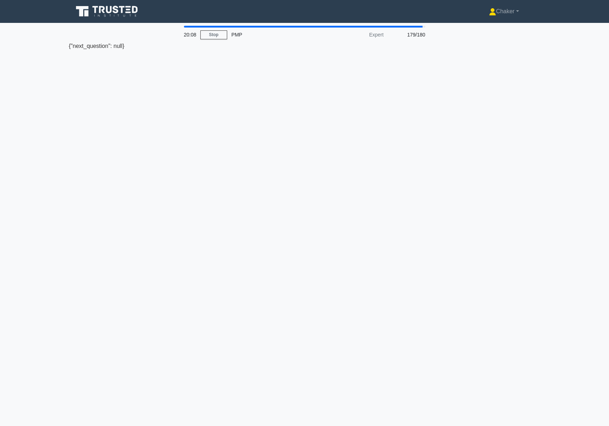
click at [288, 114] on div "20:08 Stop PMP Expert 179/180 {"next_question": null}" at bounding box center [305, 204] width 472 height 357
click at [129, 64] on div "20:07 Stop PMP Expert 179/180 {"next_question": null}" at bounding box center [305, 204] width 472 height 357
click at [109, 51] on div "20:06 Stop PMP Expert 179/180 {"next_question": null}" at bounding box center [305, 204] width 472 height 357
click at [146, 77] on div "20:05 Stop PMP Expert 179/180 {"next_question": null}" at bounding box center [305, 204] width 472 height 357
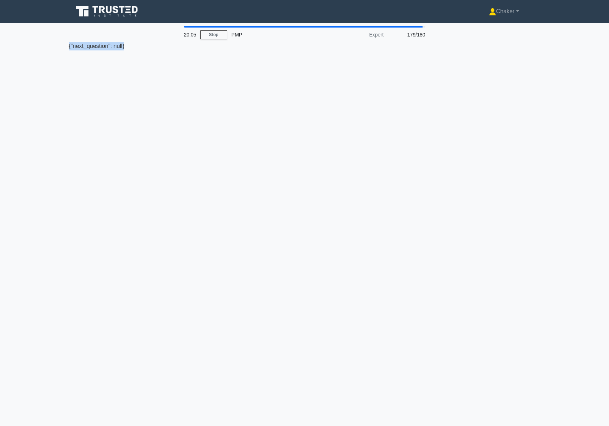
click at [146, 77] on div "20:05 Stop PMP Expert 179/180 {"next_question": null}" at bounding box center [305, 204] width 472 height 357
click at [138, 66] on div "20:04 Stop PMP Expert 179/180 {"next_question": null}" at bounding box center [305, 204] width 472 height 357
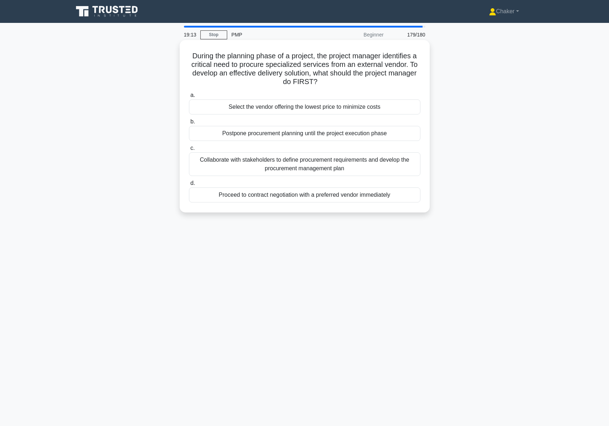
click at [357, 167] on div "Collaborate with stakeholders to define procurement requirements and develop th…" at bounding box center [305, 164] width 232 height 24
click at [189, 150] on input "c. Collaborate with stakeholders to define procurement requirements and develop…" at bounding box center [189, 148] width 0 height 5
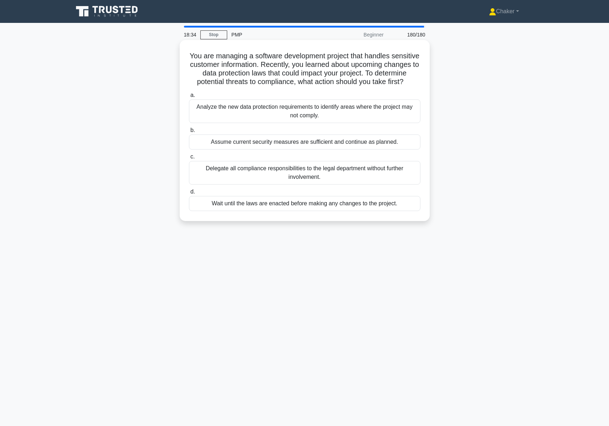
click at [305, 116] on div "Analyze the new data protection requirements to identify areas where the projec…" at bounding box center [305, 111] width 232 height 24
click at [189, 98] on input "a. Analyze the new data protection requirements to identify areas where the pro…" at bounding box center [189, 95] width 0 height 5
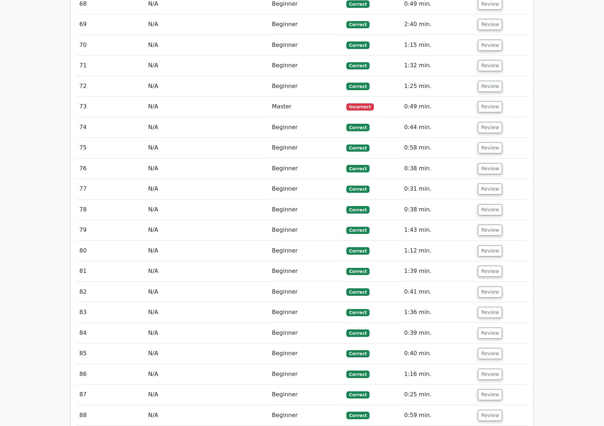
scroll to position [2037, 0]
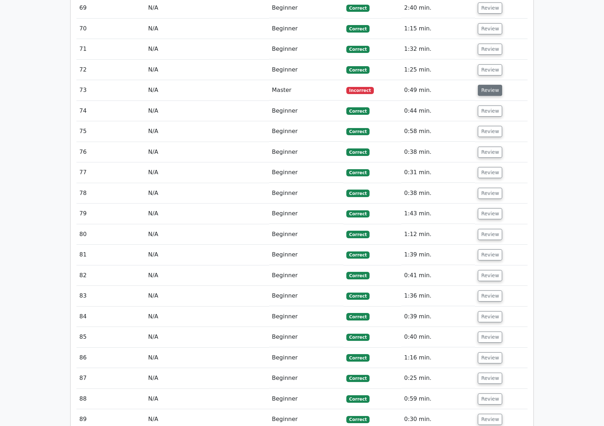
click at [486, 85] on button "Review" at bounding box center [490, 90] width 24 height 11
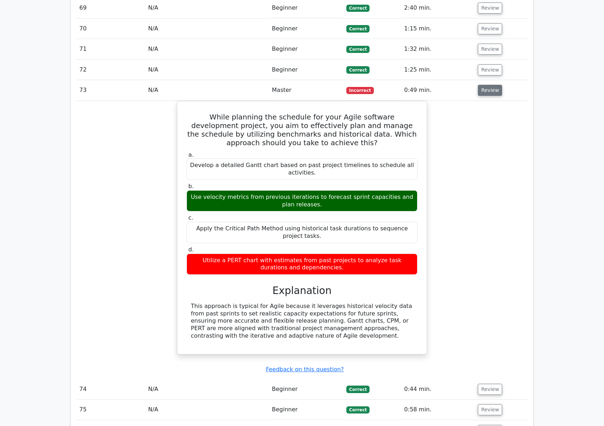
click at [493, 85] on button "Review" at bounding box center [490, 90] width 24 height 11
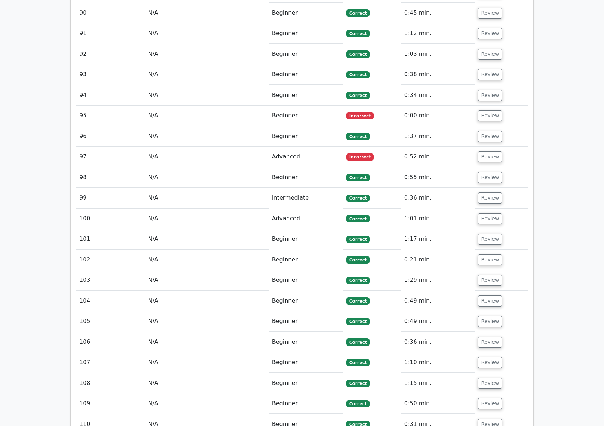
scroll to position [2466, 0]
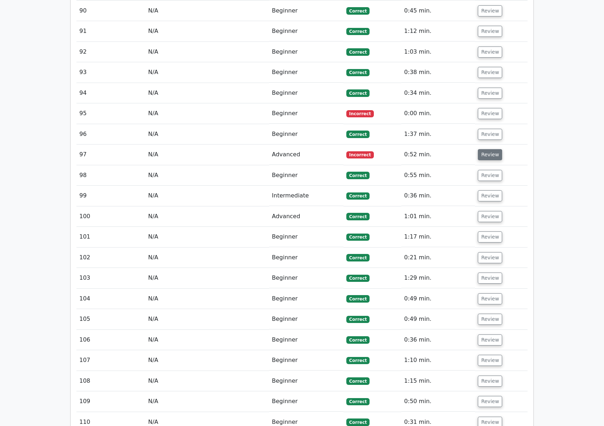
click at [486, 149] on button "Review" at bounding box center [490, 154] width 24 height 11
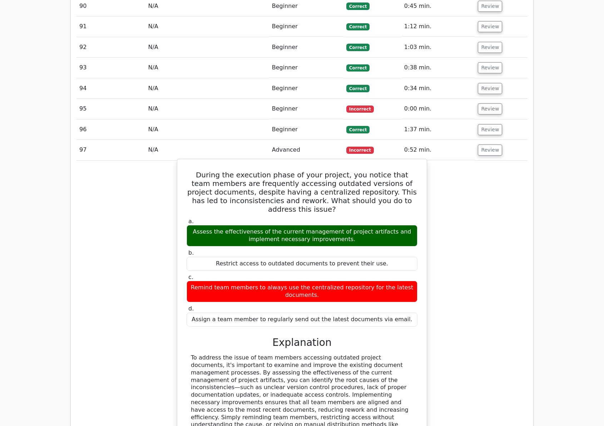
scroll to position [2538, 0]
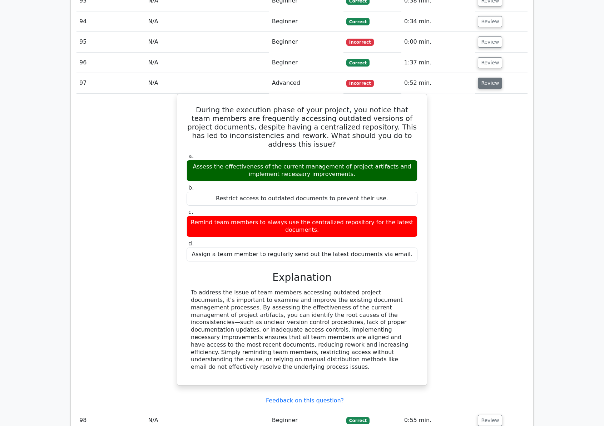
click at [492, 79] on button "Review" at bounding box center [490, 83] width 24 height 11
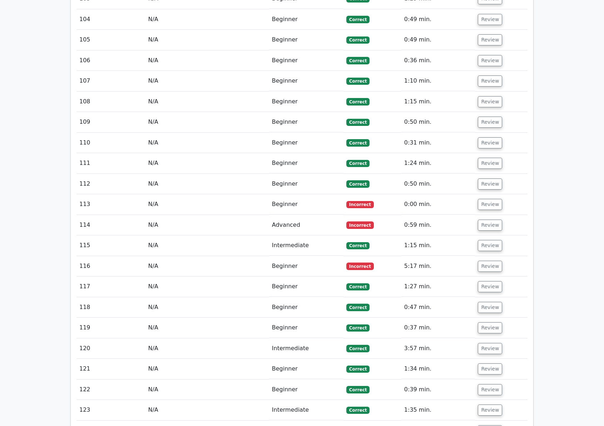
scroll to position [2752, 0]
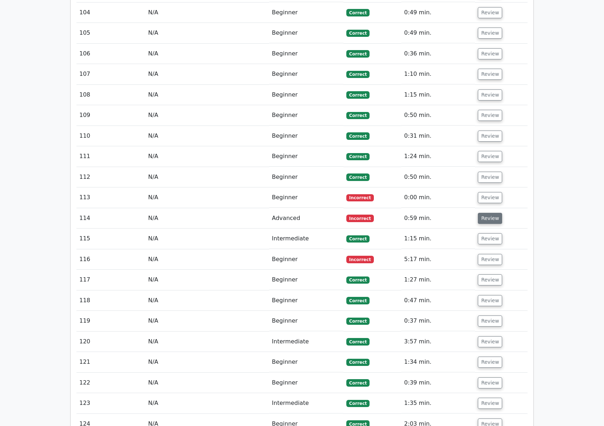
click at [488, 213] on button "Review" at bounding box center [490, 218] width 24 height 11
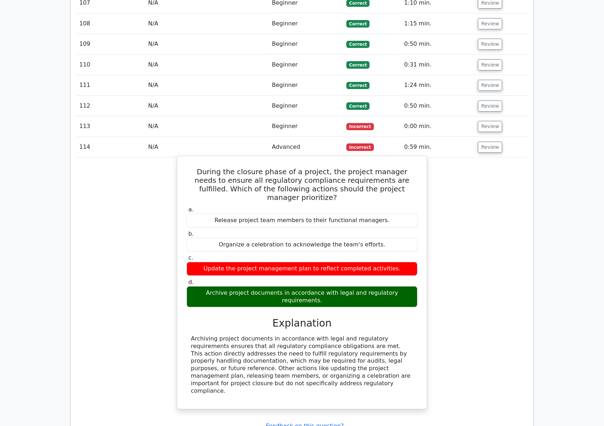
scroll to position [2824, 0]
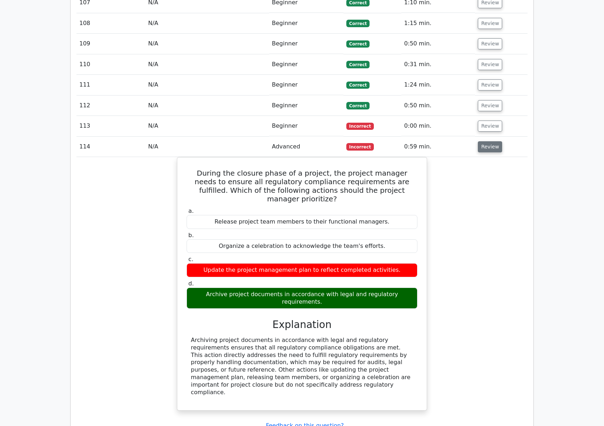
click at [486, 141] on button "Review" at bounding box center [490, 146] width 24 height 11
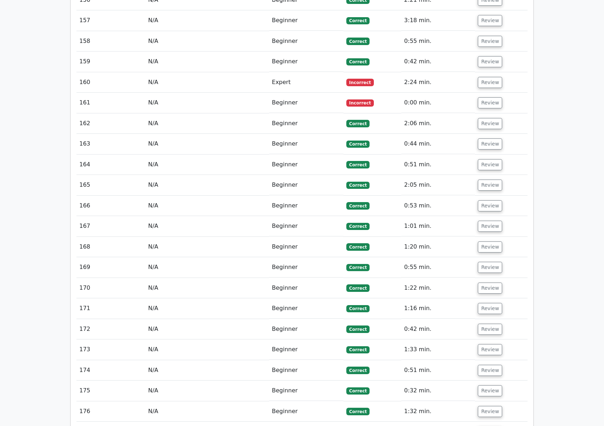
scroll to position [3789, 0]
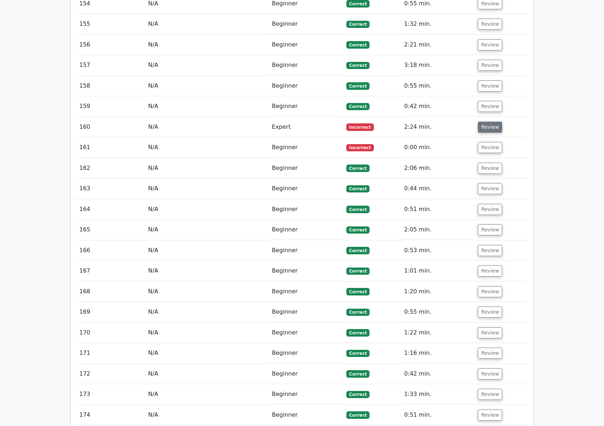
click at [490, 123] on button "Review" at bounding box center [490, 127] width 24 height 11
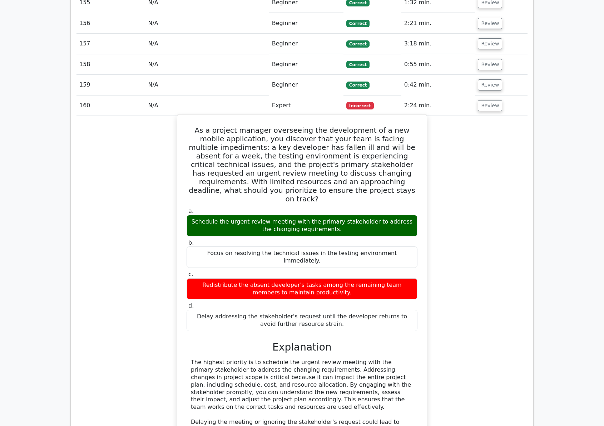
scroll to position [3753, 0]
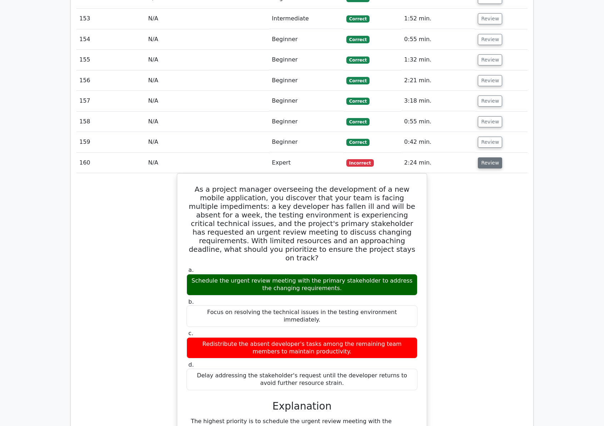
click at [483, 157] on button "Review" at bounding box center [490, 162] width 24 height 11
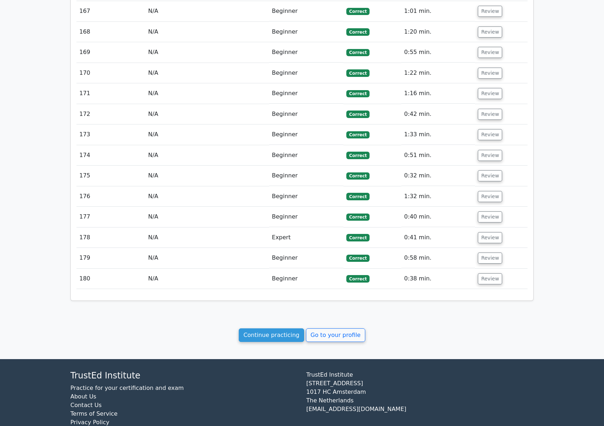
scroll to position [4064, 0]
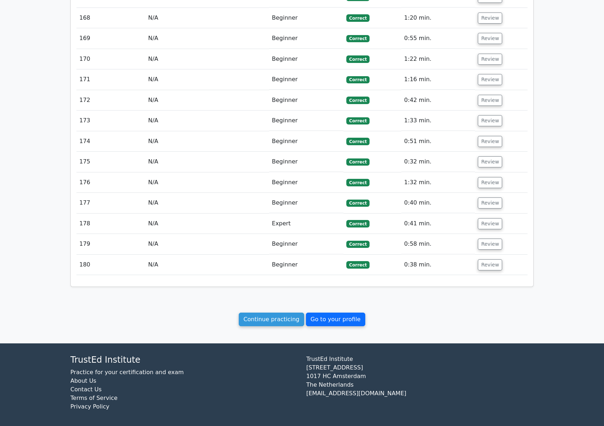
click at [329, 320] on link "Go to your profile" at bounding box center [335, 319] width 59 height 14
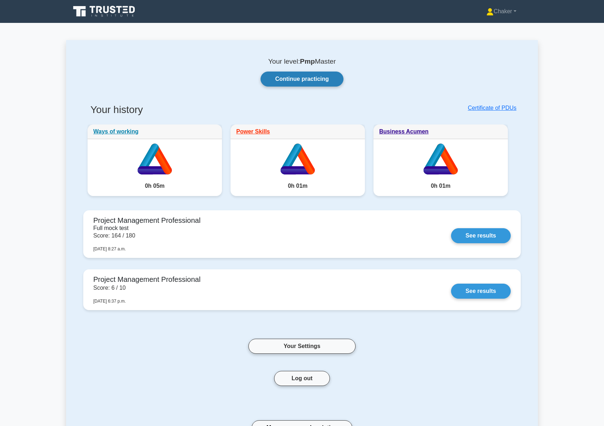
click at [313, 76] on link "Continue practicing" at bounding box center [302, 78] width 83 height 15
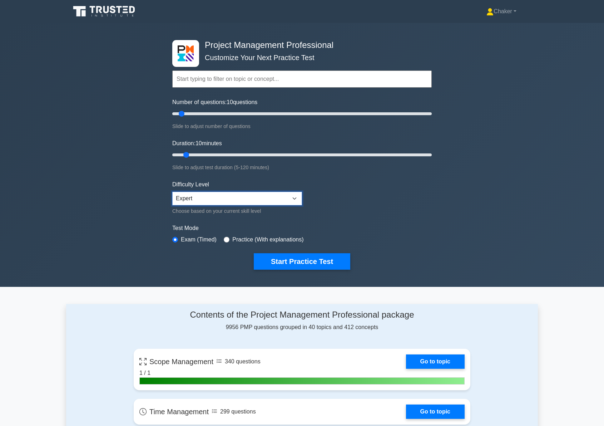
click at [283, 198] on select "Beginner Intermediate Expert" at bounding box center [237, 199] width 130 height 14
drag, startPoint x: 182, startPoint y: 113, endPoint x: 428, endPoint y: 119, distance: 246.0
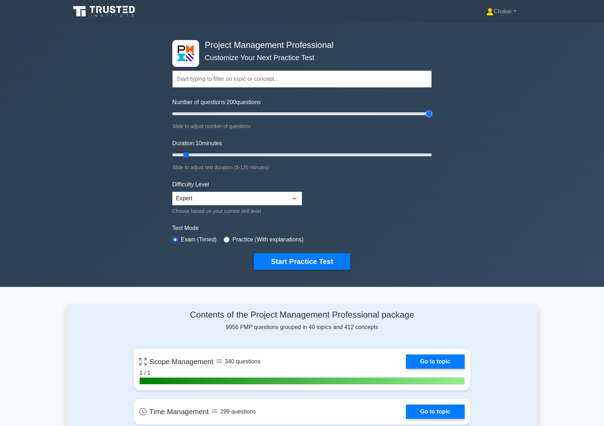
type input "200"
click at [428, 118] on input "Number of questions: 200 questions" at bounding box center [302, 113] width 260 height 9
drag, startPoint x: 187, startPoint y: 154, endPoint x: 249, endPoint y: 146, distance: 62.0
type input "30"
click at [235, 150] on input "Duration: 30 minutes" at bounding box center [302, 154] width 260 height 9
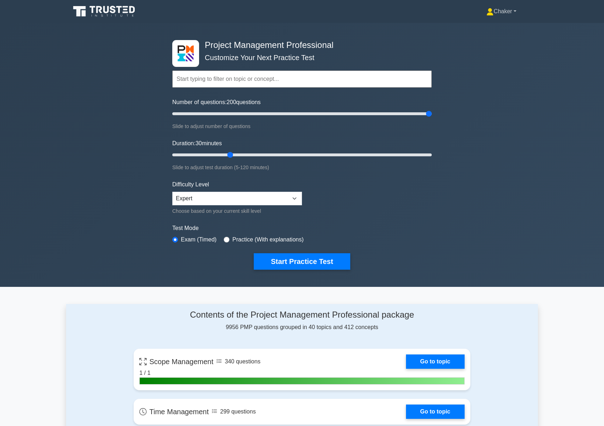
click at [517, 12] on link "Chaker" at bounding box center [501, 11] width 64 height 14
click at [483, 79] on div "Project Management Professional Customize Your Next Practice Test Topics Scope …" at bounding box center [302, 155] width 604 height 264
